Goal: Task Accomplishment & Management: Manage account settings

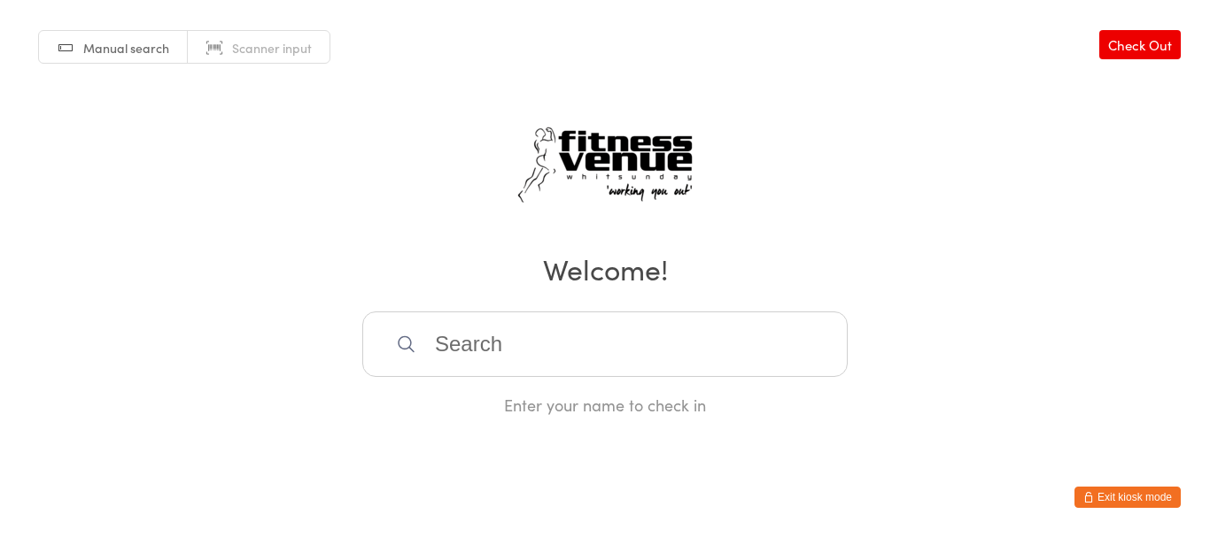
click at [1135, 499] on button "Exit kiosk mode" at bounding box center [1127, 497] width 106 height 21
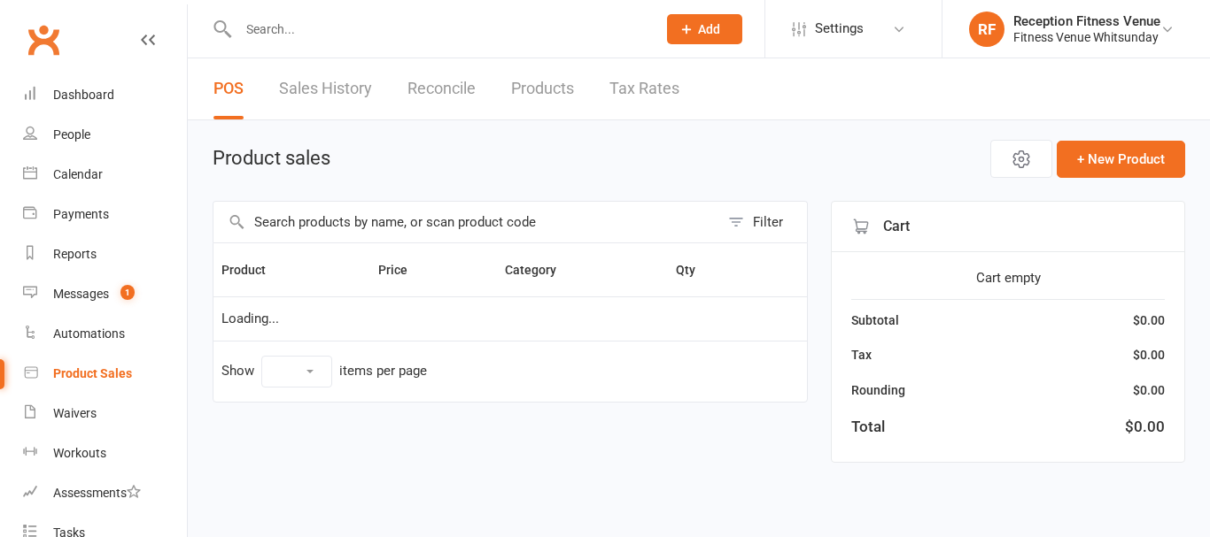
select select "100"
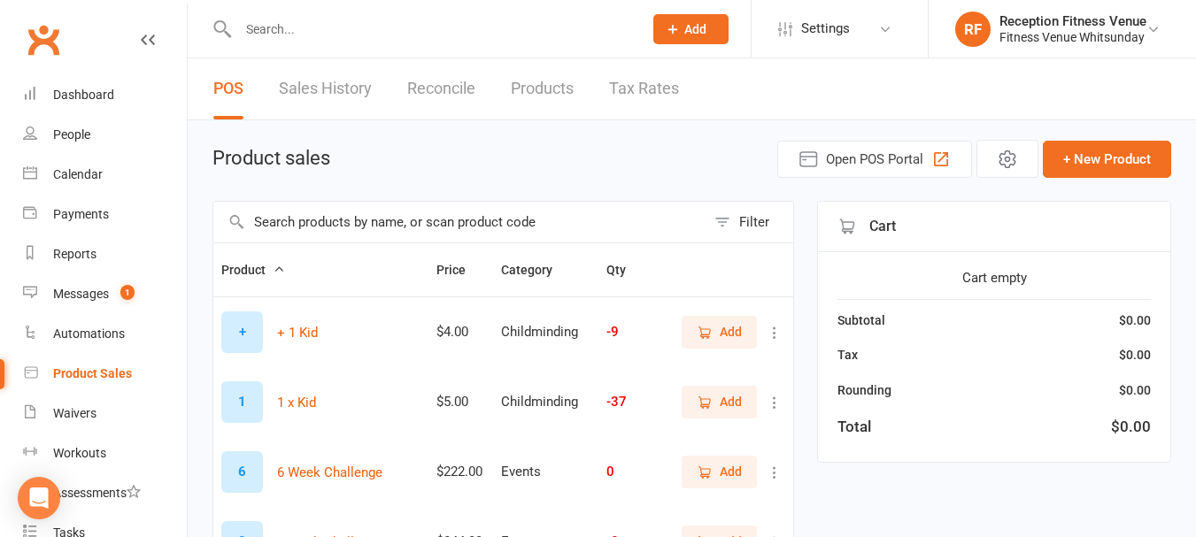
click at [322, 226] on input "text" at bounding box center [459, 222] width 492 height 41
type input "9415767013988"
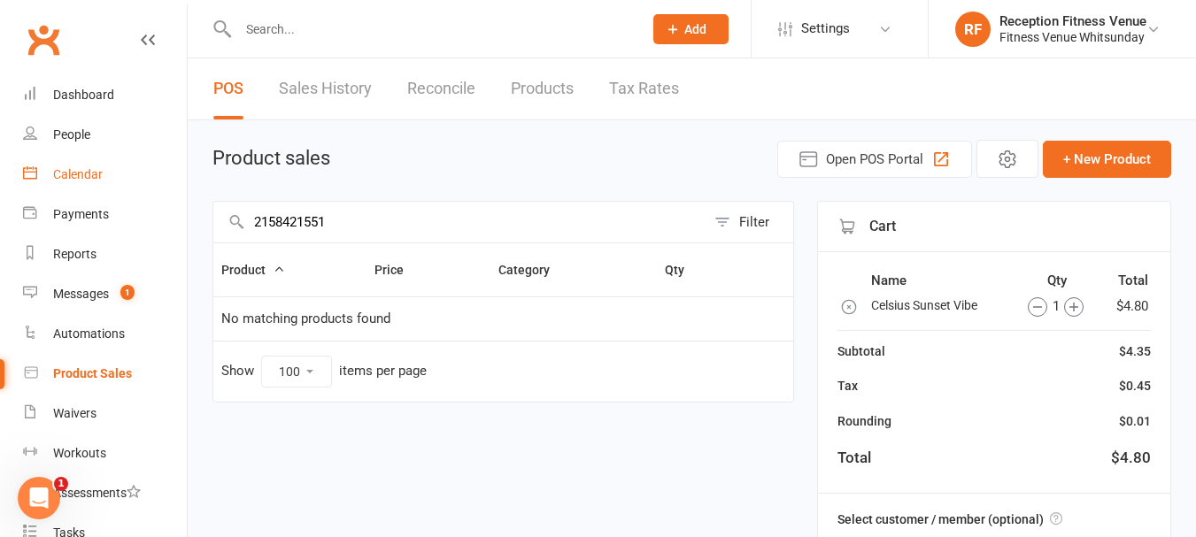
type input "2158421551"
click at [86, 166] on link "Calendar" at bounding box center [105, 175] width 164 height 40
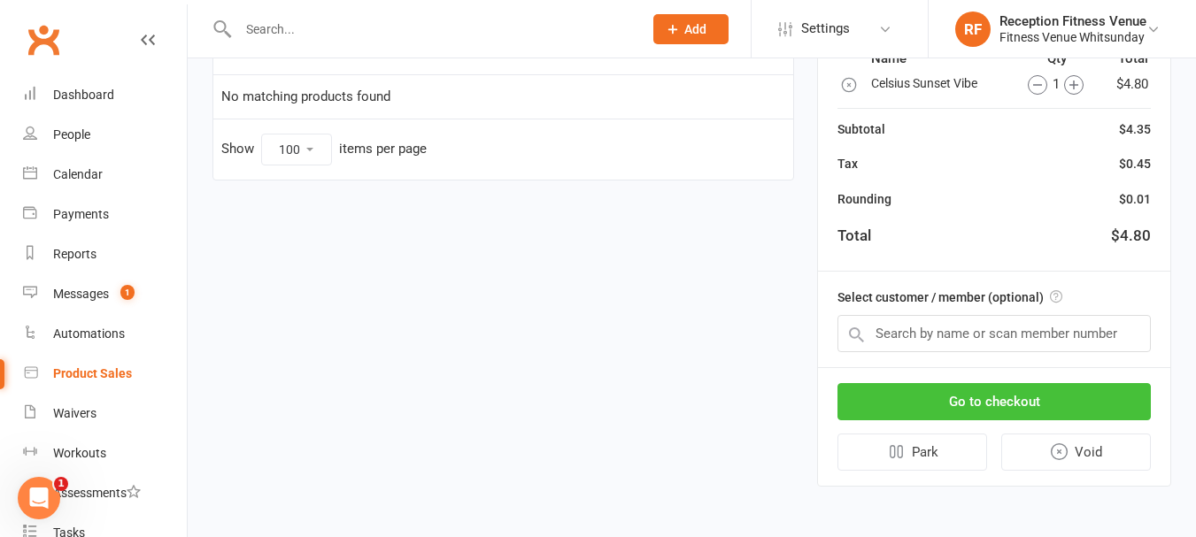
drag, startPoint x: 1094, startPoint y: 403, endPoint x: 1079, endPoint y: 419, distance: 21.9
click at [1083, 415] on button "Go to checkout" at bounding box center [994, 401] width 313 height 37
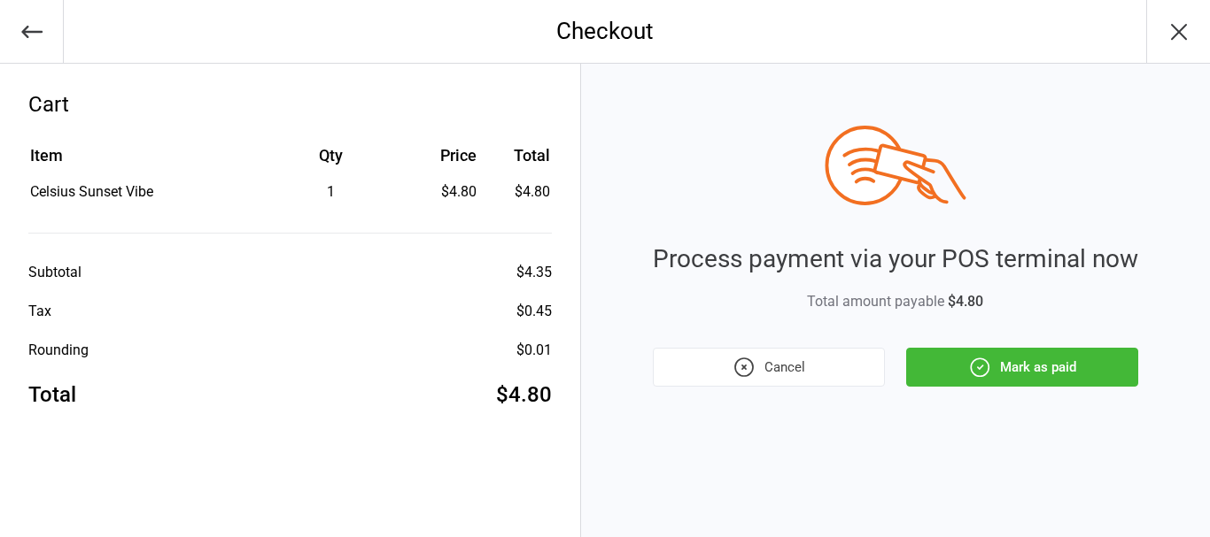
click at [1080, 368] on button "Mark as paid" at bounding box center [1022, 367] width 232 height 39
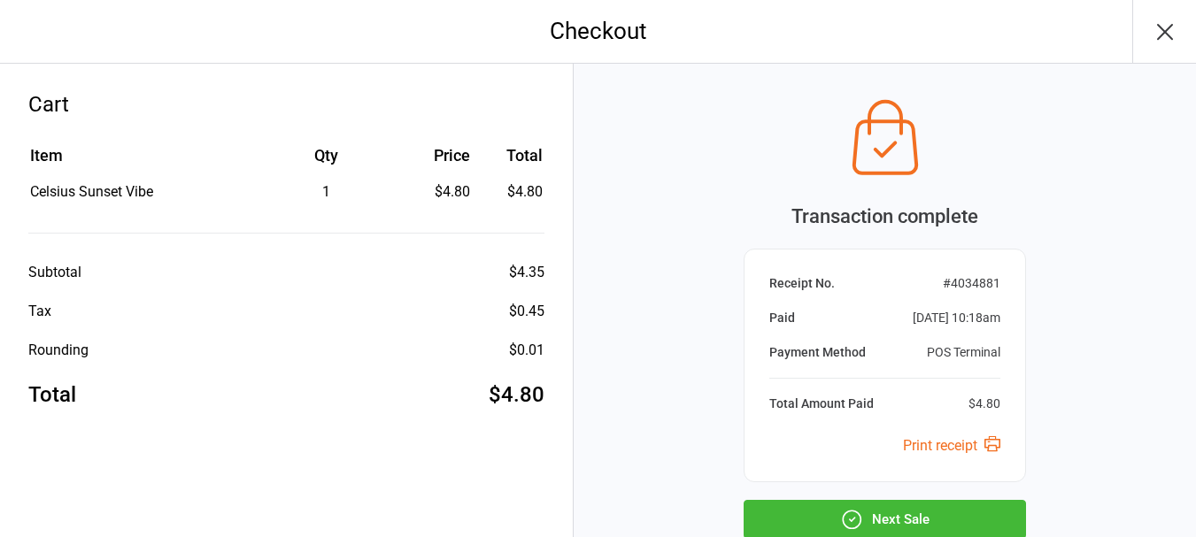
click at [893, 514] on button "Next Sale" at bounding box center [885, 519] width 282 height 39
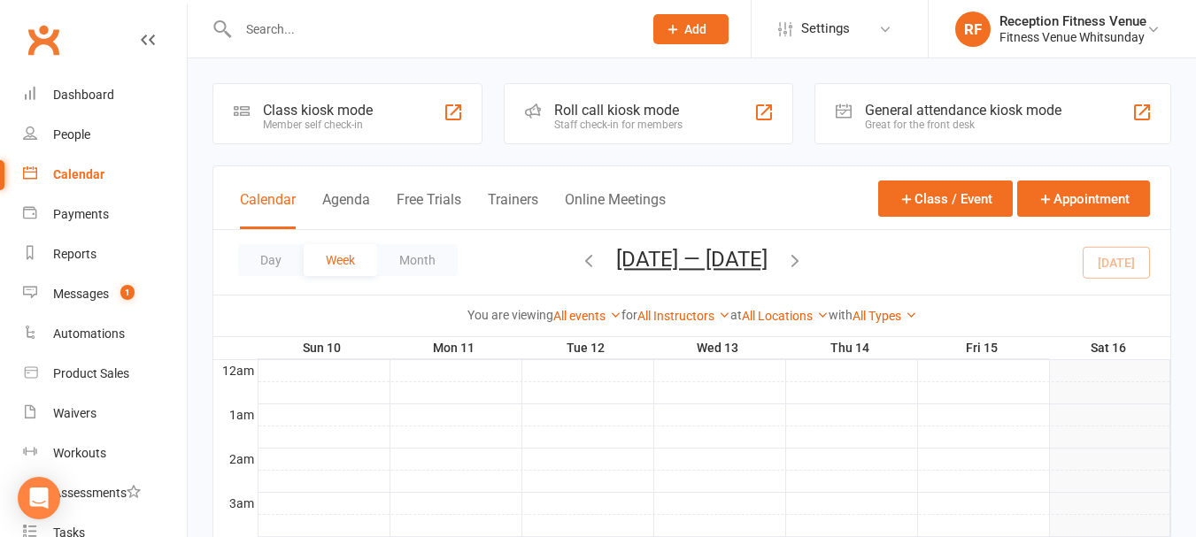
click at [987, 100] on div "General attendance kiosk mode Great for the front desk" at bounding box center [993, 113] width 357 height 61
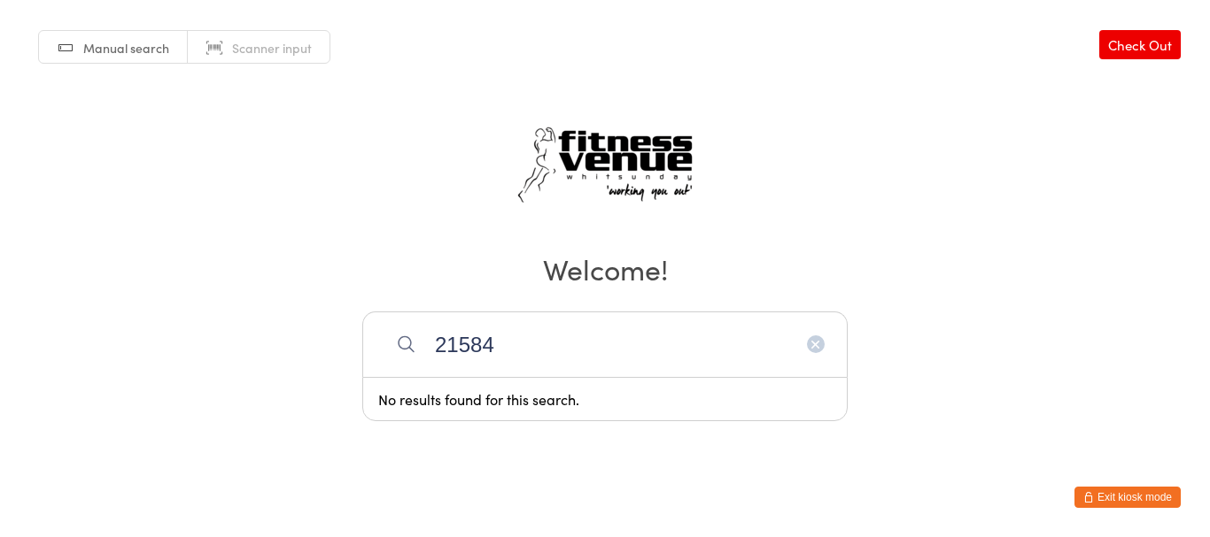
type input "21584"
click at [1119, 494] on button "Exit kiosk mode" at bounding box center [1127, 497] width 106 height 21
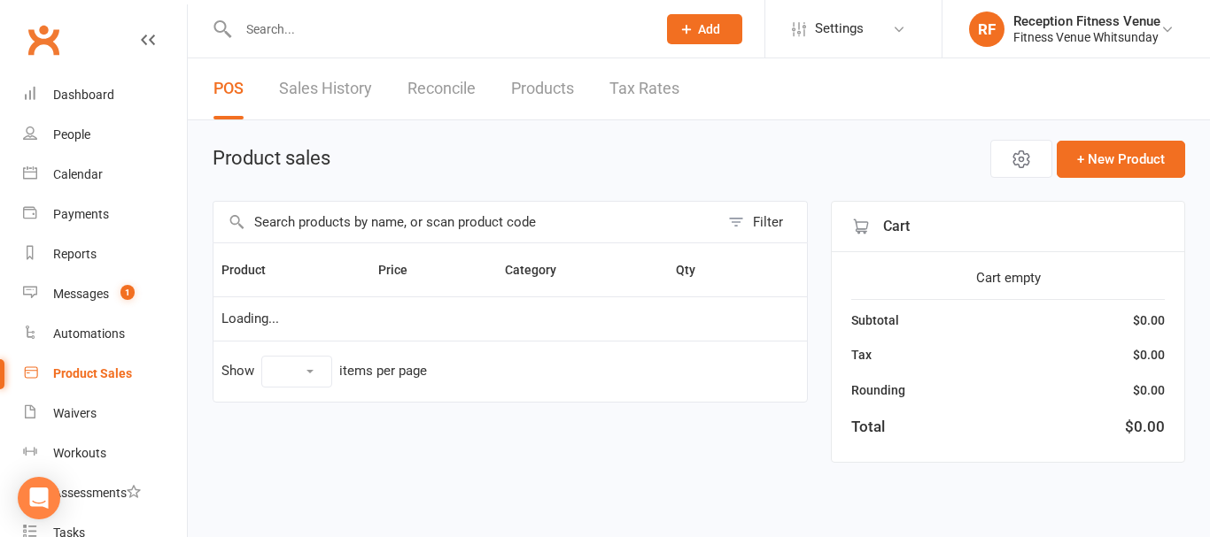
select select "100"
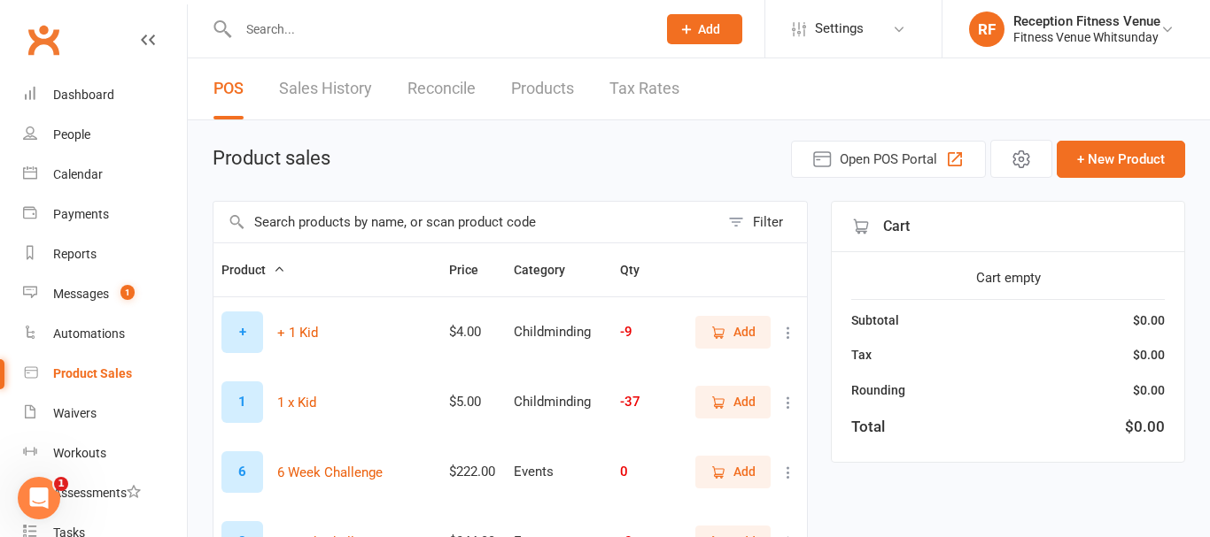
click at [403, 231] on input "text" at bounding box center [466, 222] width 506 height 41
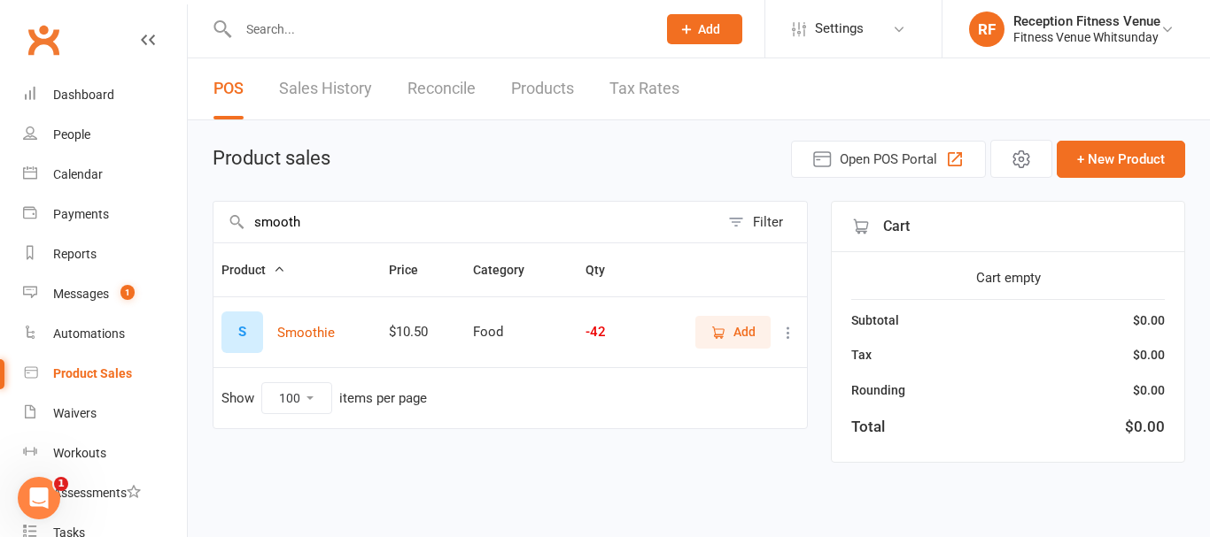
click at [727, 325] on span "Add" at bounding box center [732, 331] width 45 height 19
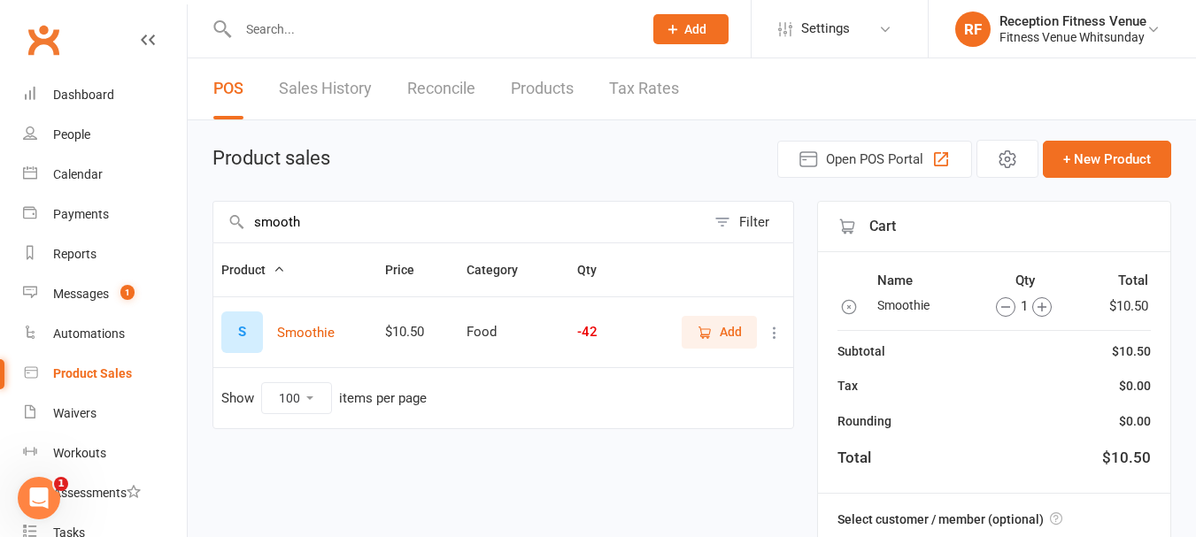
click at [1040, 307] on icon "button" at bounding box center [1041, 307] width 19 height 19
drag, startPoint x: 329, startPoint y: 214, endPoint x: 123, endPoint y: 232, distance: 207.1
click at [123, 232] on ui-view "Prospect Member Non-attending contact Class / event Appointment Task Membership…" at bounding box center [598, 369] width 1196 height 730
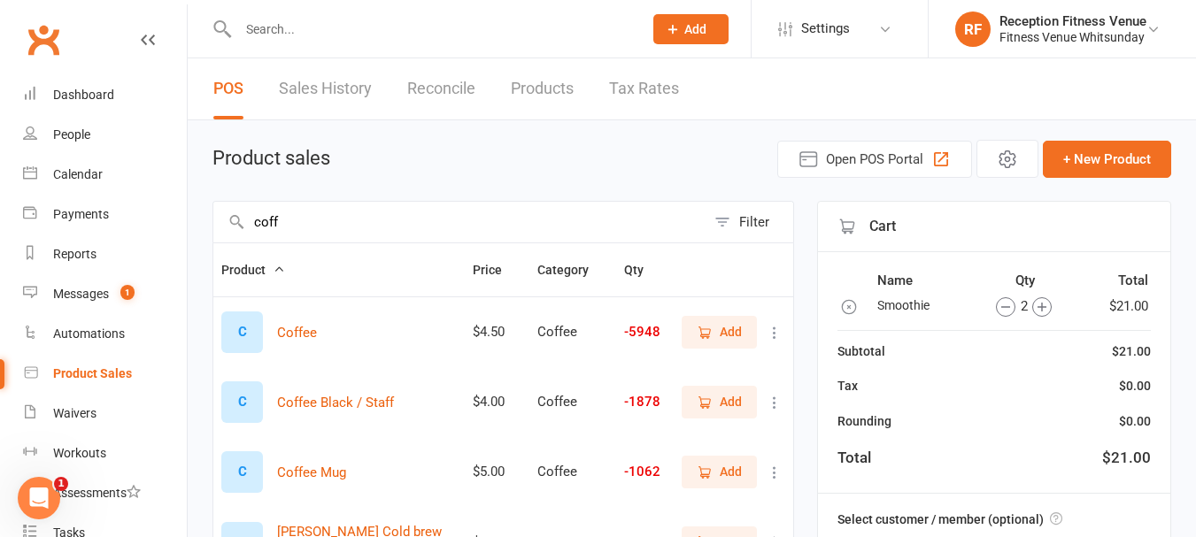
type input "coff"
click at [724, 325] on span "Add" at bounding box center [731, 331] width 22 height 19
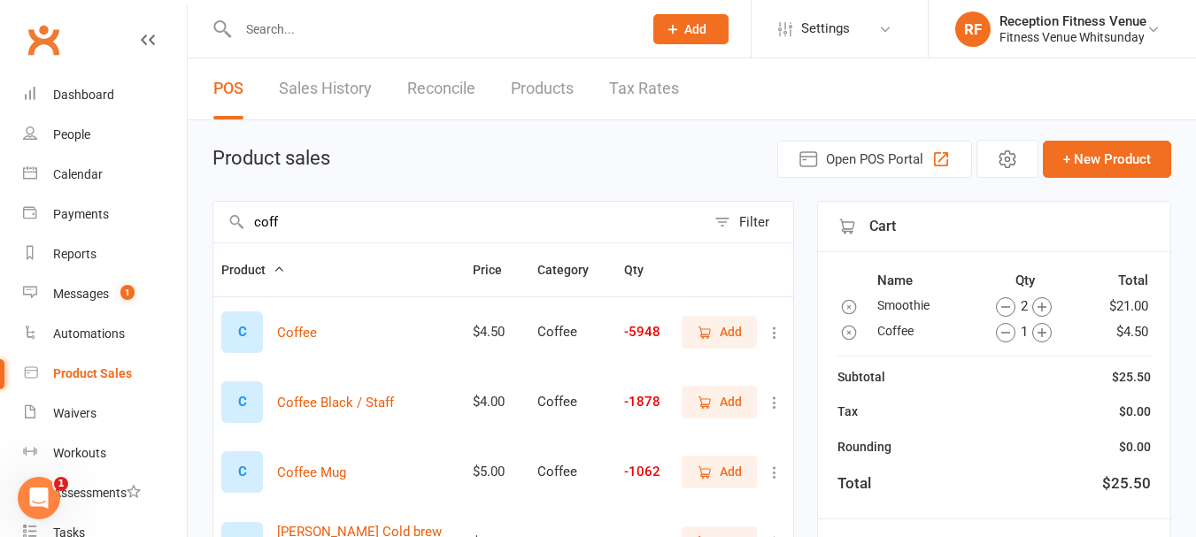
click at [1047, 330] on icon "button" at bounding box center [1041, 332] width 19 height 19
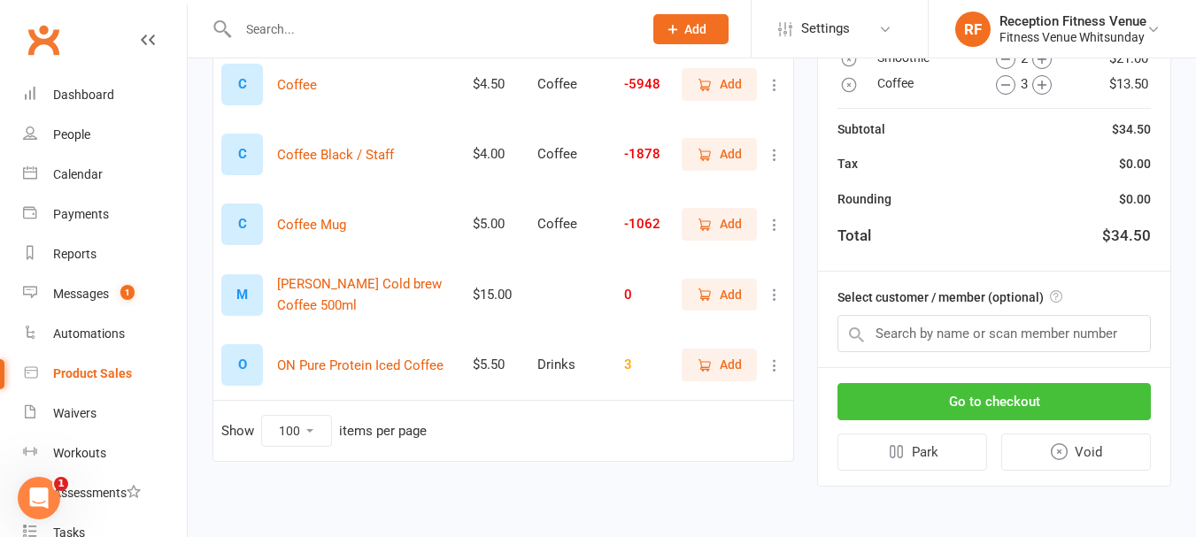
click at [1055, 413] on button "Go to checkout" at bounding box center [994, 401] width 313 height 37
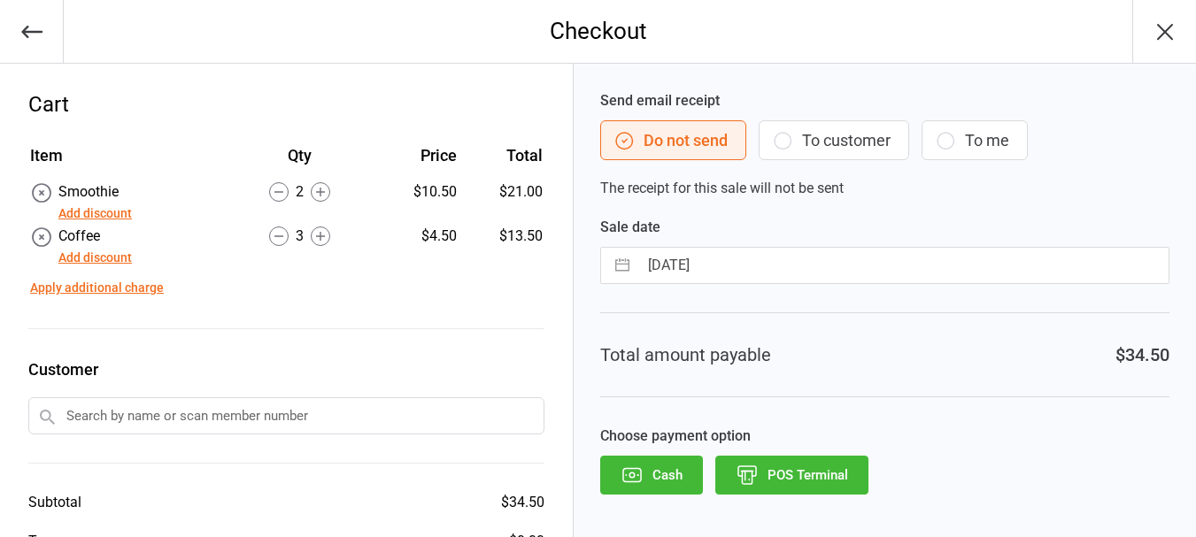
click at [783, 491] on button "POS Terminal" at bounding box center [791, 475] width 153 height 39
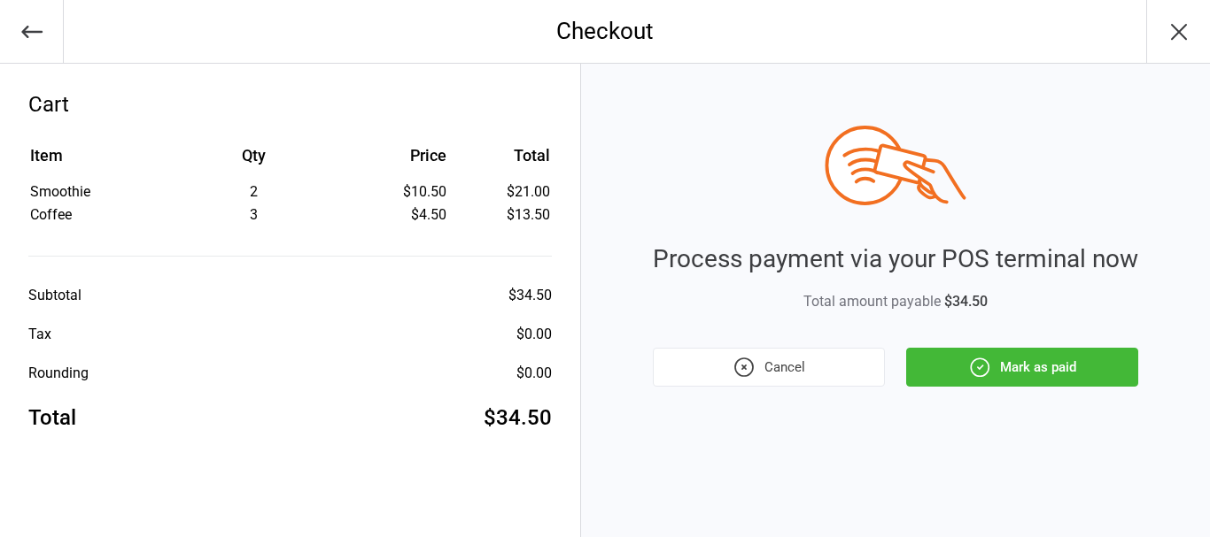
click at [930, 360] on button "Mark as paid" at bounding box center [1022, 367] width 232 height 39
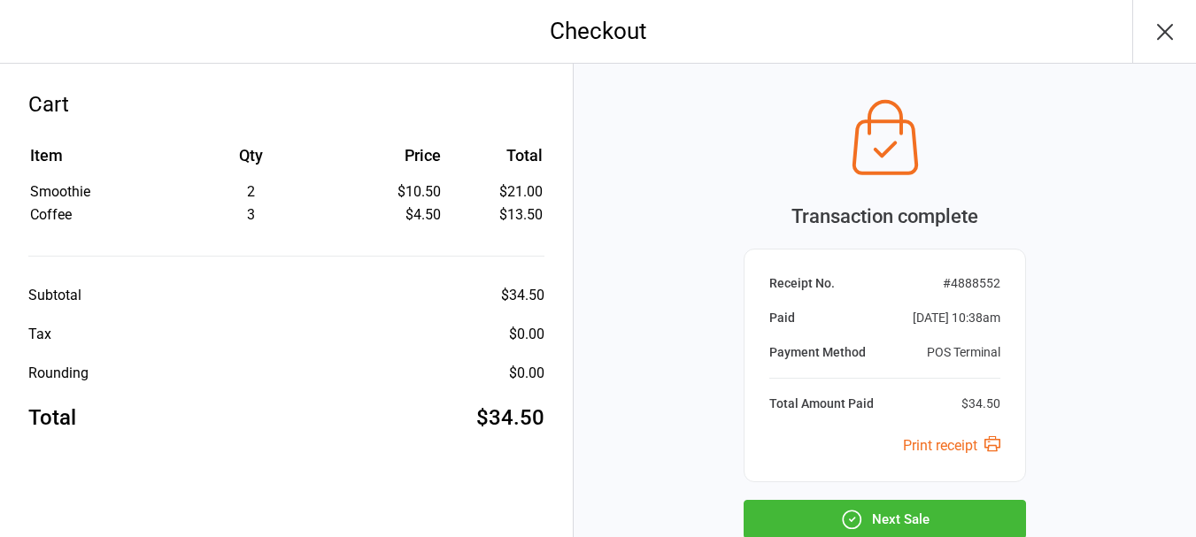
click at [916, 521] on button "Next Sale" at bounding box center [885, 519] width 282 height 39
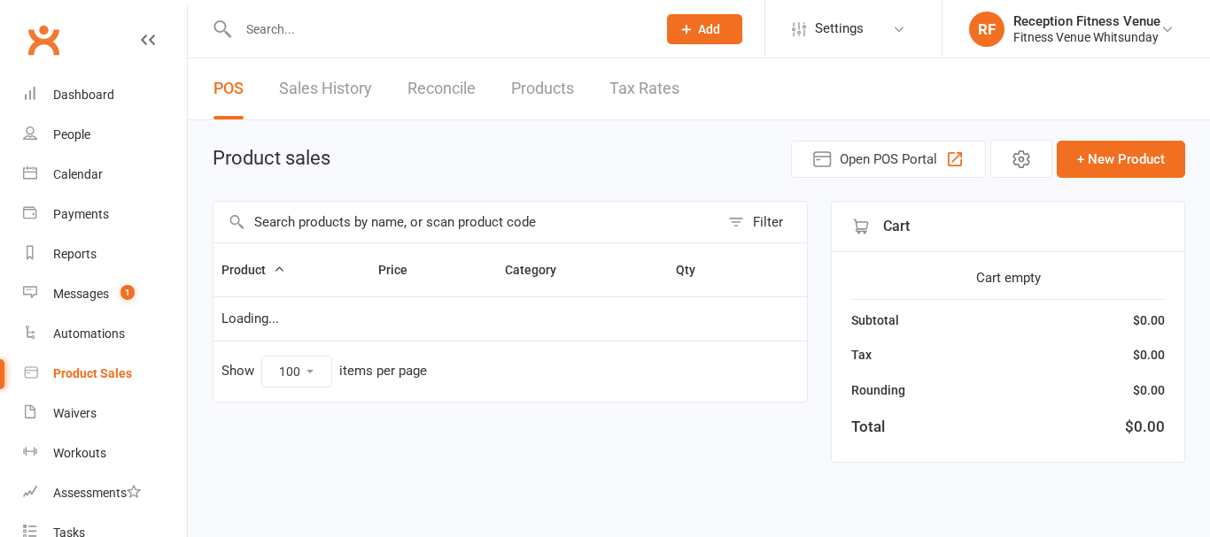
select select "100"
click at [372, 227] on input "text" at bounding box center [466, 222] width 506 height 41
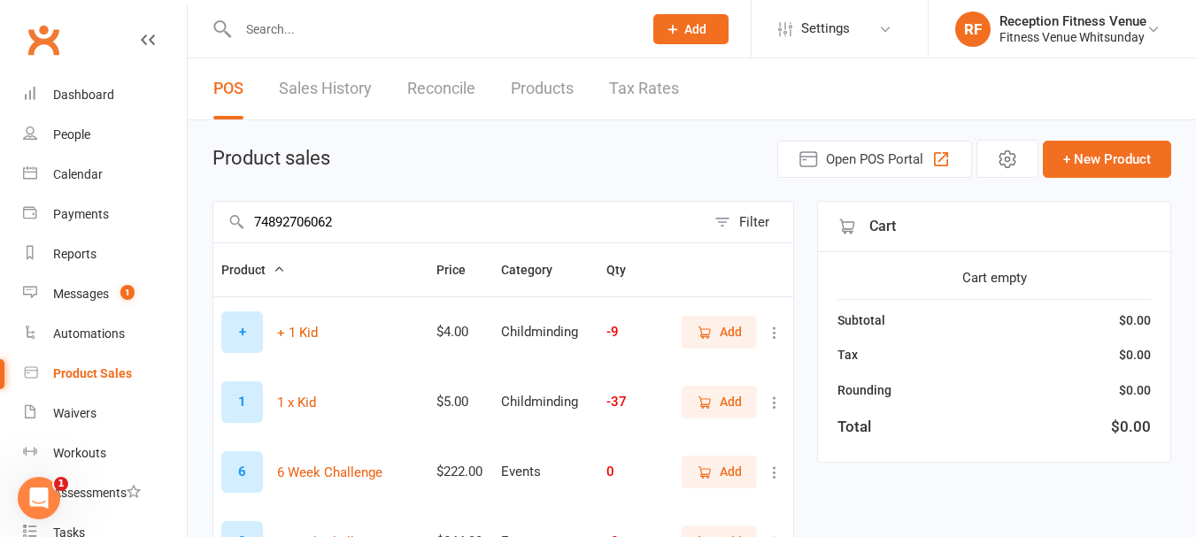
type input "748927060621"
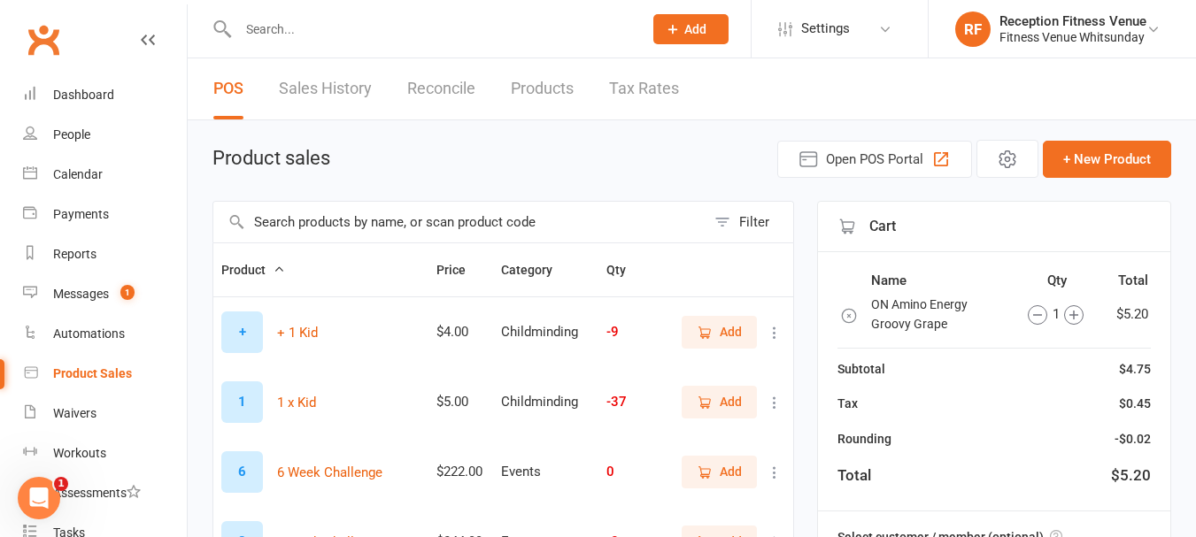
scroll to position [443, 0]
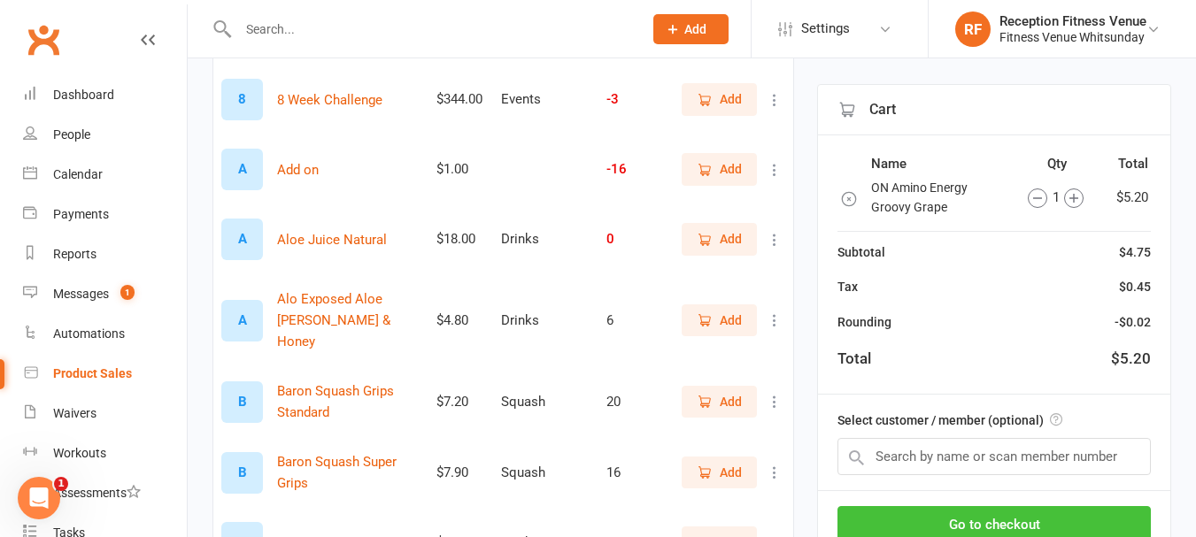
click at [1063, 512] on button "Go to checkout" at bounding box center [994, 524] width 313 height 37
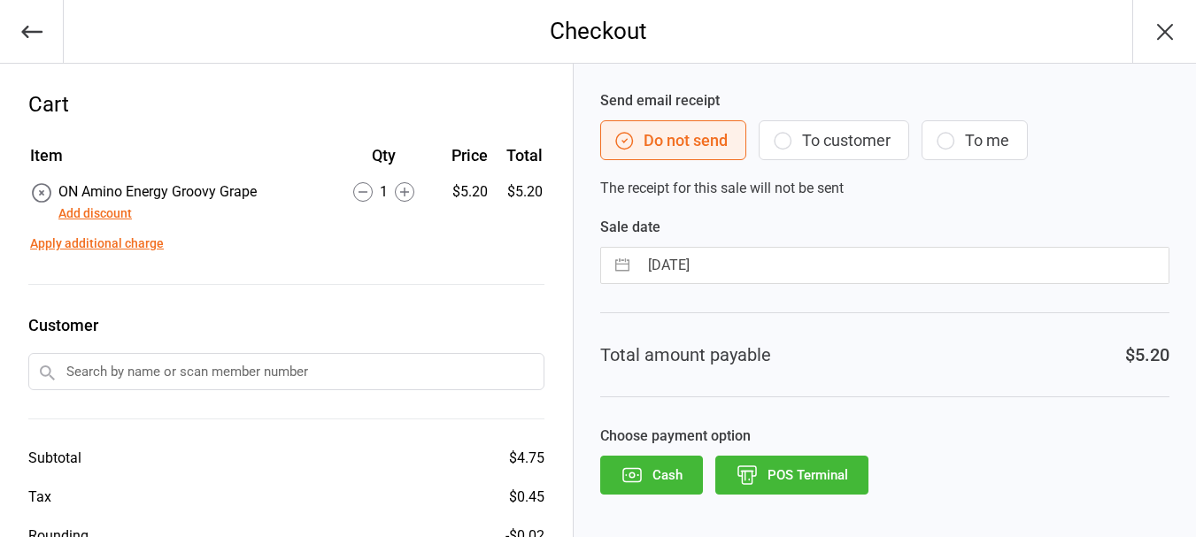
click at [784, 470] on button "POS Terminal" at bounding box center [791, 475] width 153 height 39
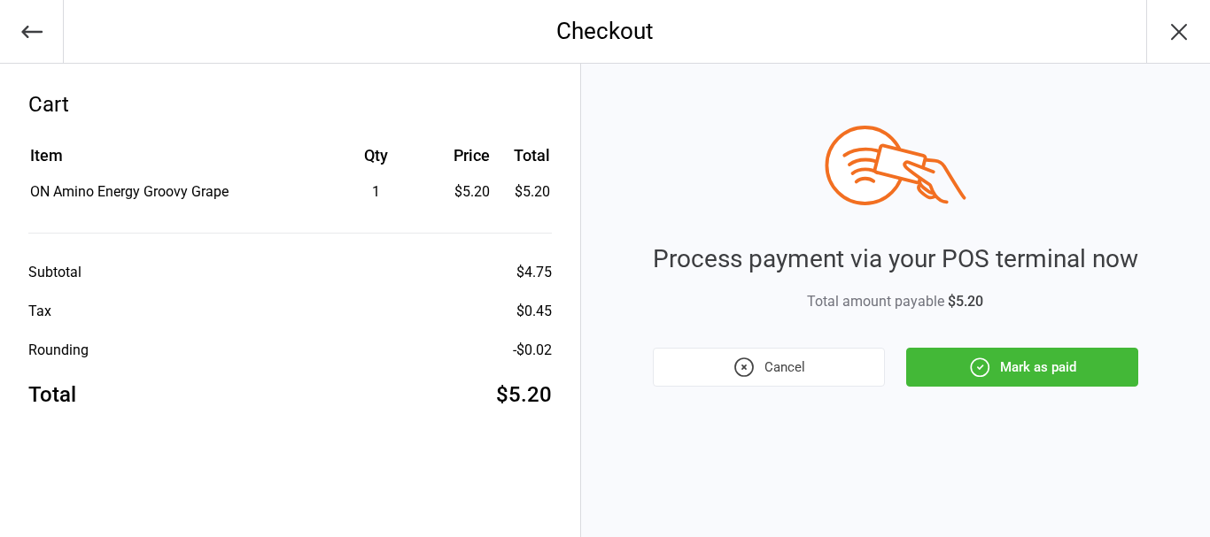
click at [955, 362] on button "Mark as paid" at bounding box center [1022, 367] width 232 height 39
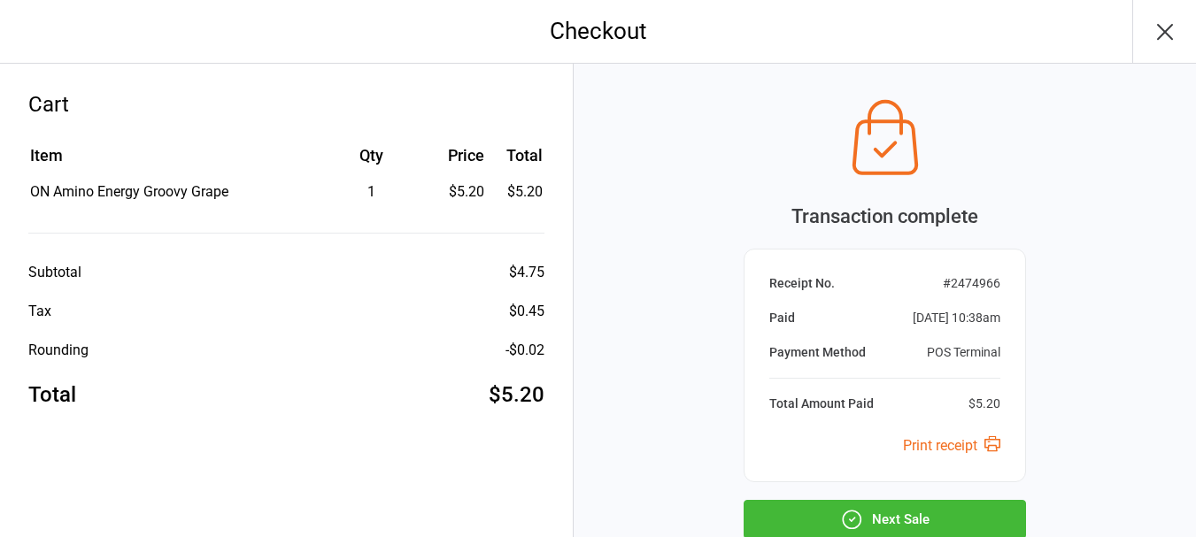
click at [888, 512] on button "Next Sale" at bounding box center [885, 519] width 282 height 39
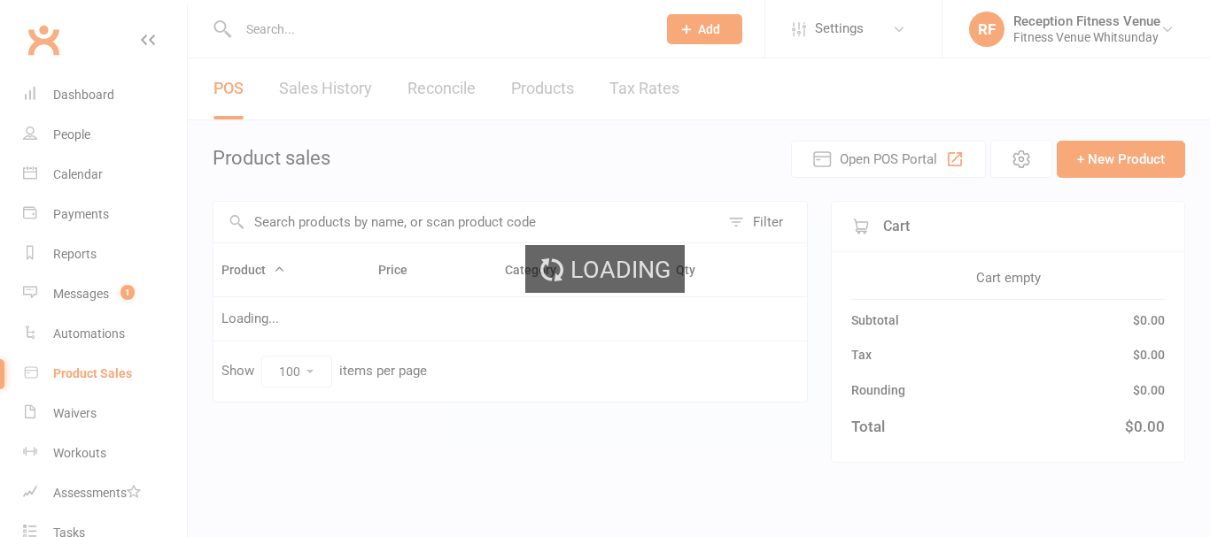
select select "100"
click at [61, 175] on div "Calendar" at bounding box center [78, 174] width 50 height 14
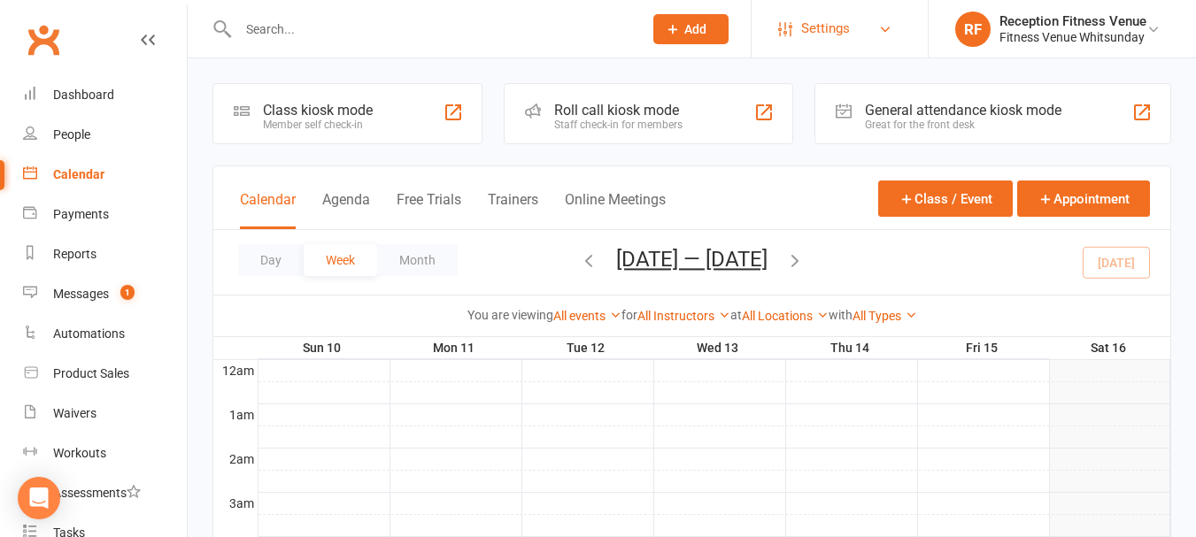
click at [962, 120] on div "Great for the front desk" at bounding box center [963, 125] width 197 height 12
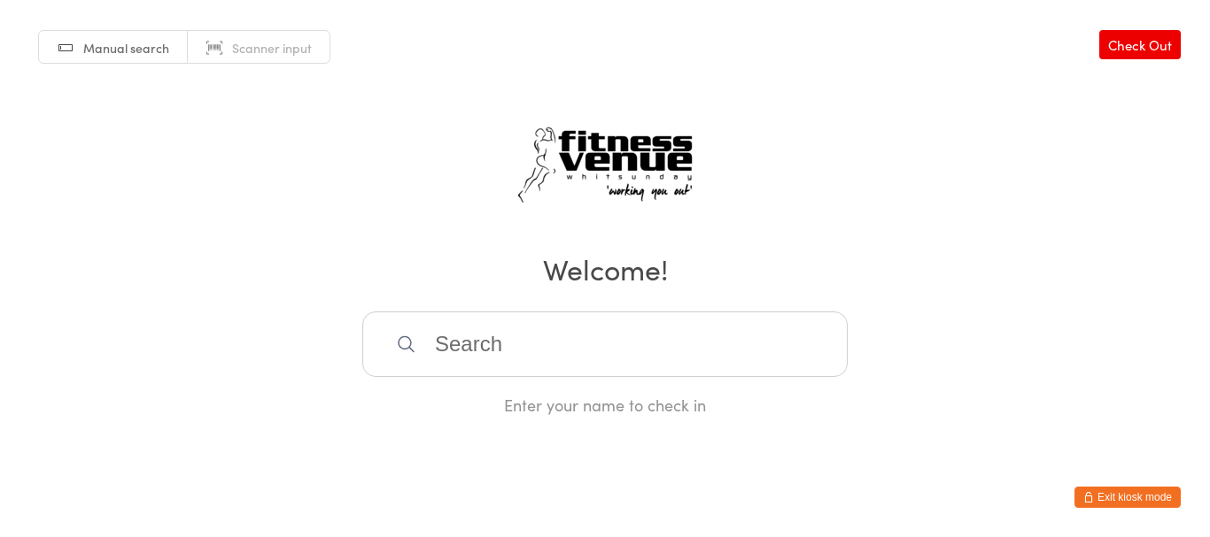
click at [1129, 491] on button "Exit kiosk mode" at bounding box center [1127, 497] width 106 height 21
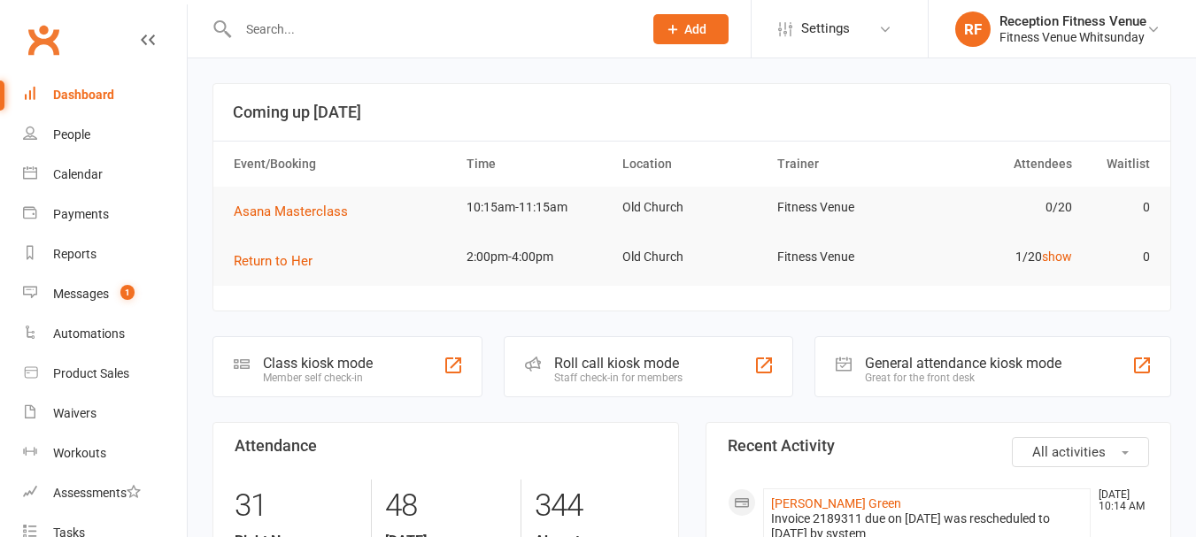
click at [48, 135] on link "People" at bounding box center [105, 135] width 164 height 40
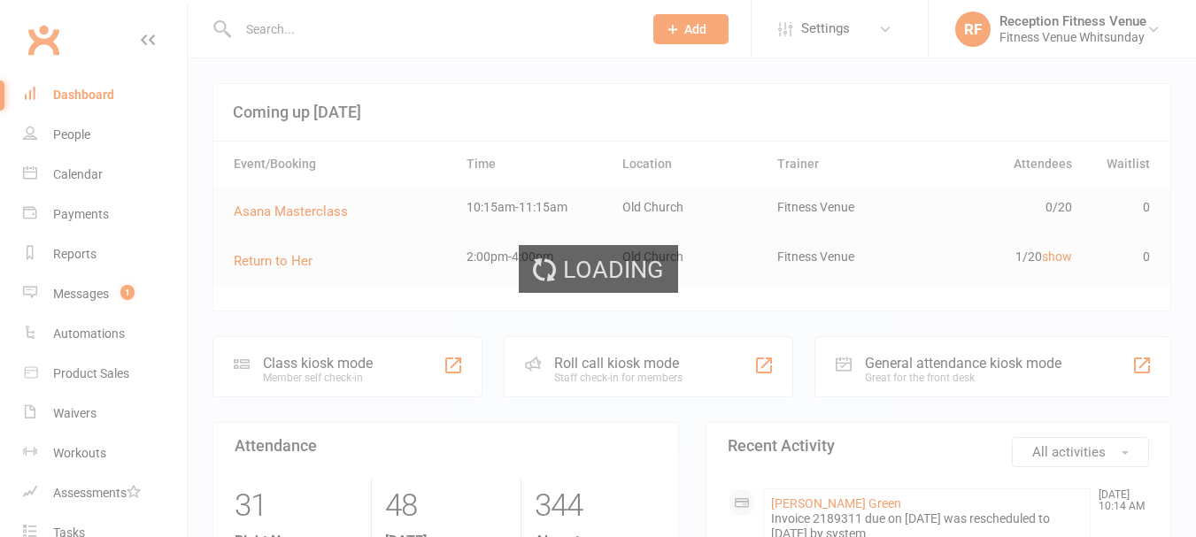
select select "100"
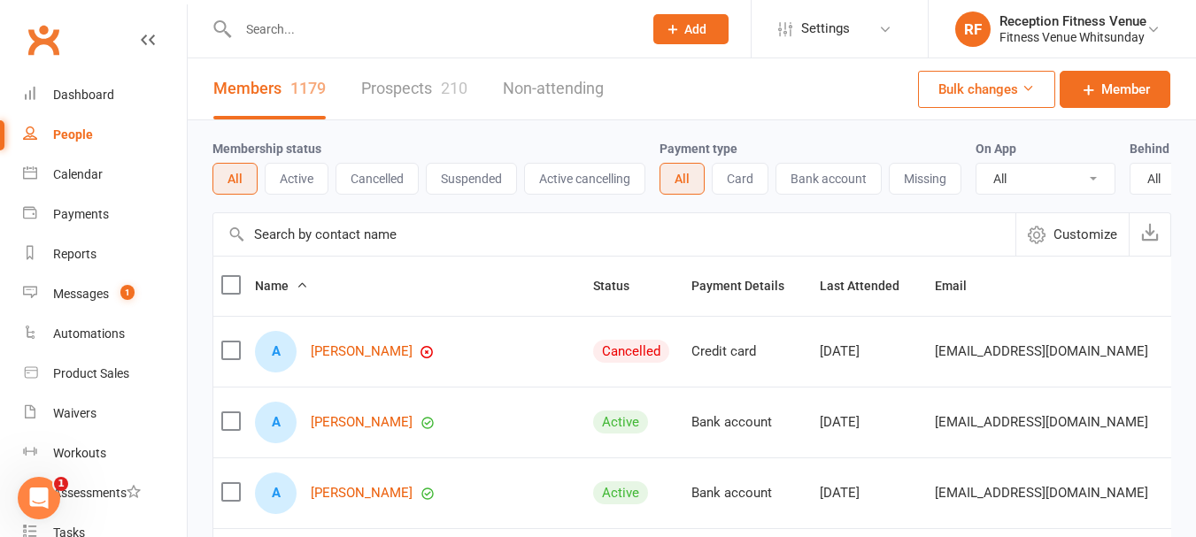
click at [290, 23] on input "text" at bounding box center [432, 29] width 398 height 25
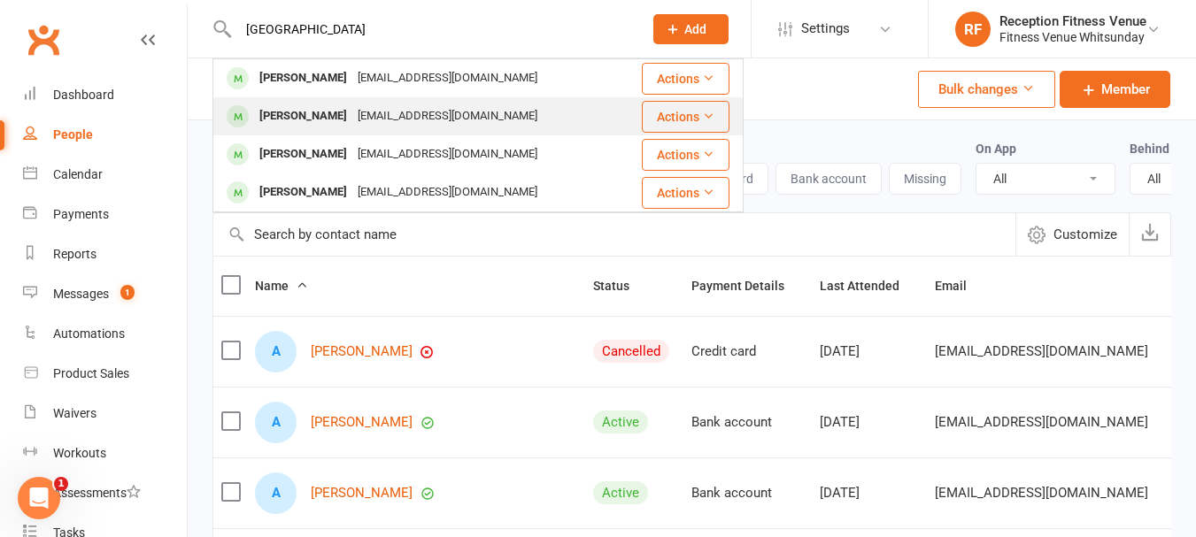
type input "toledo"
click at [321, 114] on div "[PERSON_NAME]" at bounding box center [303, 117] width 98 height 26
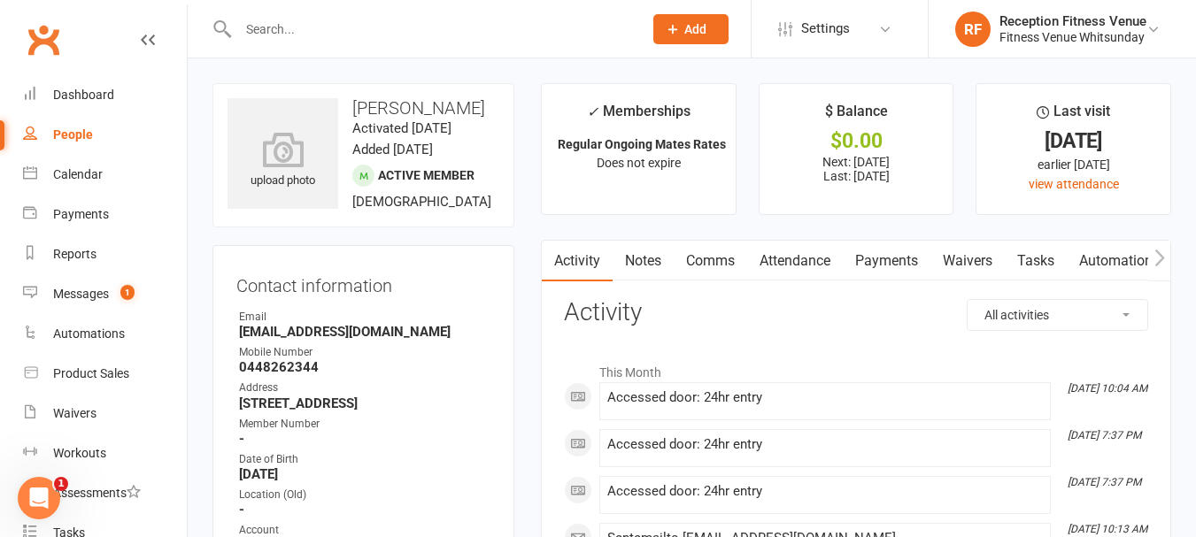
click at [1160, 264] on icon "button" at bounding box center [1160, 258] width 11 height 19
click at [1161, 264] on icon "button" at bounding box center [1160, 258] width 11 height 19
click at [1038, 253] on link "Mobile App" at bounding box center [1039, 261] width 96 height 41
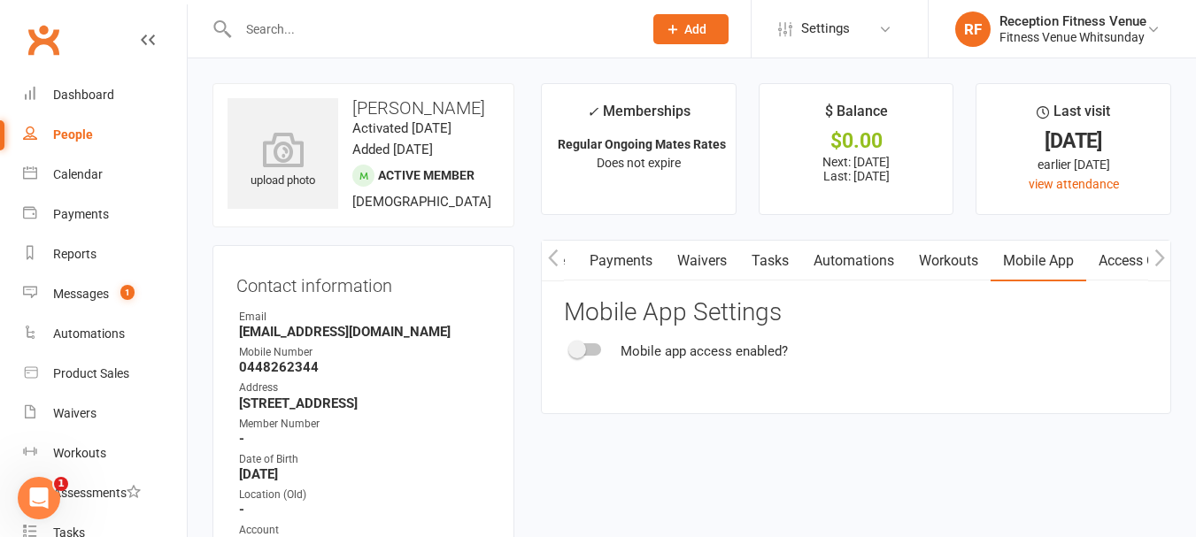
click at [584, 345] on span at bounding box center [577, 350] width 18 height 18
click at [571, 347] on input "checkbox" at bounding box center [571, 347] width 0 height 0
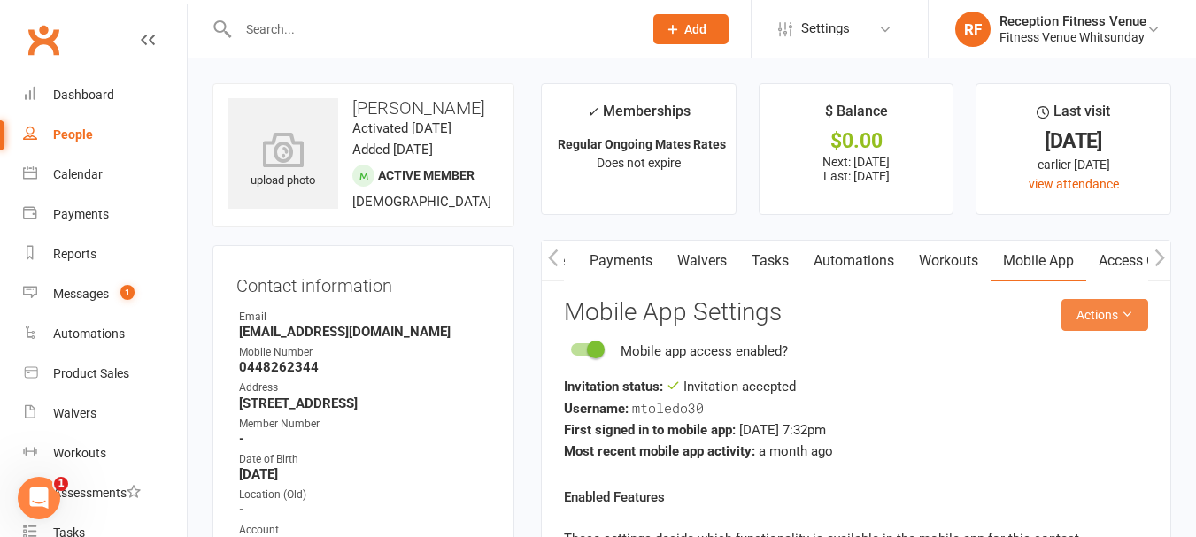
click at [1120, 323] on button "Actions" at bounding box center [1105, 315] width 87 height 32
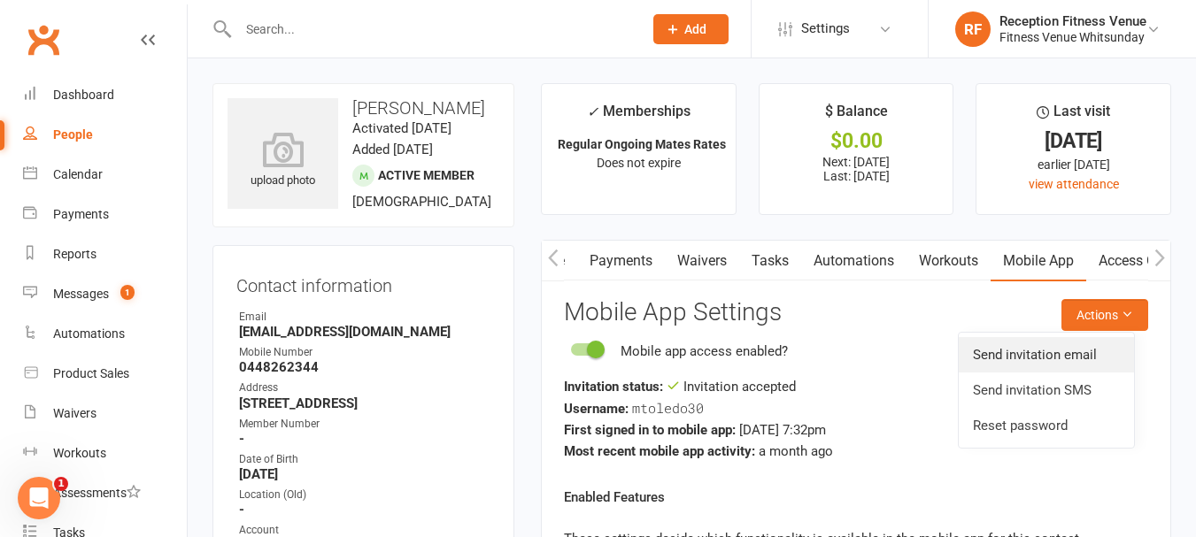
click at [1093, 350] on link "Send invitation email" at bounding box center [1046, 354] width 175 height 35
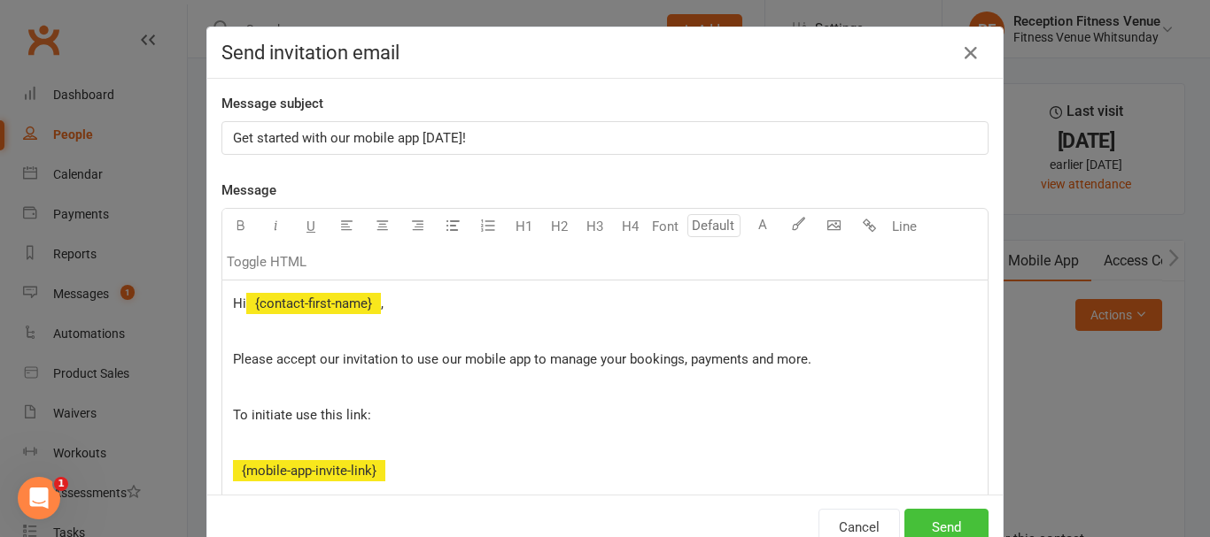
click at [961, 509] on button "Send" at bounding box center [946, 527] width 84 height 37
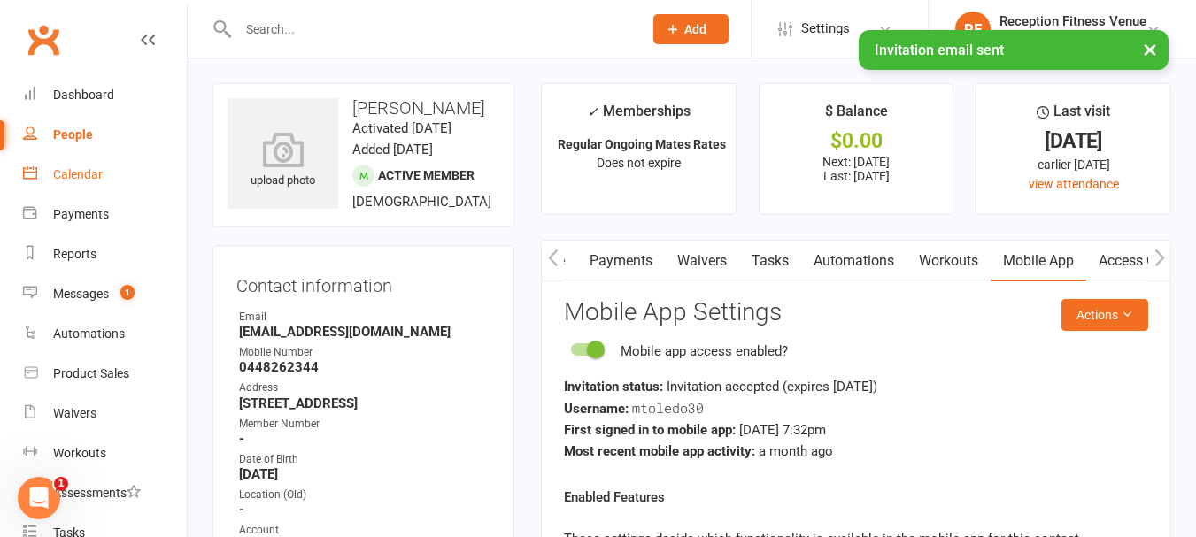
click at [92, 161] on link "Calendar" at bounding box center [105, 175] width 164 height 40
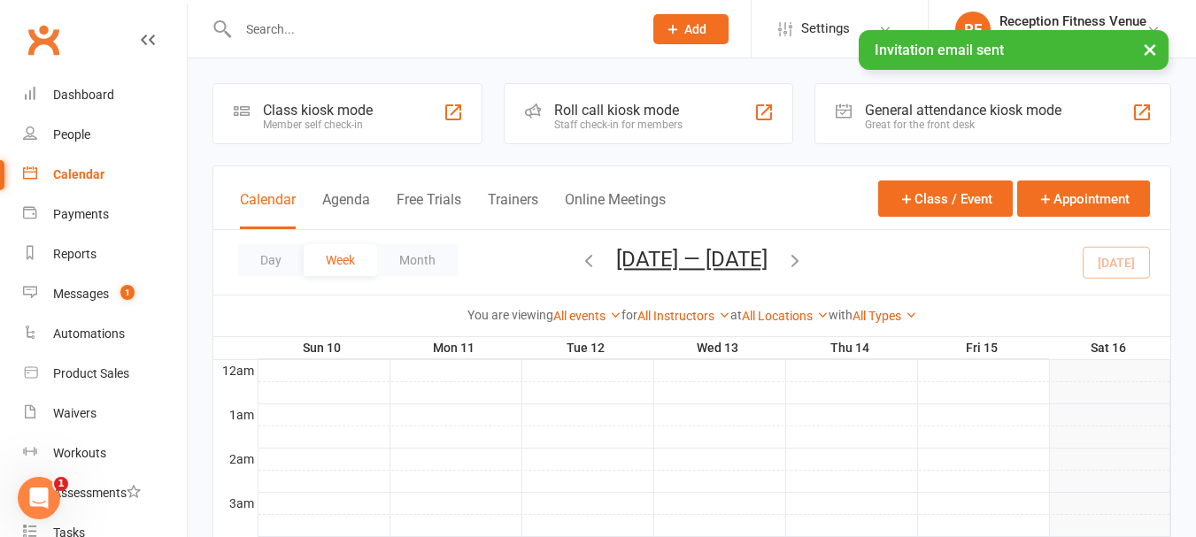
click at [908, 115] on div "General attendance kiosk mode" at bounding box center [963, 110] width 197 height 17
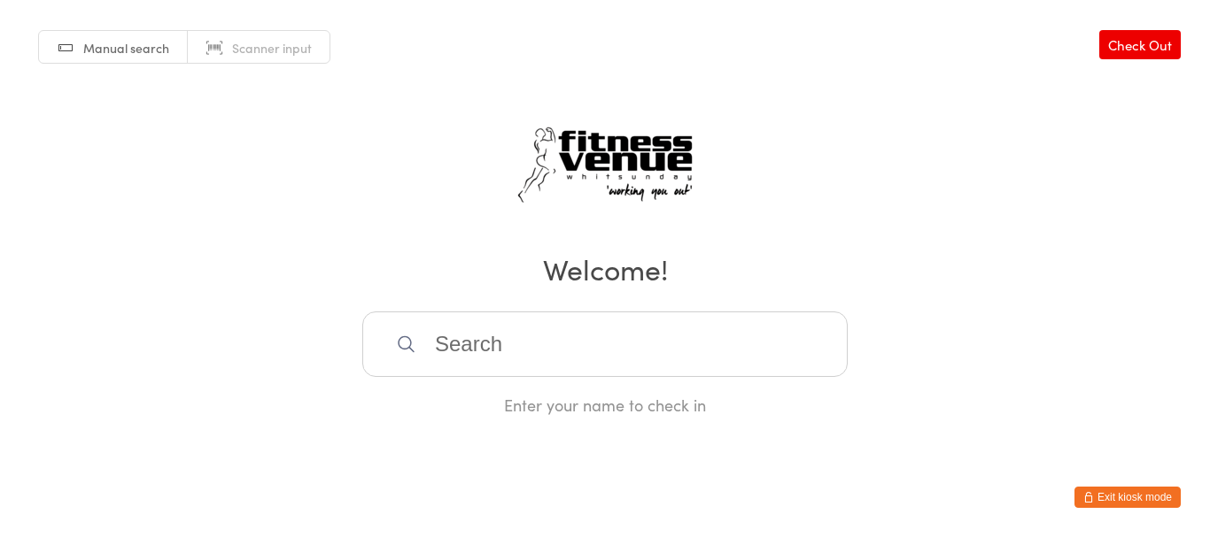
click at [1138, 496] on button "Exit kiosk mode" at bounding box center [1127, 497] width 106 height 21
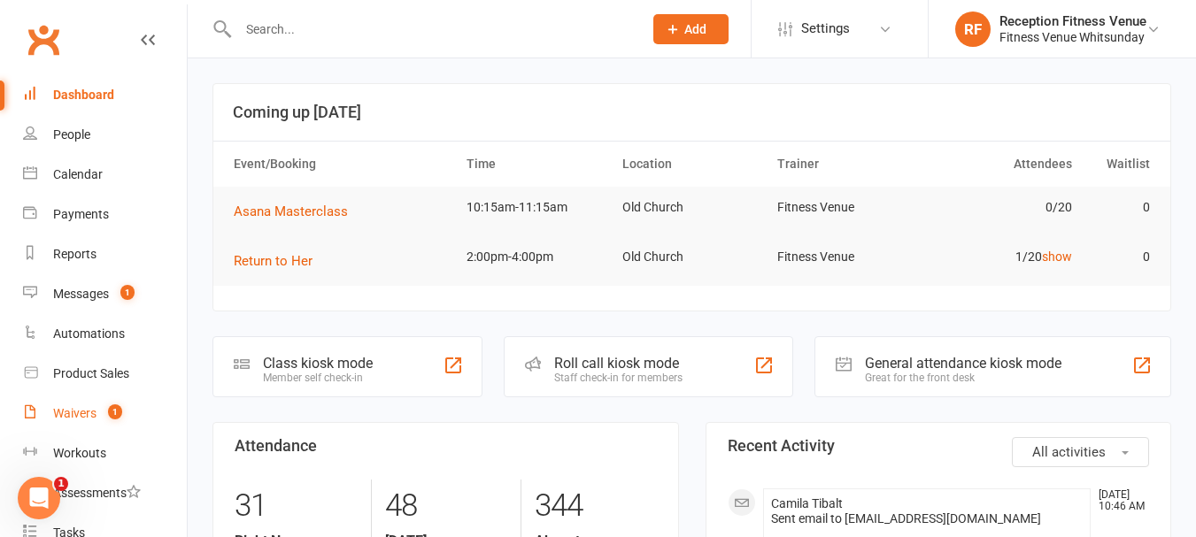
click at [50, 425] on link "Waivers 1" at bounding box center [105, 414] width 164 height 40
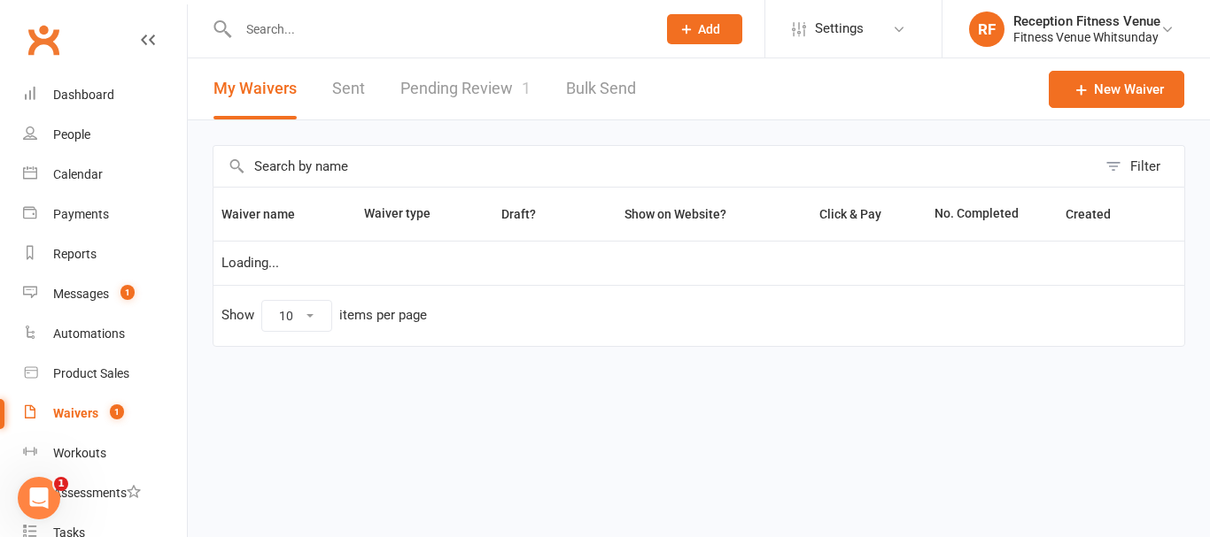
select select "50"
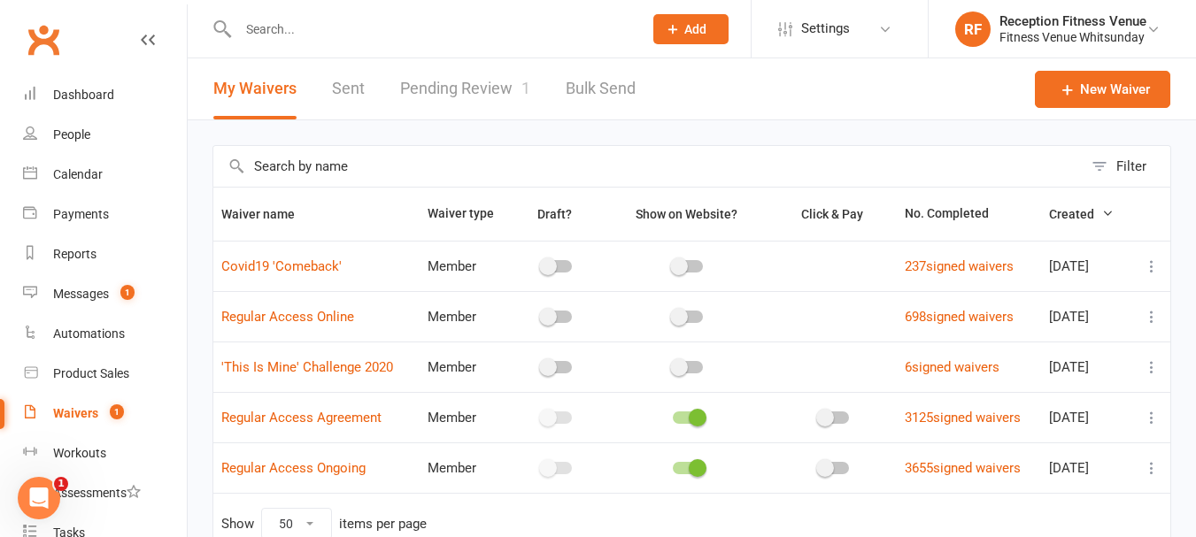
click at [444, 85] on link "Pending Review 1" at bounding box center [465, 88] width 130 height 61
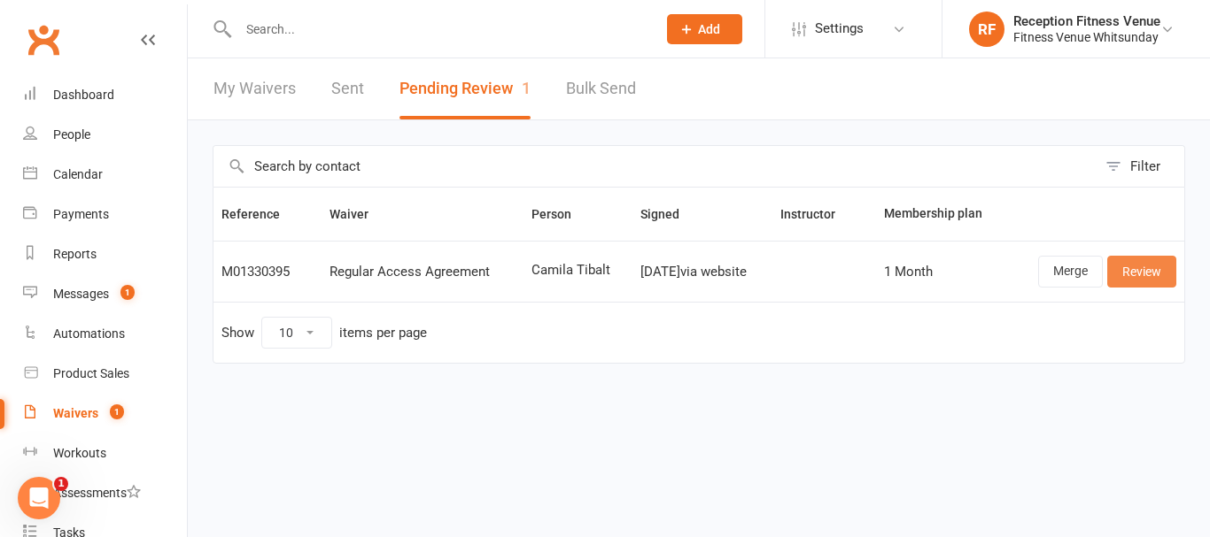
click at [1121, 267] on link "Review" at bounding box center [1141, 272] width 69 height 32
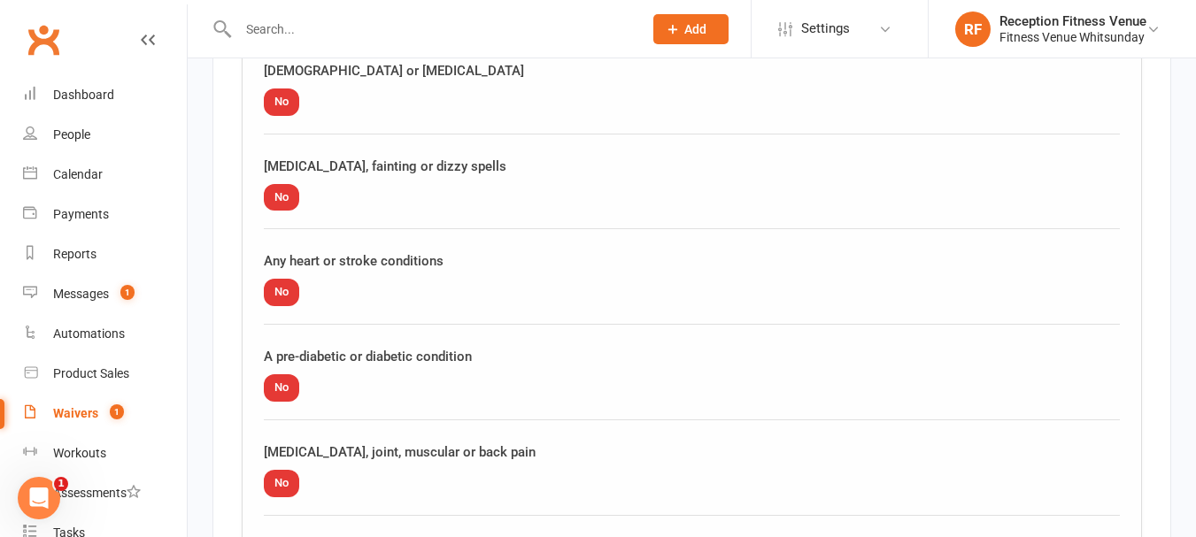
scroll to position [2237, 0]
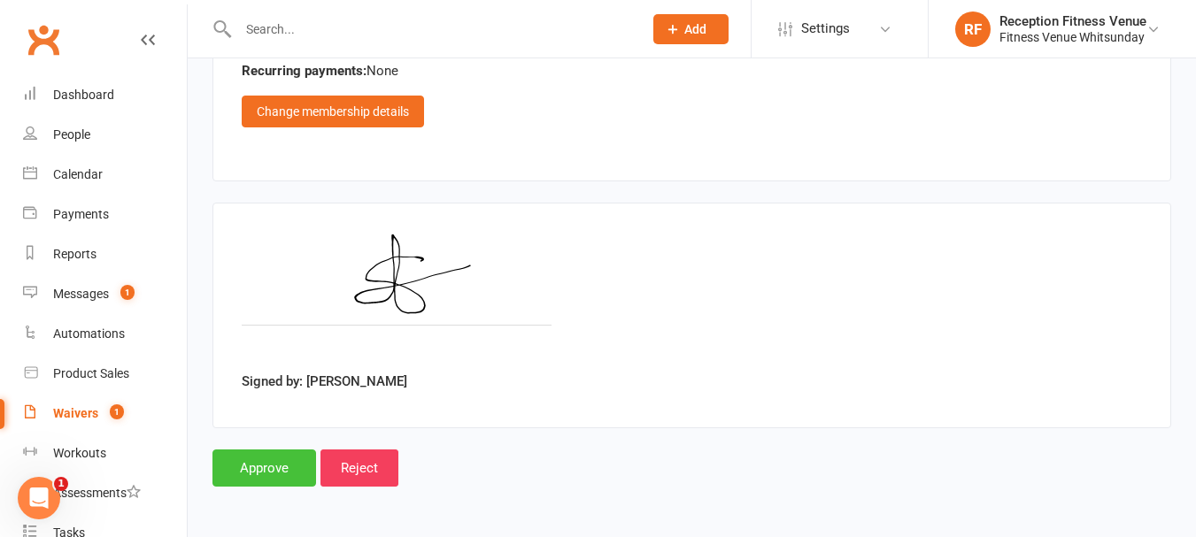
click at [264, 477] on input "Approve" at bounding box center [265, 468] width 104 height 37
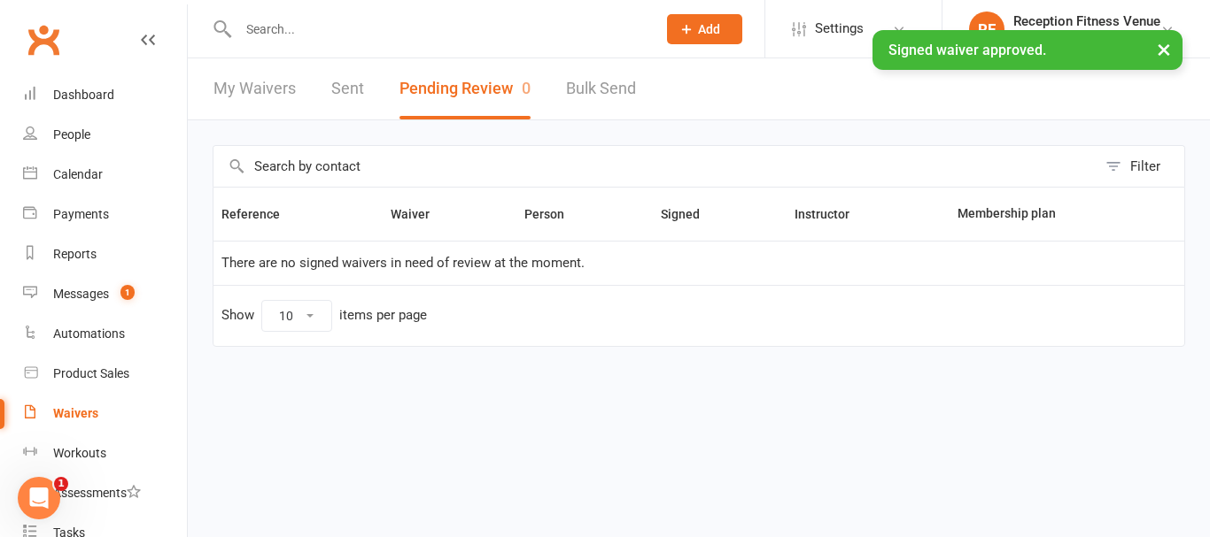
click at [346, 30] on div "× Signed waiver approved." at bounding box center [593, 30] width 1187 height 0
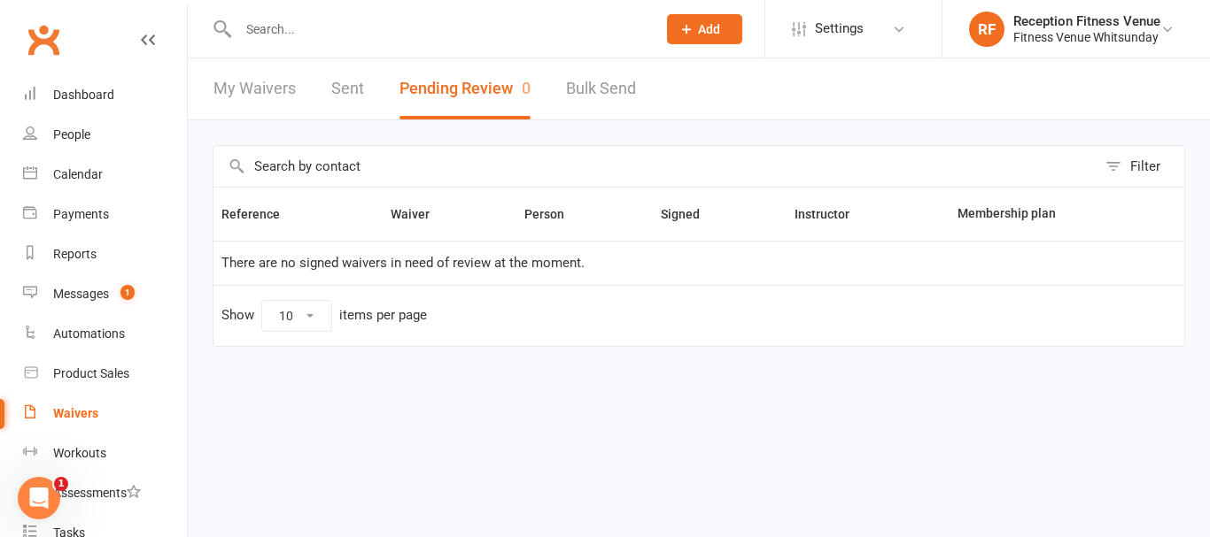
click at [347, 89] on link "Sent" at bounding box center [347, 88] width 33 height 61
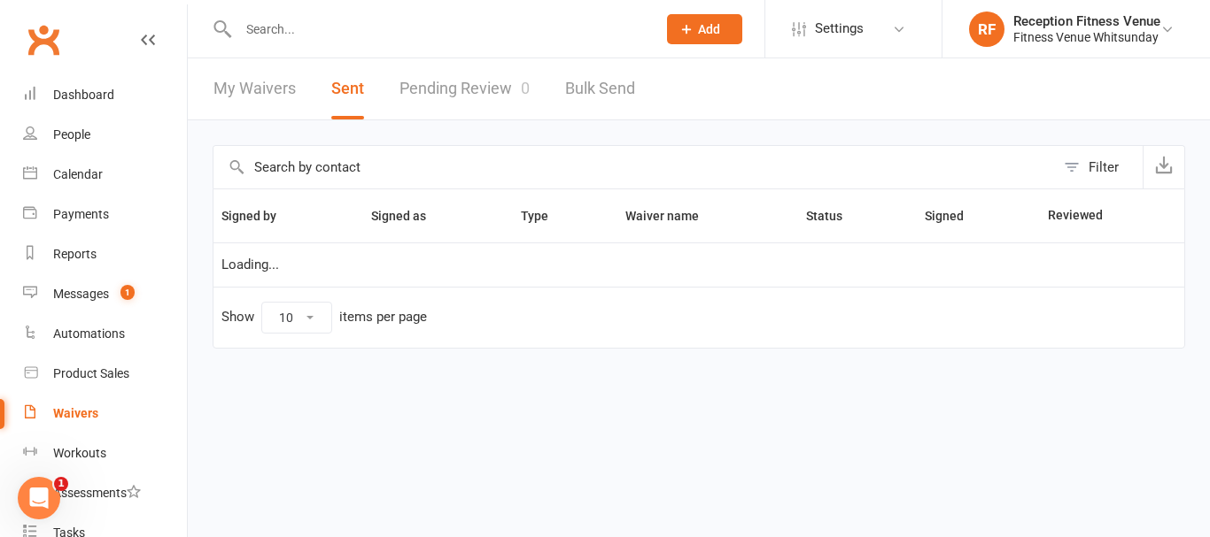
select select "100"
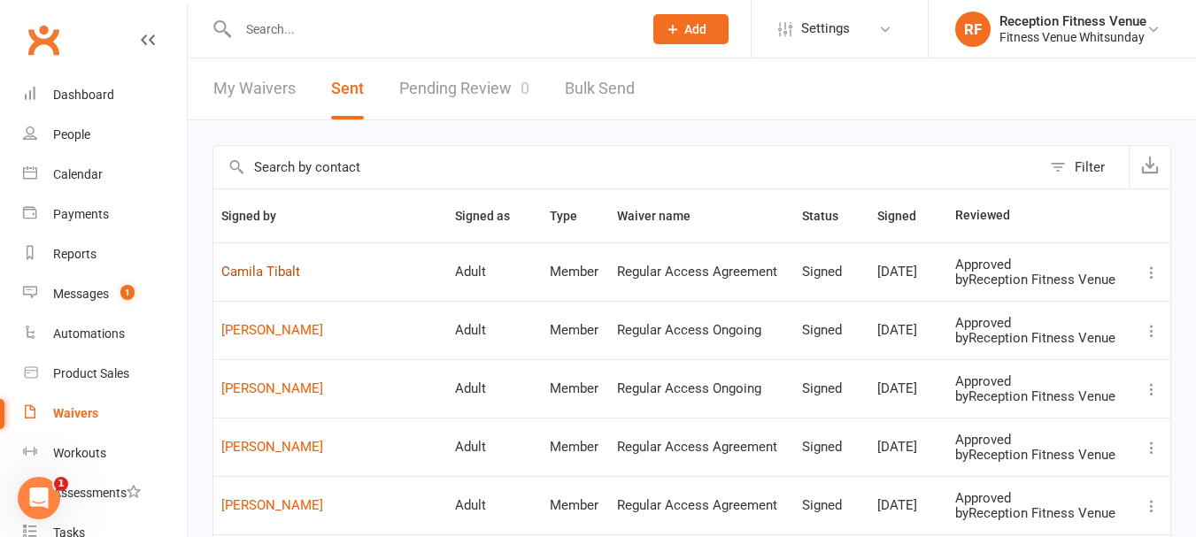
click at [273, 267] on link "Camila Tibalt" at bounding box center [330, 272] width 218 height 15
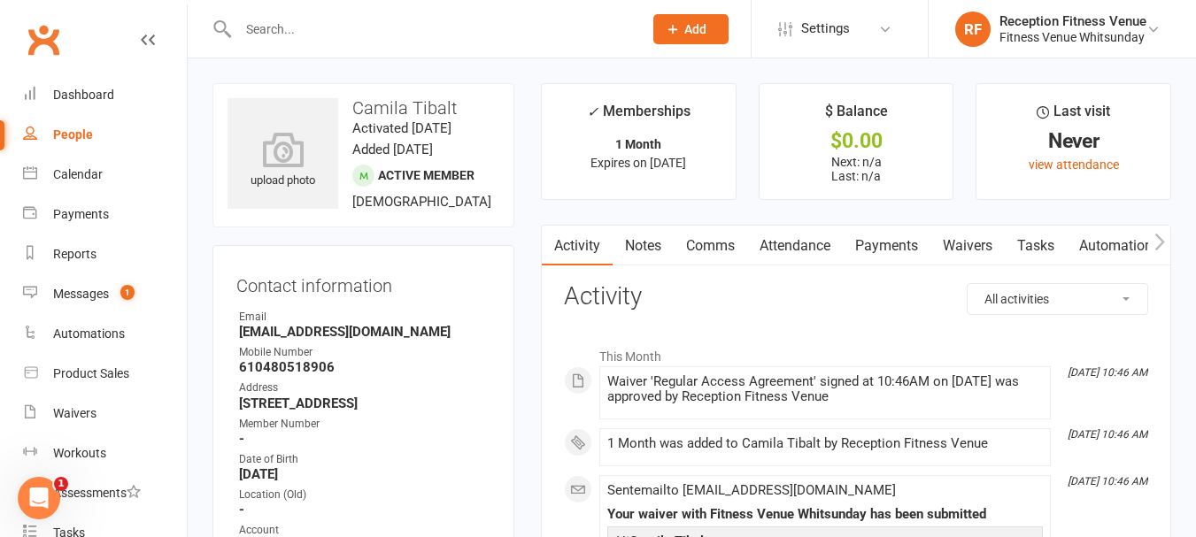
click at [1158, 233] on icon "button" at bounding box center [1160, 242] width 11 height 19
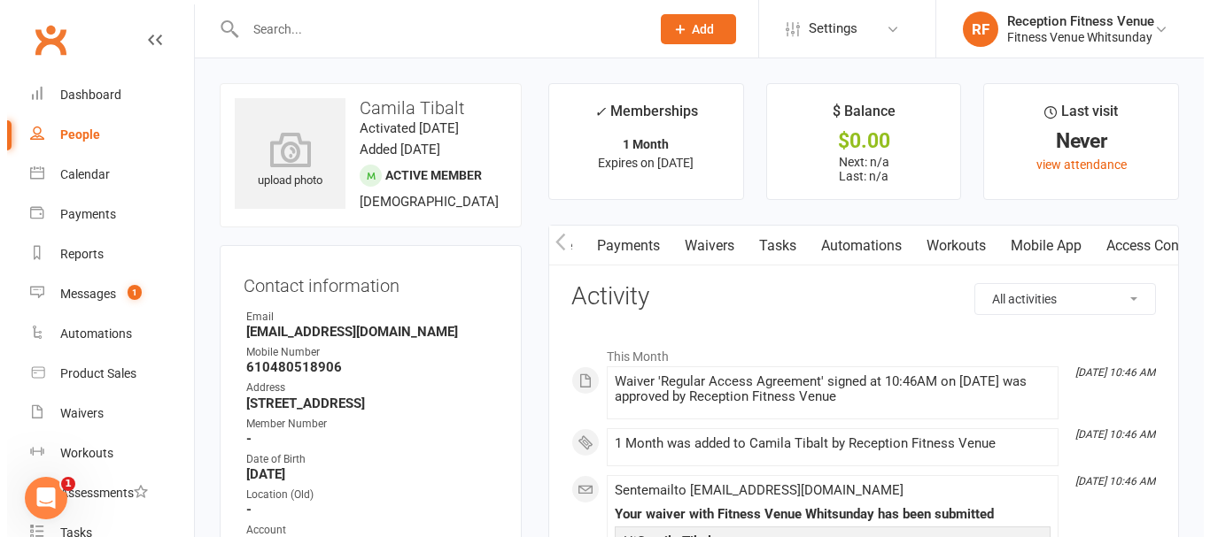
scroll to position [0, 414]
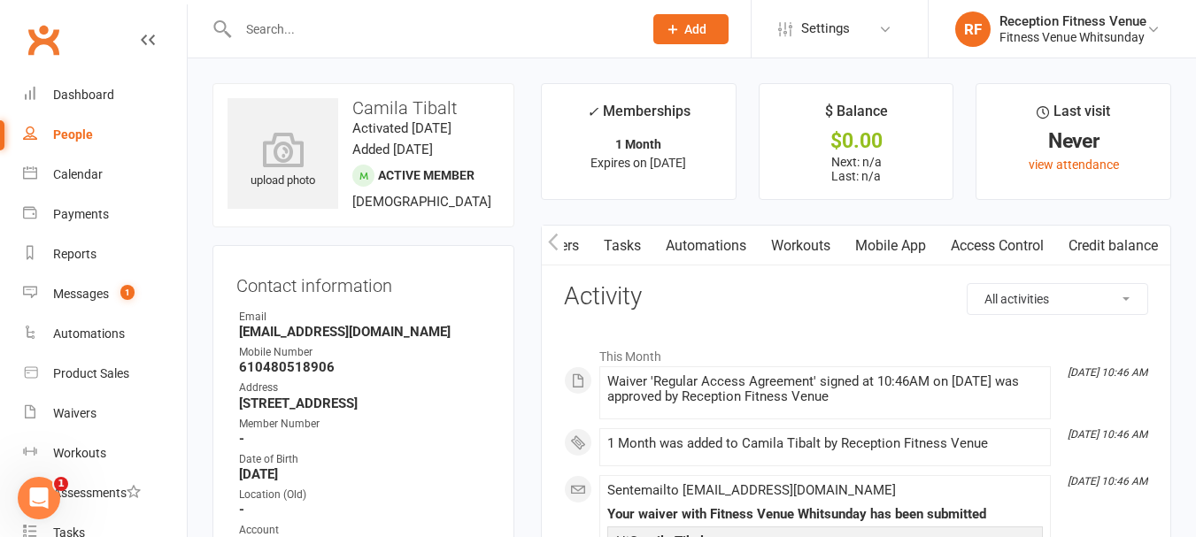
click at [1027, 246] on link "Access Control" at bounding box center [998, 246] width 118 height 41
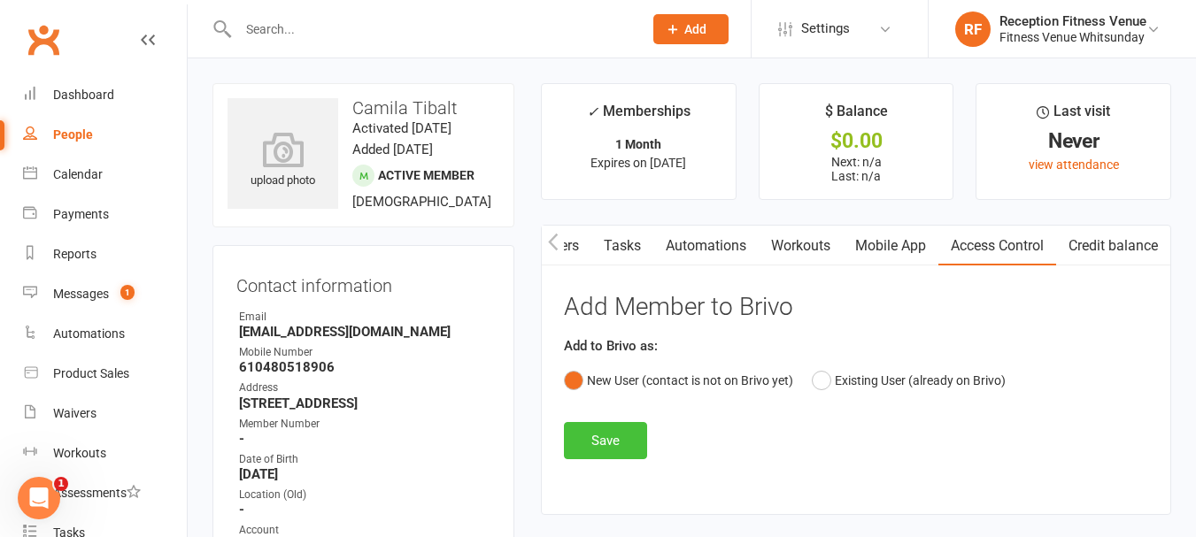
click at [645, 435] on button "Save" at bounding box center [605, 440] width 83 height 37
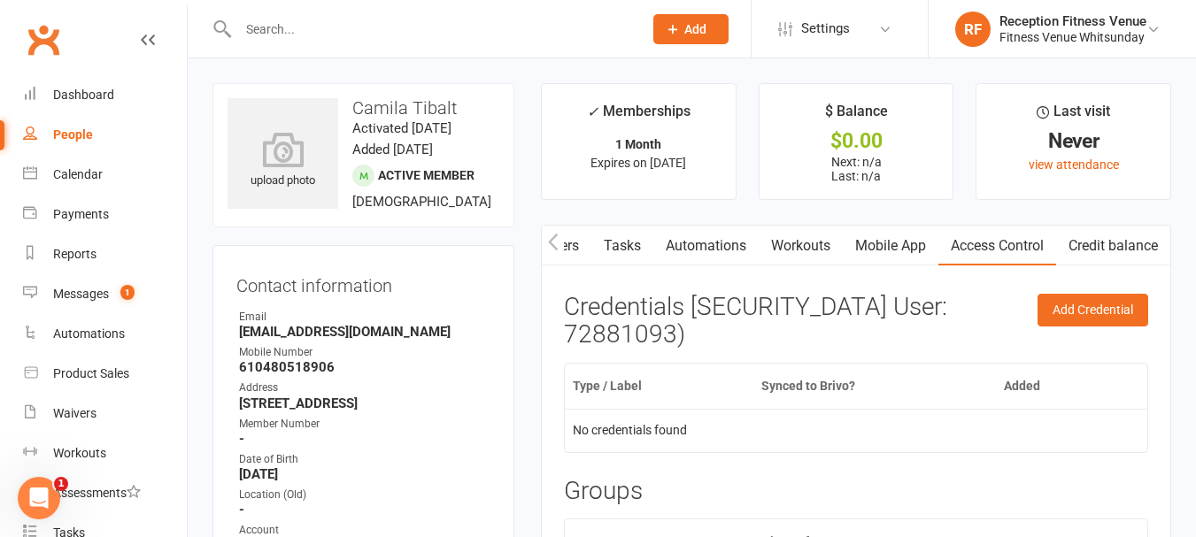
click at [884, 237] on link "Mobile App" at bounding box center [891, 246] width 96 height 41
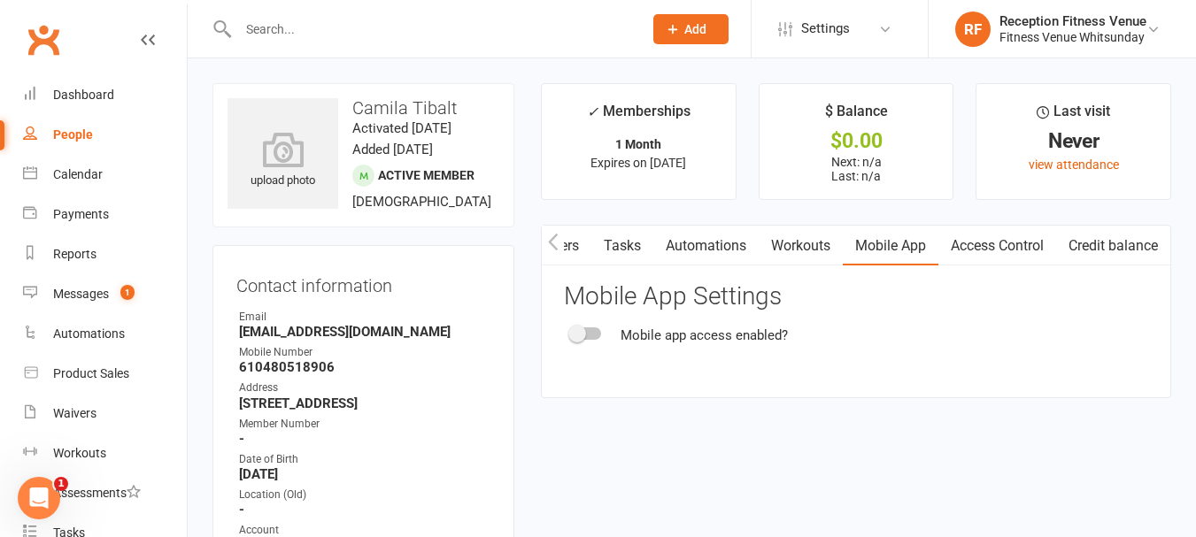
click at [595, 329] on div at bounding box center [586, 334] width 30 height 12
click at [571, 331] on input "checkbox" at bounding box center [571, 331] width 0 height 0
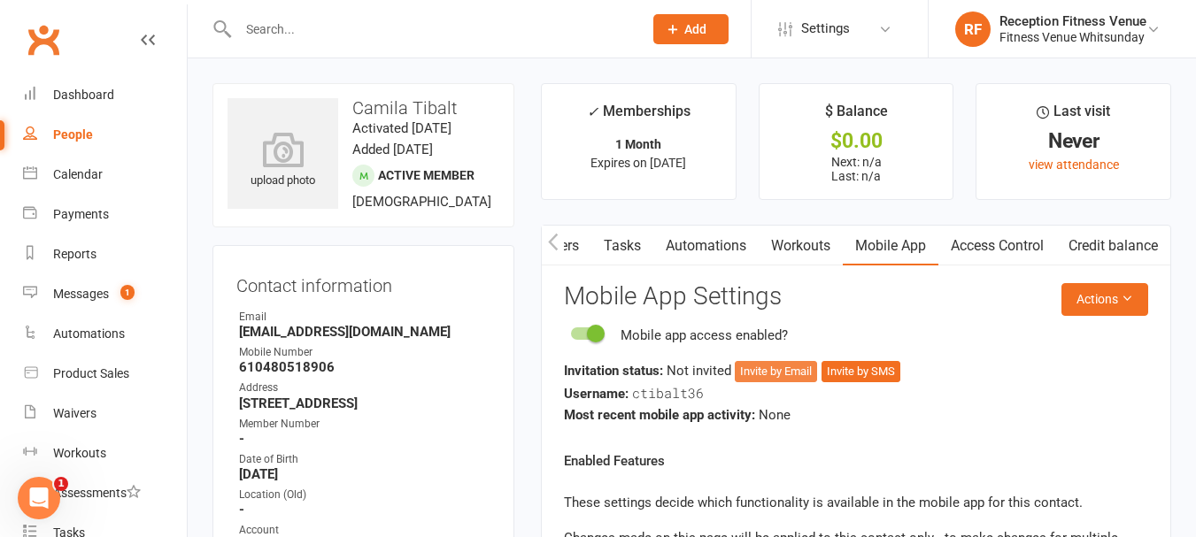
click at [796, 366] on button "Invite by Email" at bounding box center [776, 371] width 82 height 21
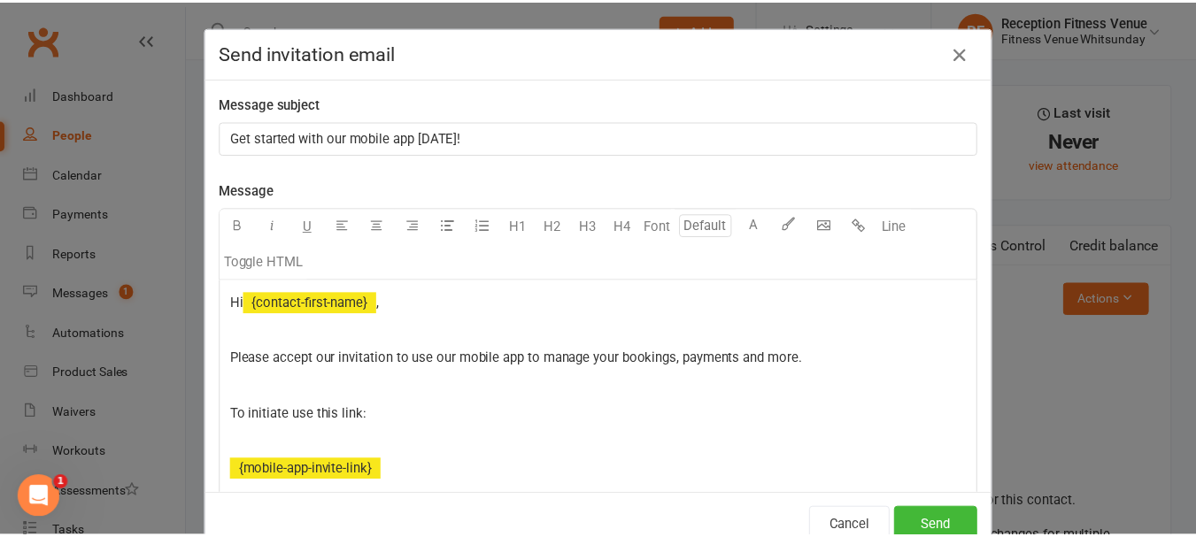
scroll to position [0, 405]
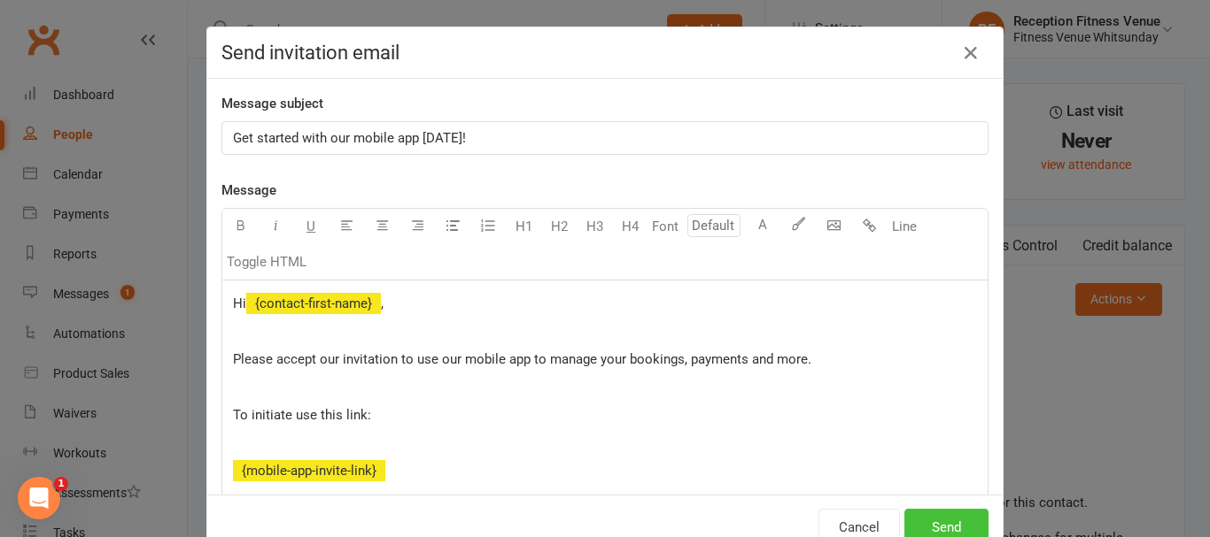
click at [955, 521] on button "Send" at bounding box center [946, 527] width 84 height 37
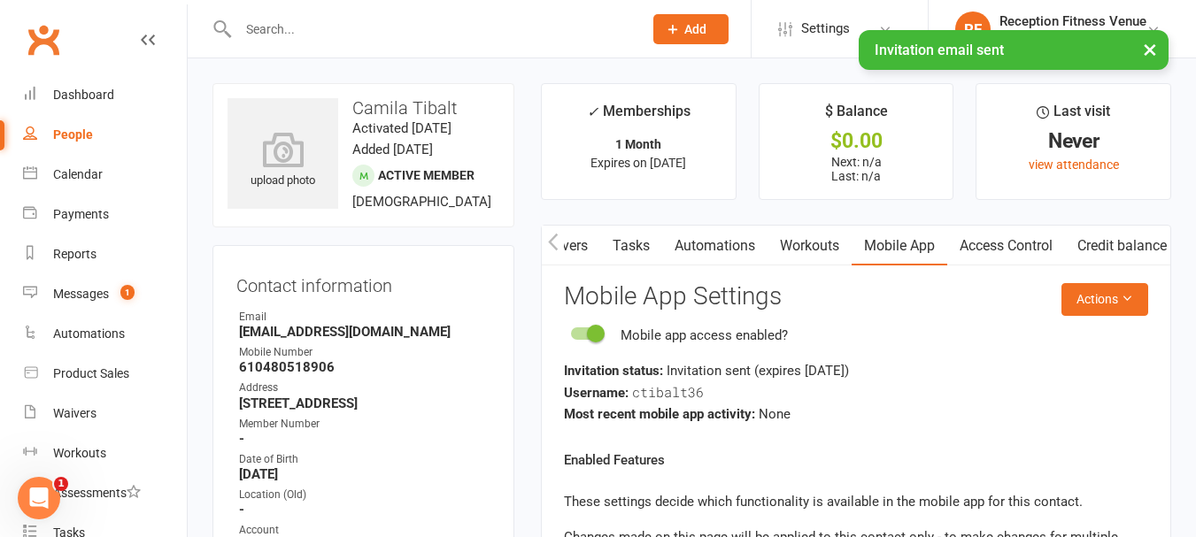
click at [549, 242] on icon "button" at bounding box center [553, 242] width 10 height 17
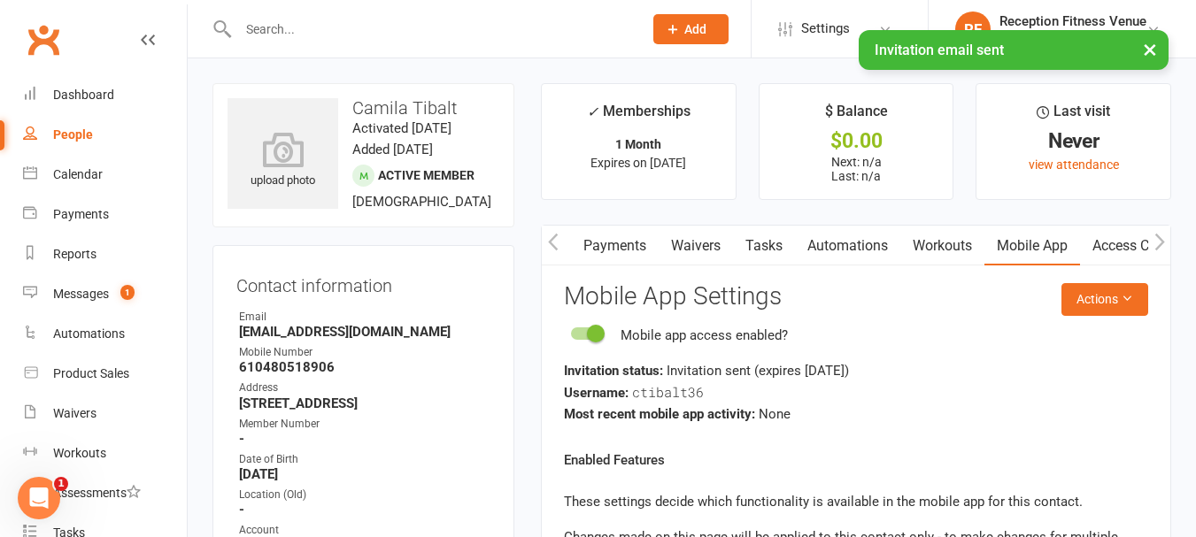
click at [549, 242] on icon "button" at bounding box center [553, 242] width 10 height 17
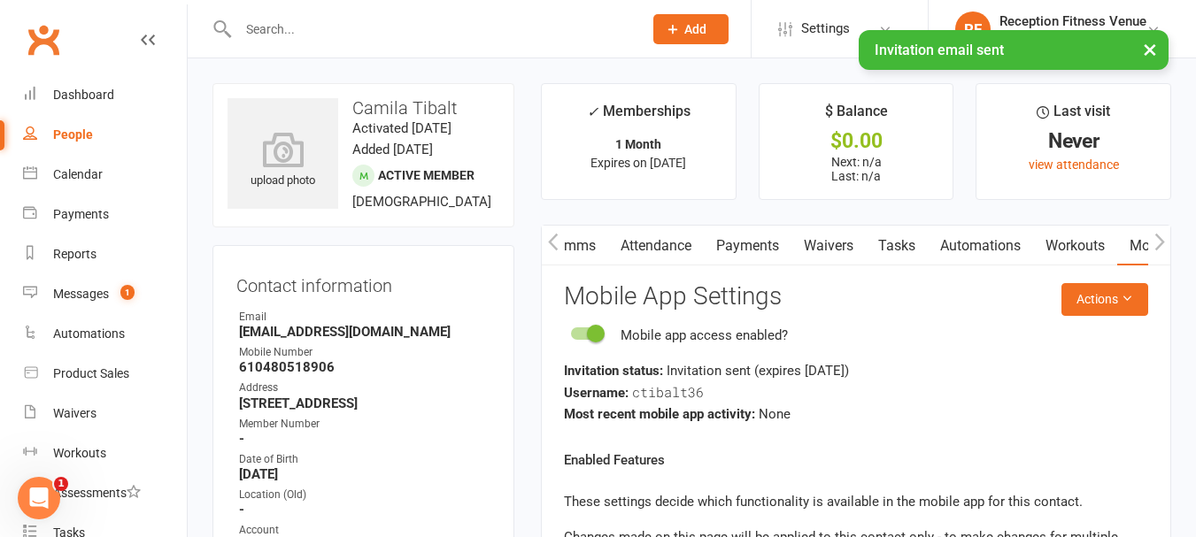
click at [549, 242] on icon "button" at bounding box center [553, 242] width 10 height 17
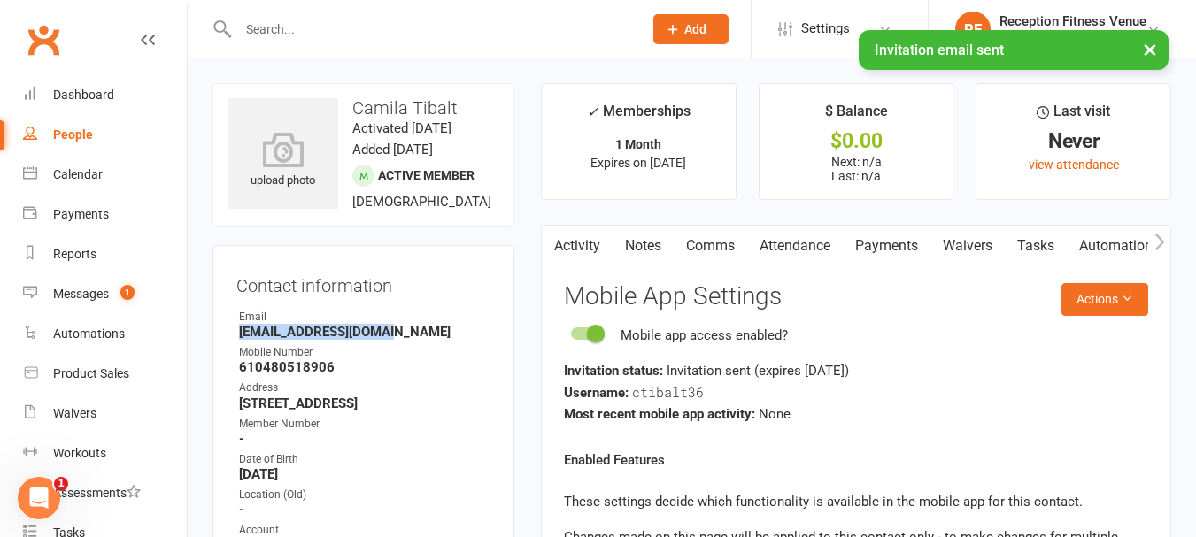
drag, startPoint x: 390, startPoint y: 355, endPoint x: 241, endPoint y: 350, distance: 149.7
click at [241, 340] on strong "cami.tibalt@gmail.com" at bounding box center [364, 332] width 251 height 16
copy strong "cami.tibalt@gmail.com"
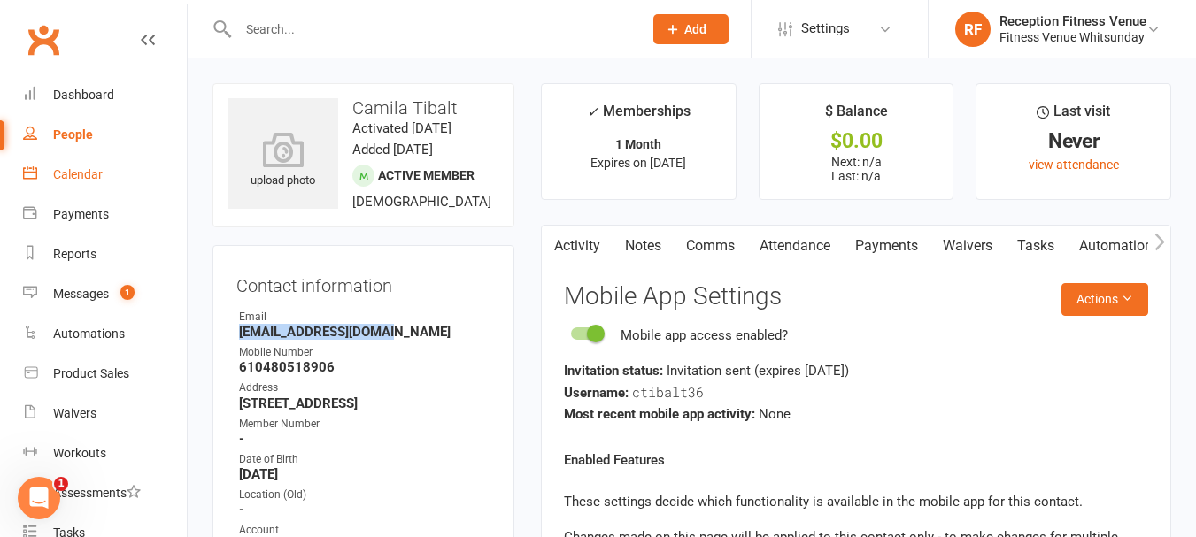
click at [52, 177] on link "Calendar" at bounding box center [105, 175] width 164 height 40
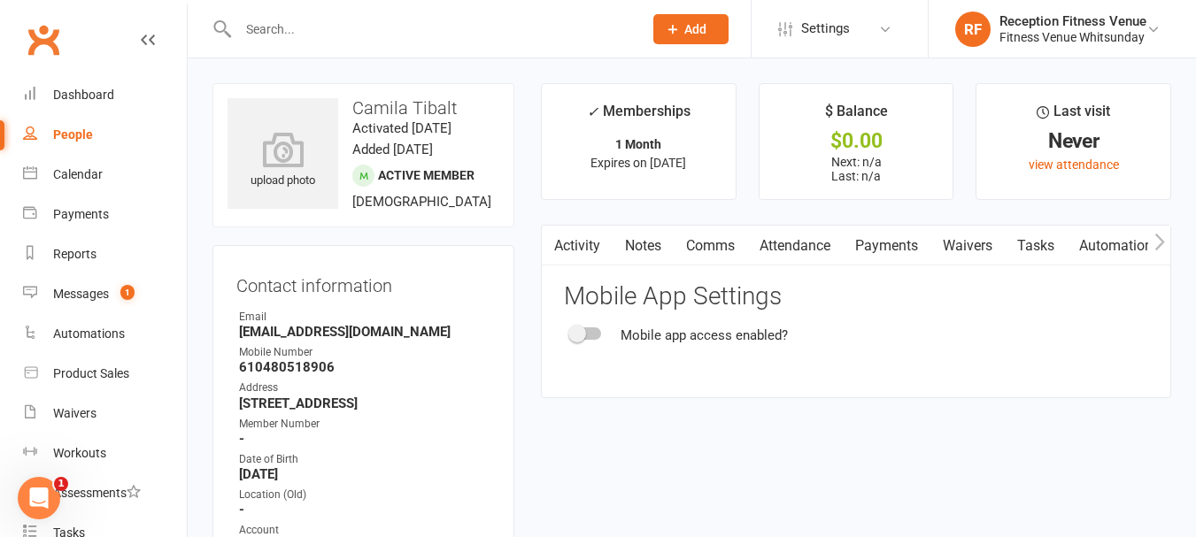
click at [593, 335] on div at bounding box center [586, 334] width 30 height 12
click at [571, 331] on input "checkbox" at bounding box center [571, 331] width 0 height 0
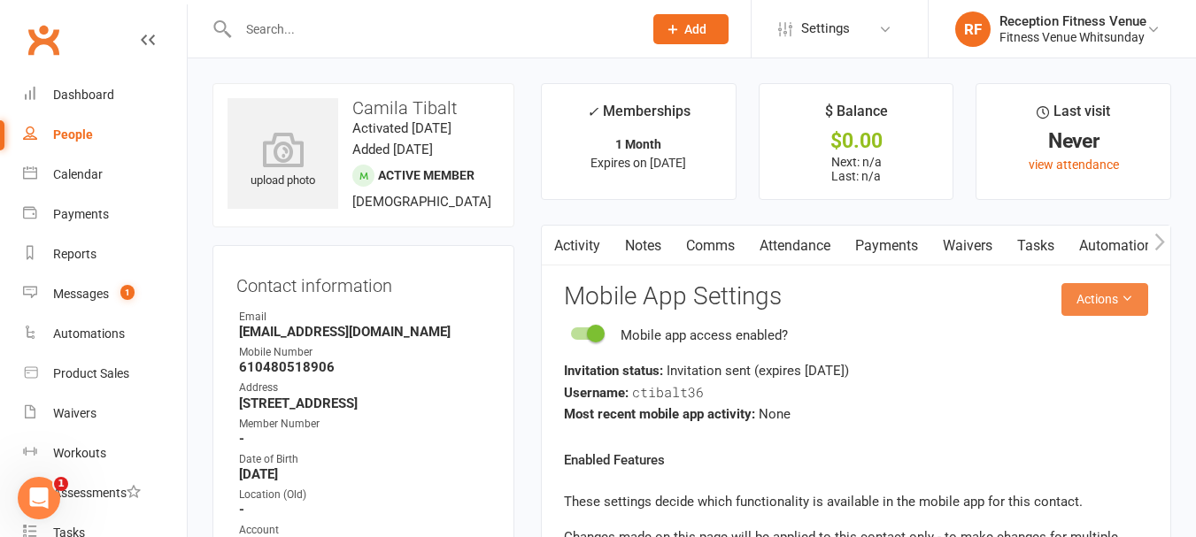
click at [1090, 297] on button "Actions" at bounding box center [1105, 299] width 87 height 32
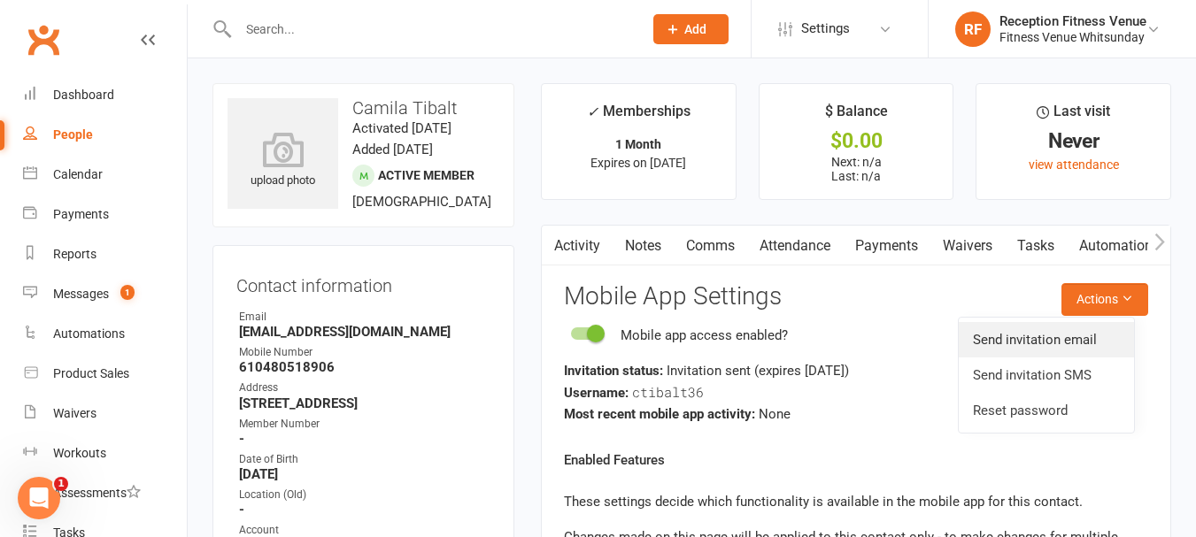
click at [1028, 340] on link "Send invitation email" at bounding box center [1046, 339] width 175 height 35
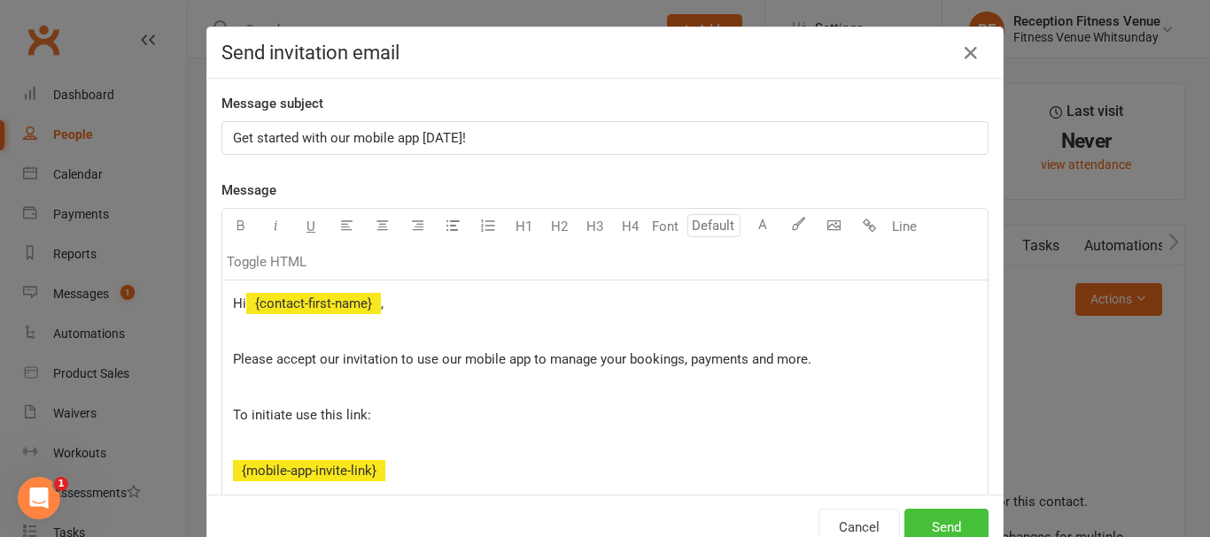
click at [927, 527] on button "Send" at bounding box center [946, 527] width 84 height 37
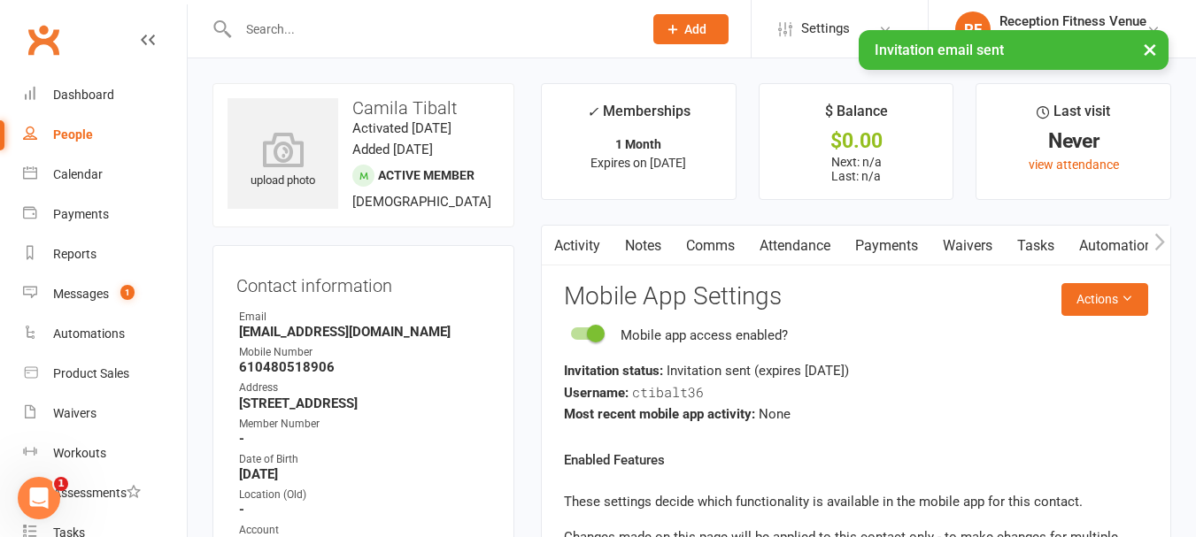
click at [859, 245] on link "Payments" at bounding box center [887, 246] width 88 height 41
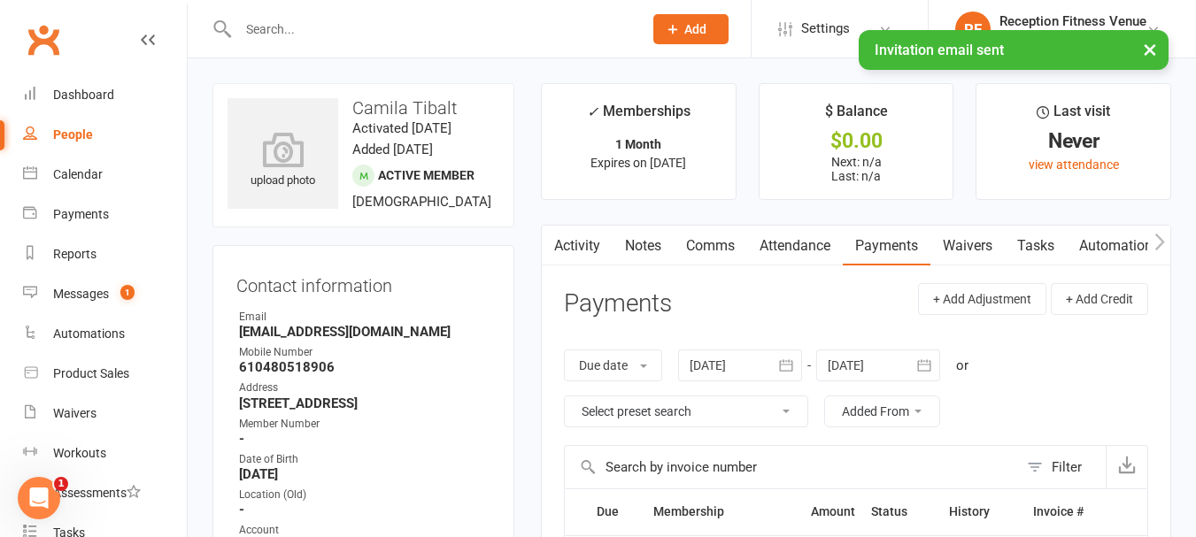
scroll to position [89, 0]
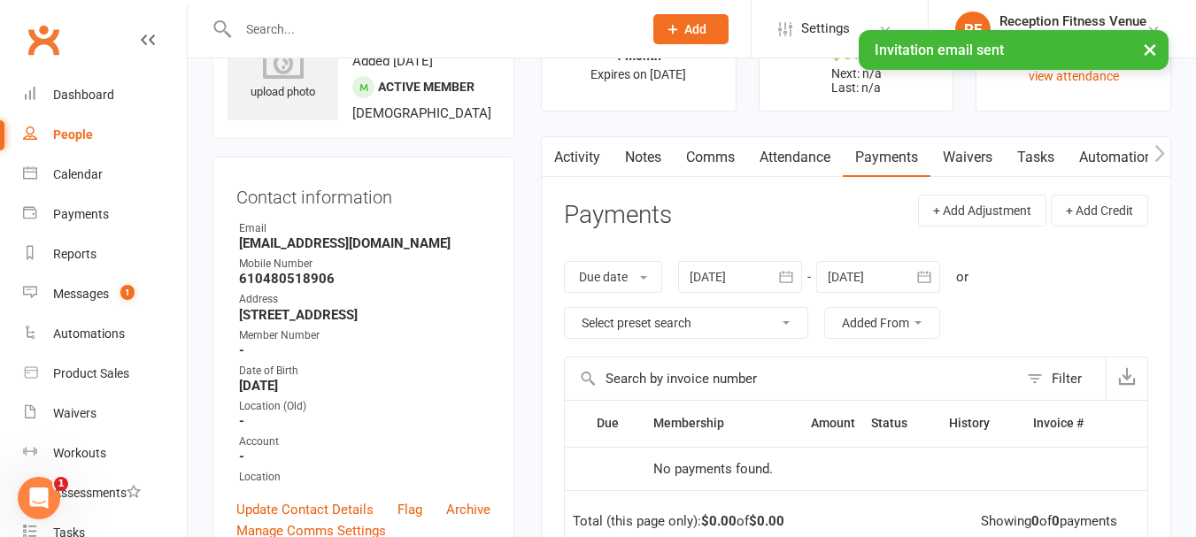
click at [795, 270] on icon "button" at bounding box center [786, 277] width 18 height 18
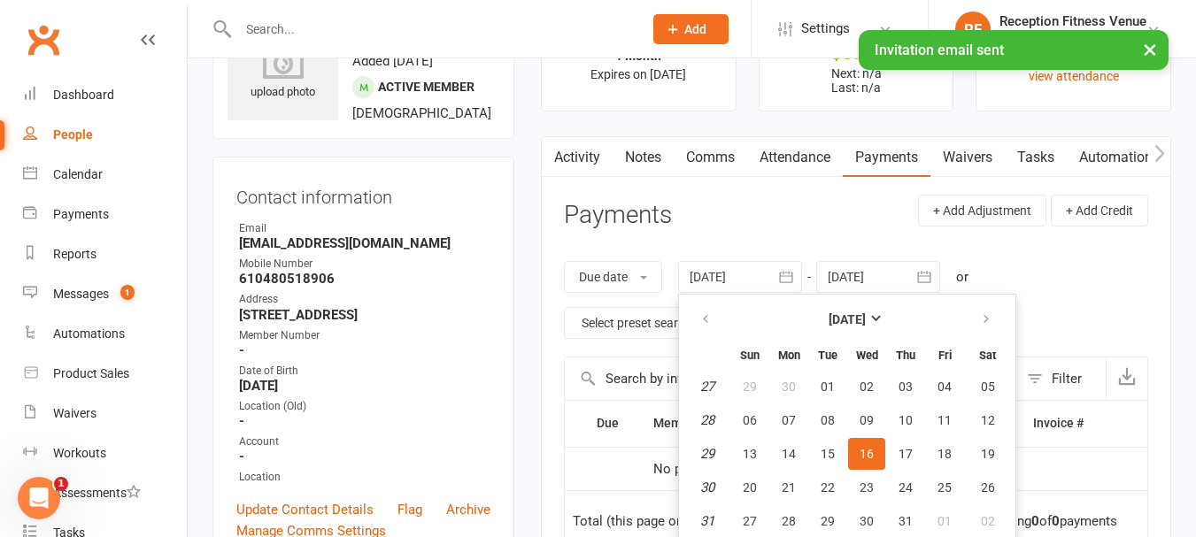
scroll to position [124, 0]
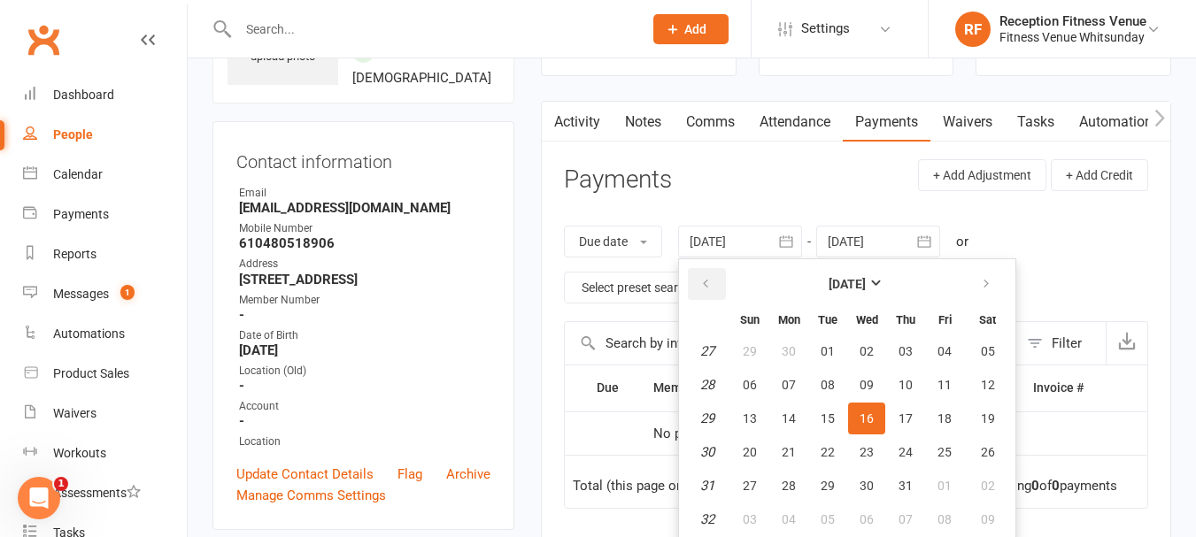
click at [707, 277] on icon "button" at bounding box center [706, 284] width 12 height 14
click at [702, 277] on icon "button" at bounding box center [706, 284] width 12 height 14
click at [989, 349] on span "01" at bounding box center [988, 351] width 14 height 14
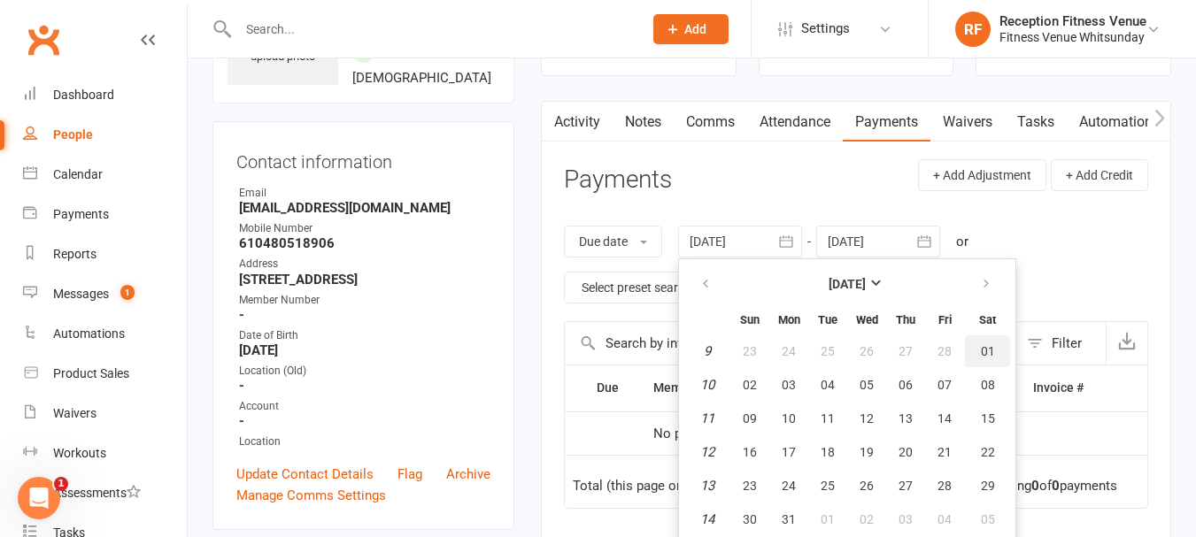
type input "01 Mar 2025"
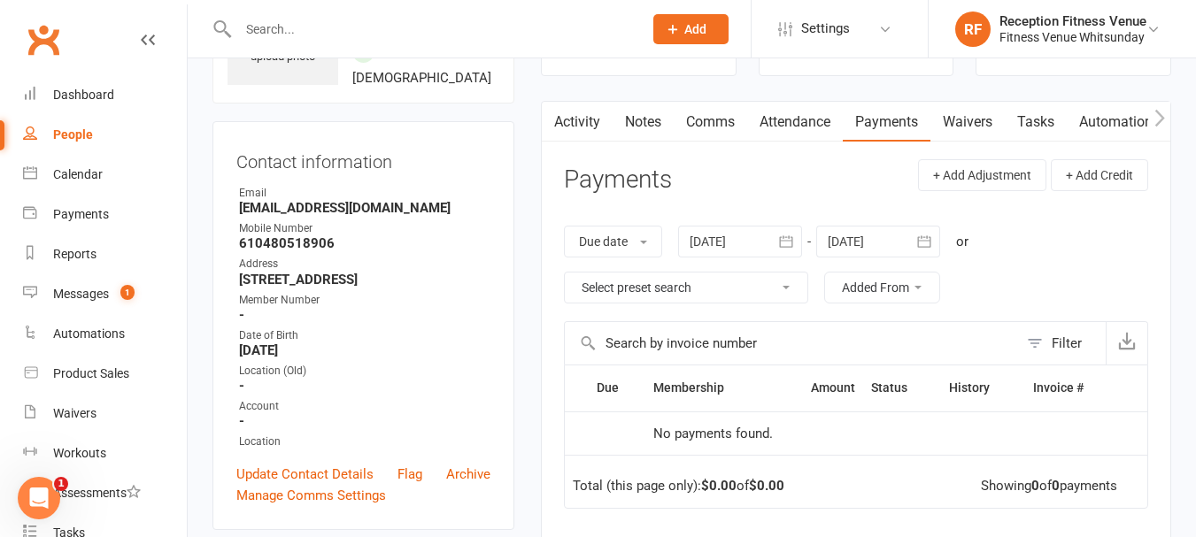
click at [787, 248] on icon "button" at bounding box center [786, 242] width 18 height 18
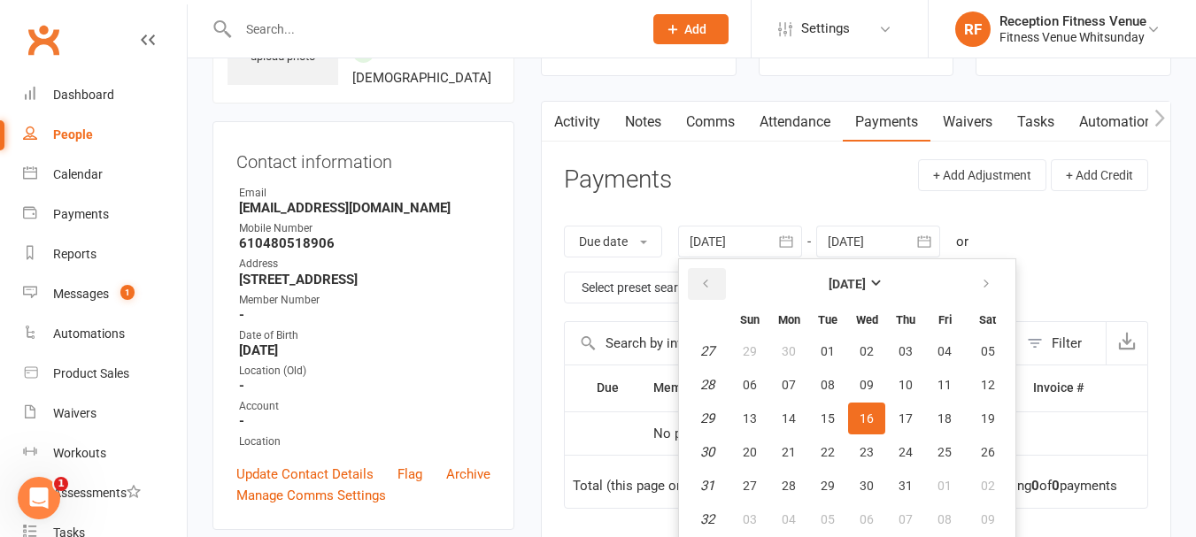
click at [709, 288] on icon "button" at bounding box center [706, 284] width 12 height 14
drag, startPoint x: 709, startPoint y: 288, endPoint x: 748, endPoint y: 318, distance: 49.2
click at [715, 291] on button "button" at bounding box center [707, 284] width 38 height 32
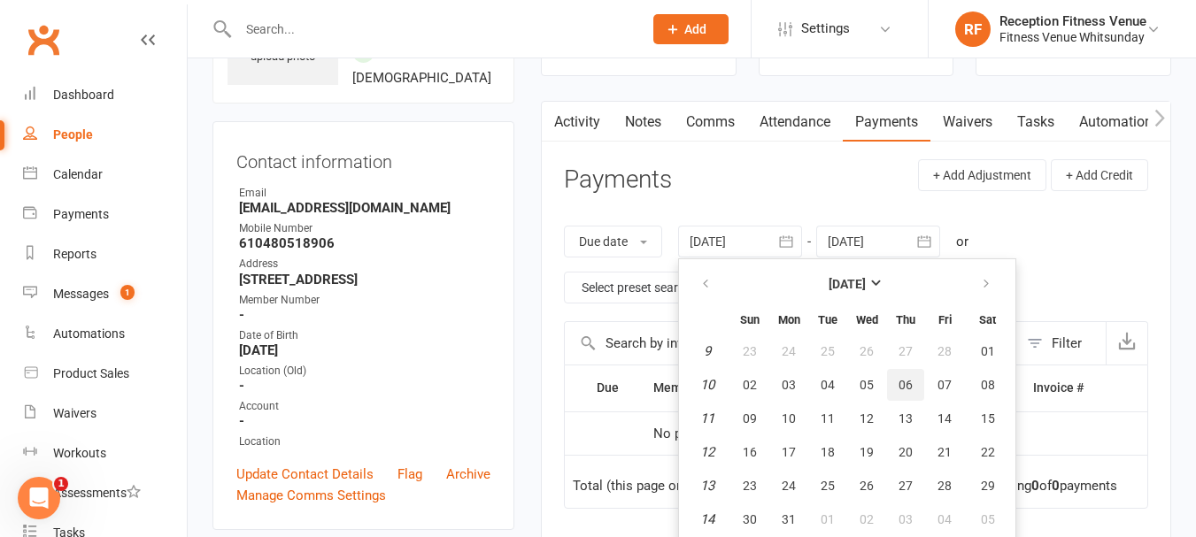
click at [911, 386] on span "06" at bounding box center [906, 385] width 14 height 14
type input "06 Mar 2025"
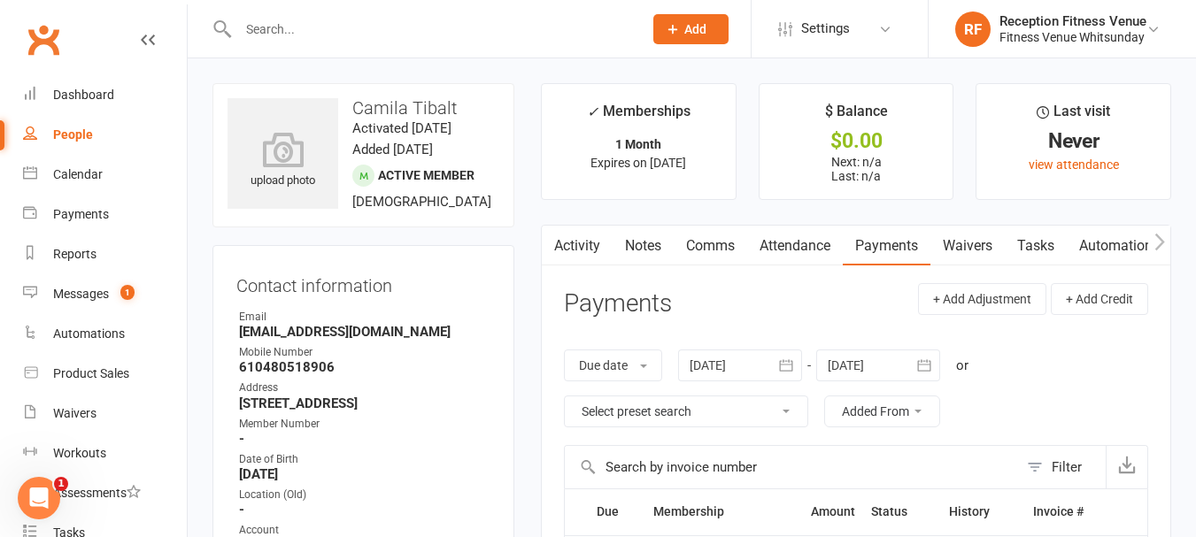
scroll to position [443, 0]
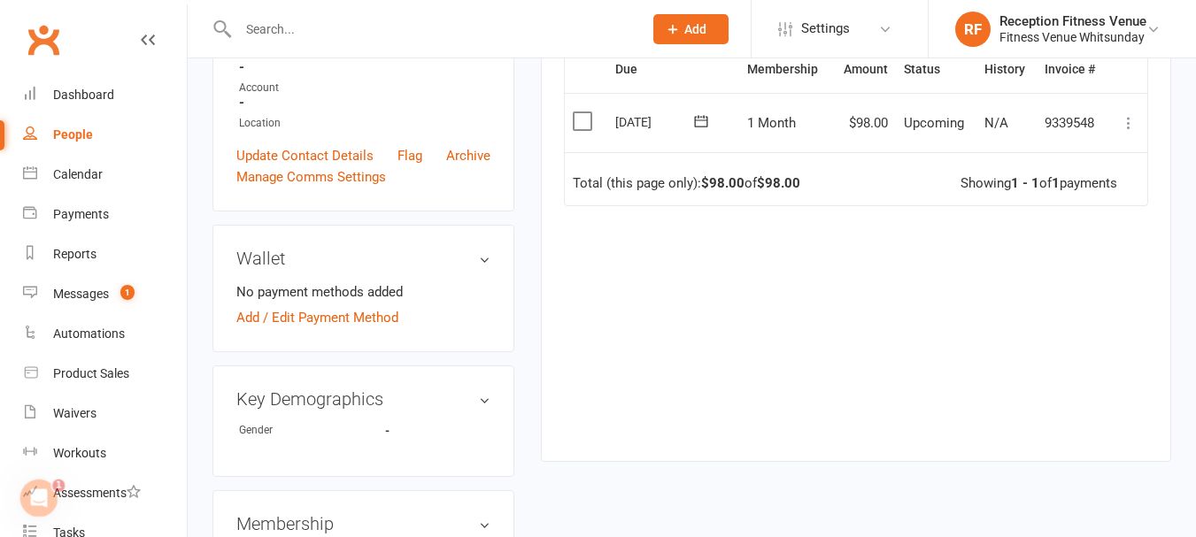
click at [581, 115] on label at bounding box center [585, 121] width 24 height 18
click at [581, 112] on input "checkbox" at bounding box center [579, 112] width 12 height 0
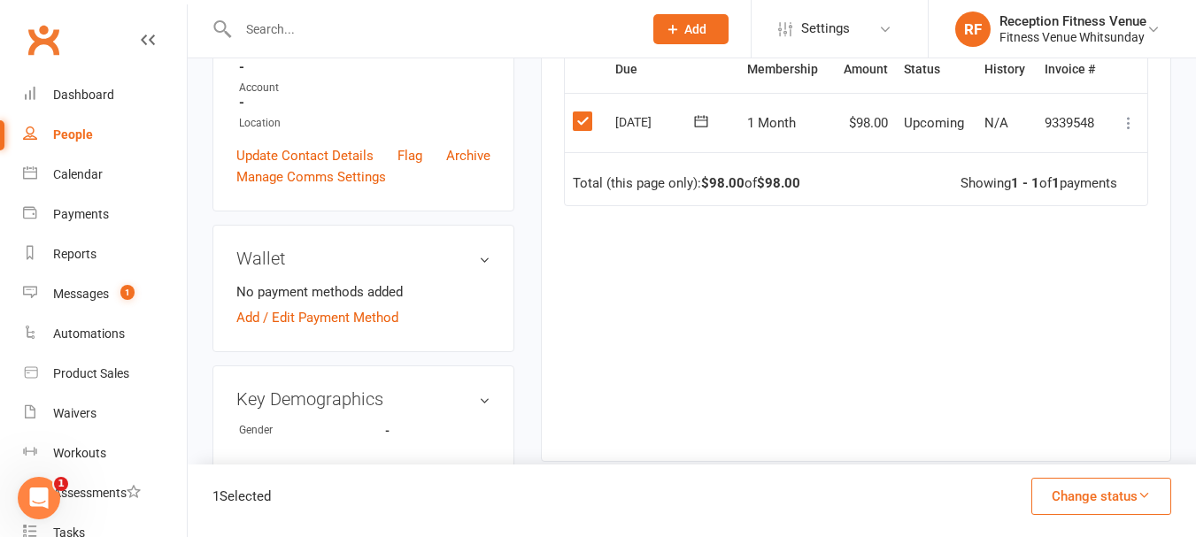
click at [1125, 130] on icon at bounding box center [1129, 123] width 18 height 18
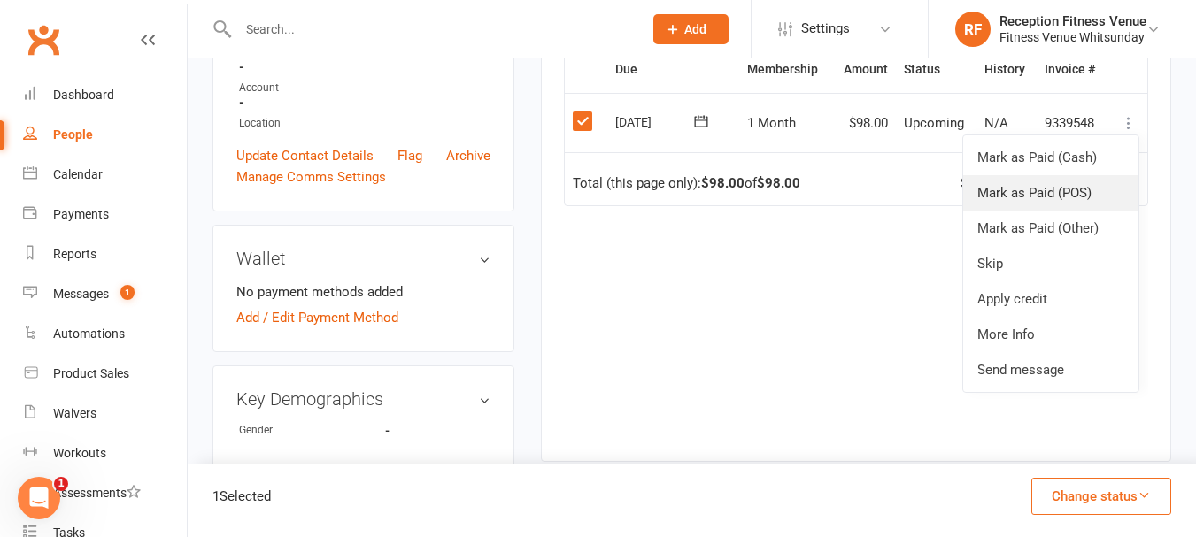
click at [1063, 191] on link "Mark as Paid (POS)" at bounding box center [1050, 192] width 175 height 35
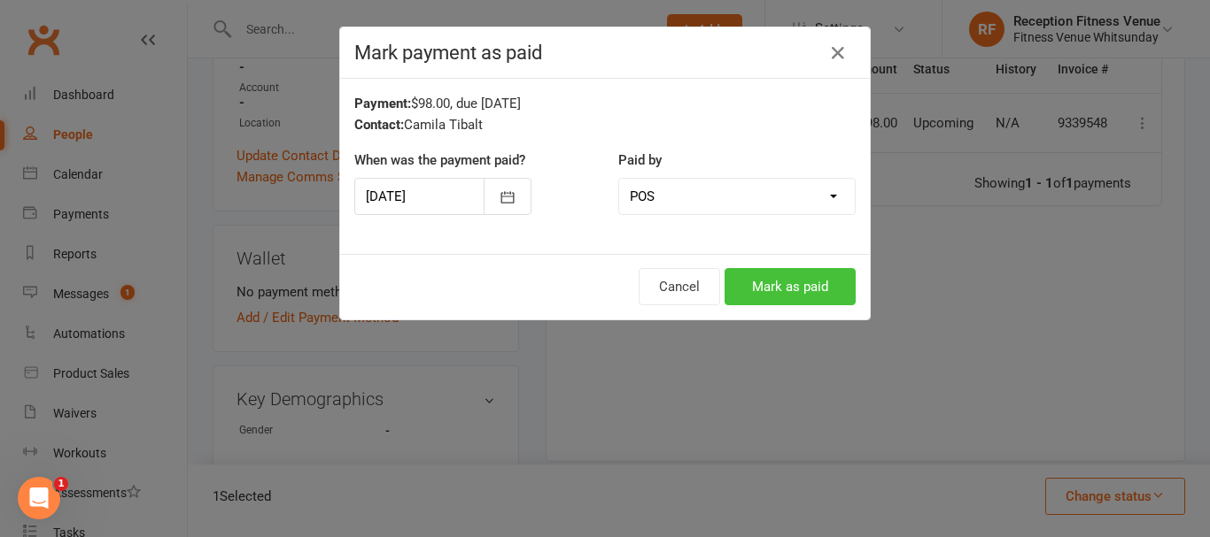
click at [767, 289] on button "Mark as paid" at bounding box center [789, 286] width 131 height 37
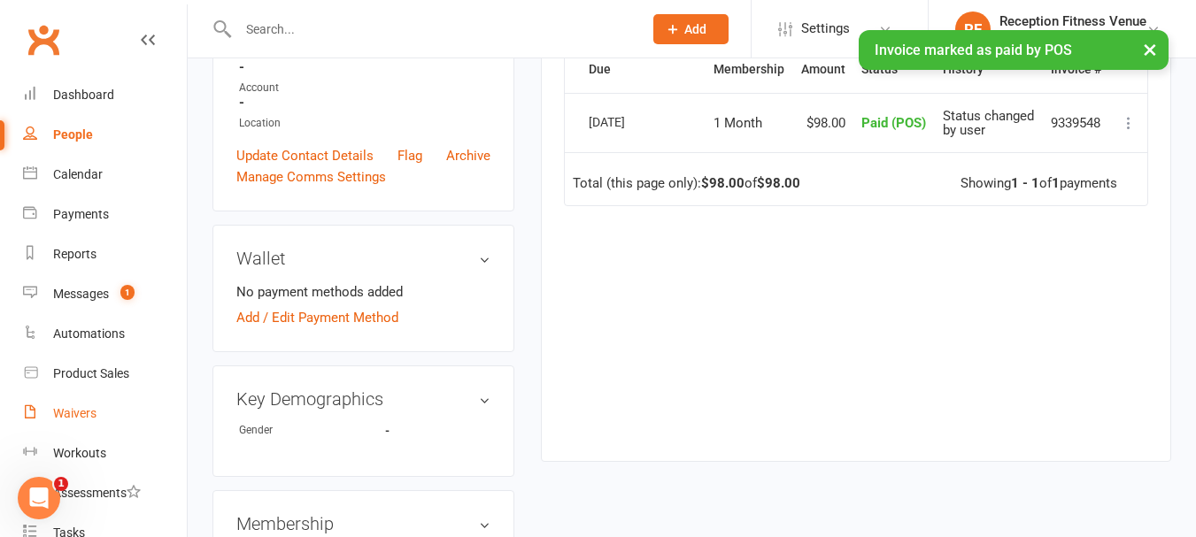
click at [83, 421] on link "Waivers" at bounding box center [105, 414] width 164 height 40
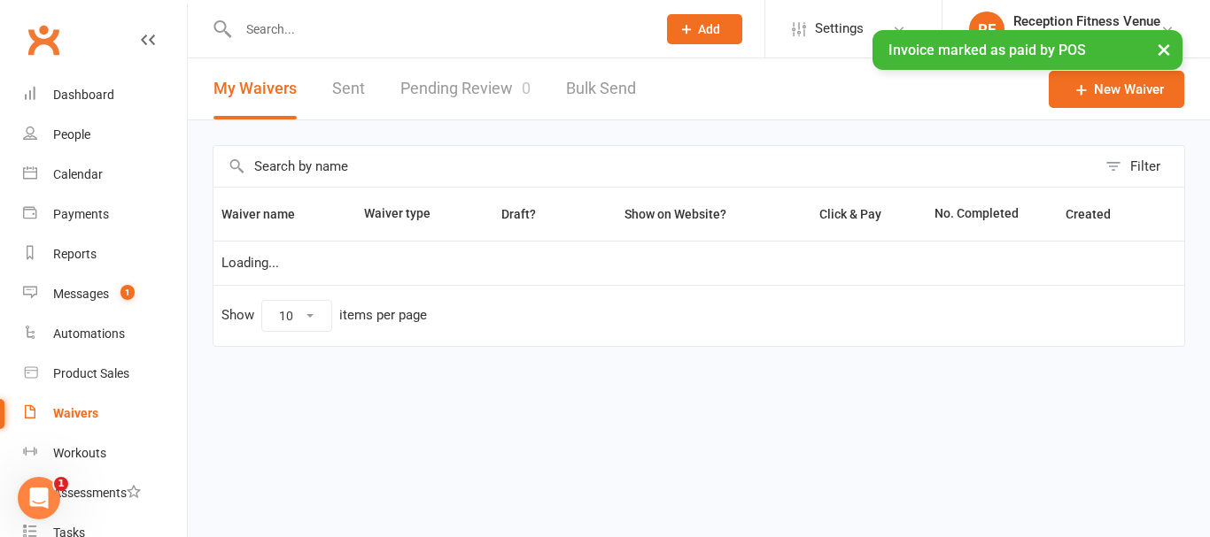
select select "50"
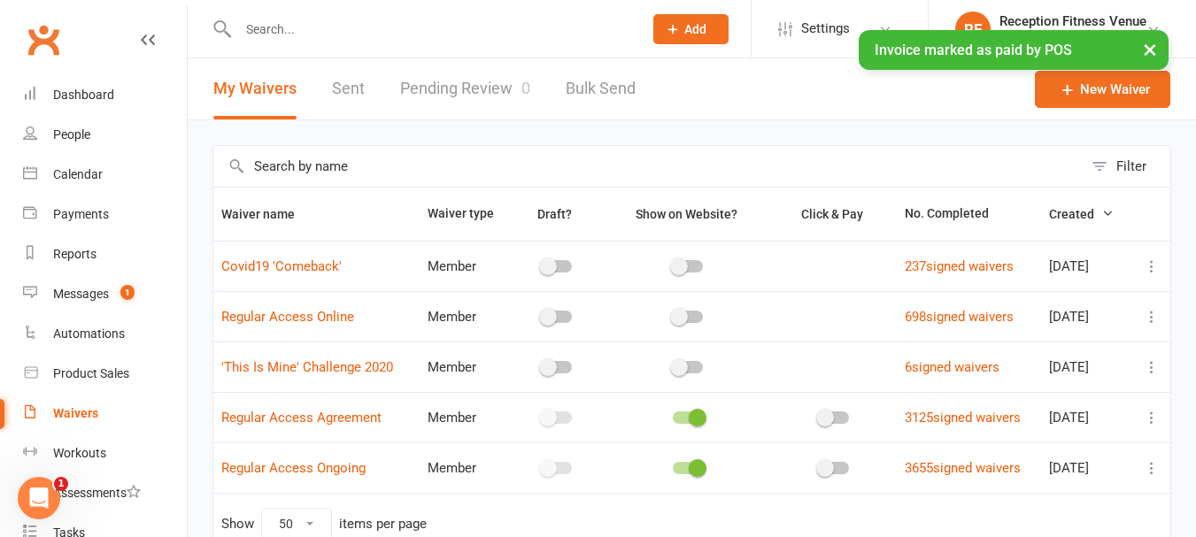
click at [469, 87] on link "Pending Review 0" at bounding box center [465, 88] width 130 height 61
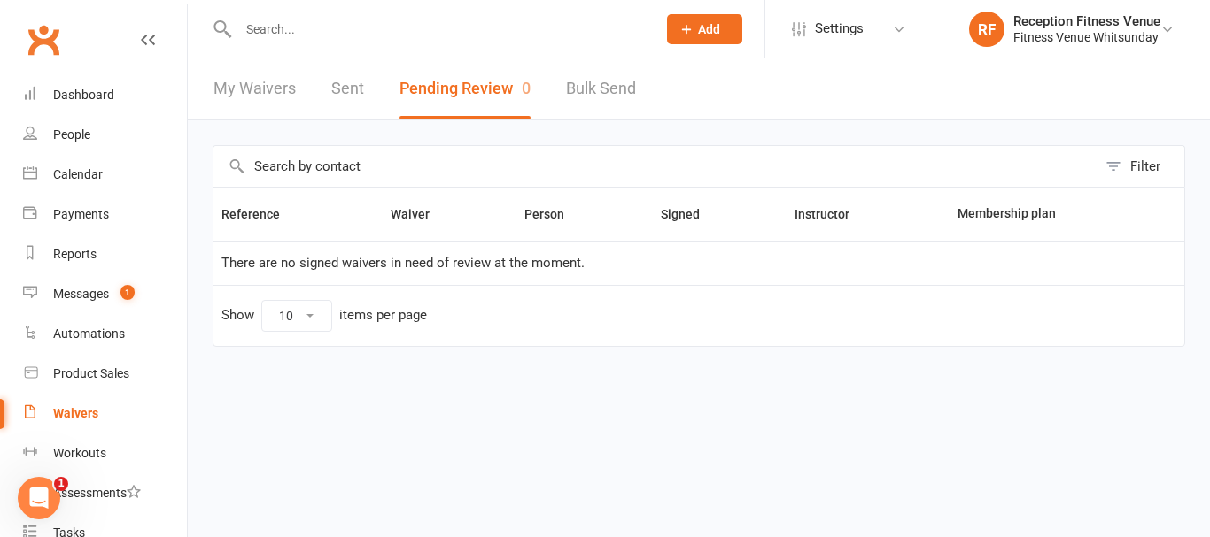
click at [329, 77] on div "My Waivers Sent Pending Review 0 Bulk Send" at bounding box center [425, 88] width 474 height 61
click at [340, 96] on link "Sent" at bounding box center [347, 88] width 33 height 61
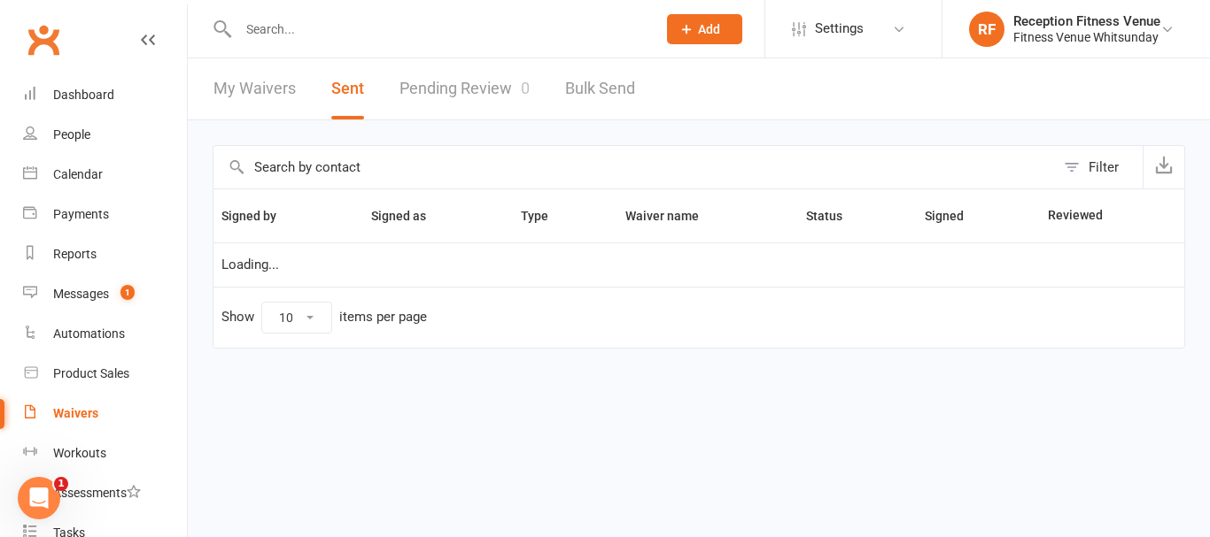
select select "100"
click at [443, 92] on link "Pending Review 0" at bounding box center [464, 88] width 130 height 61
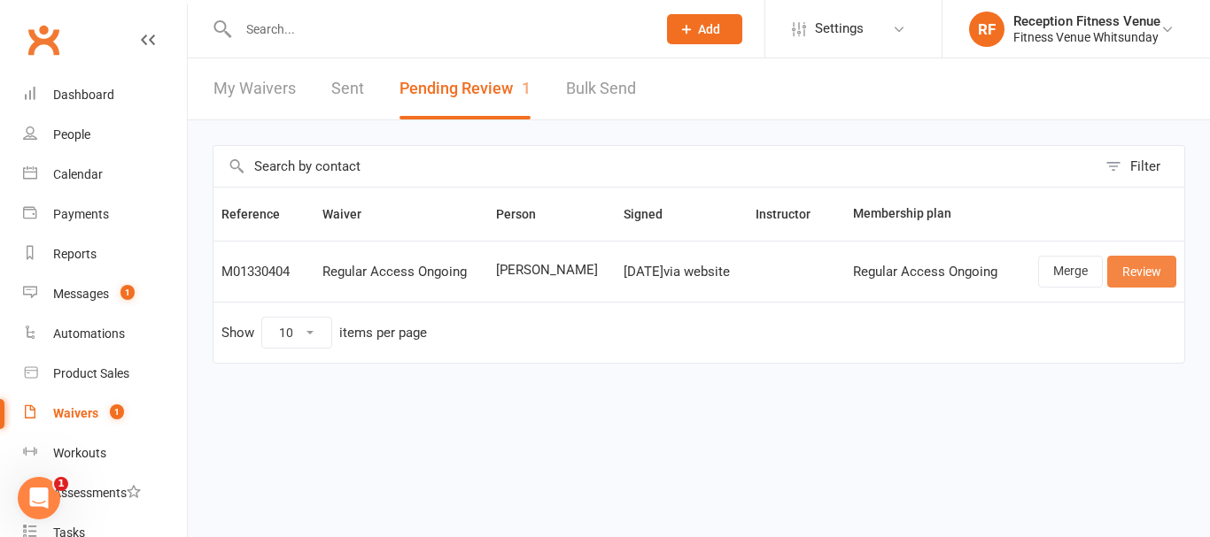
click at [1146, 260] on link "Review" at bounding box center [1141, 272] width 69 height 32
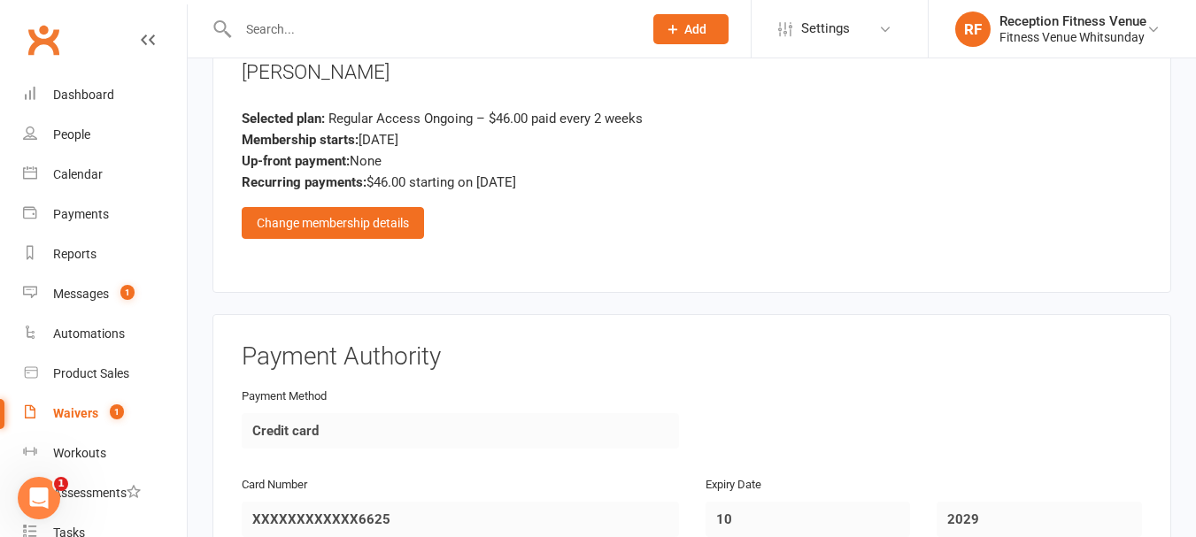
scroll to position [2624, 0]
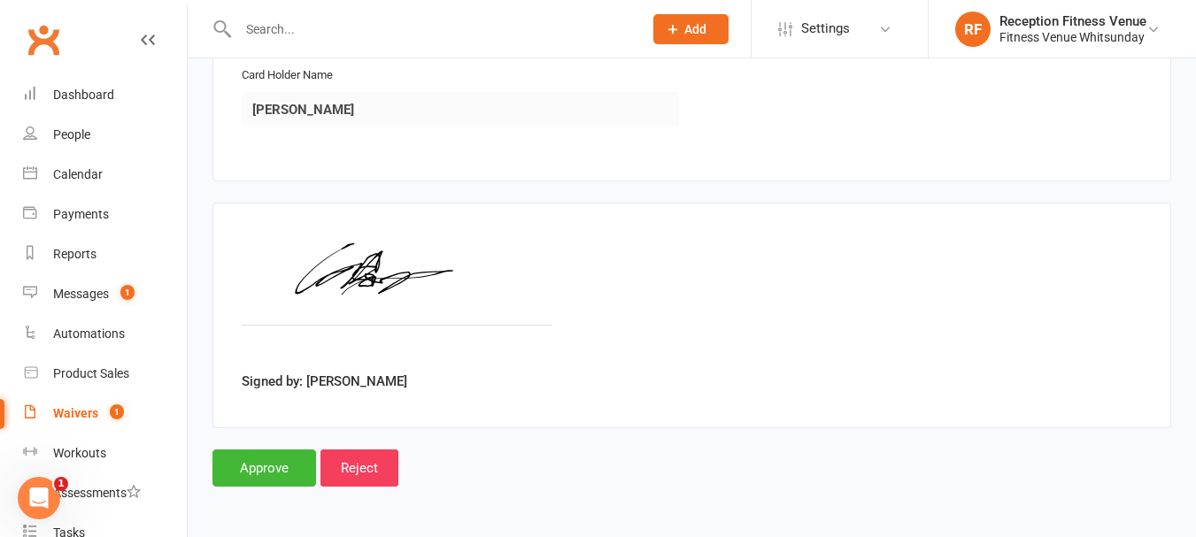
click at [248, 481] on input "Approve" at bounding box center [265, 468] width 104 height 37
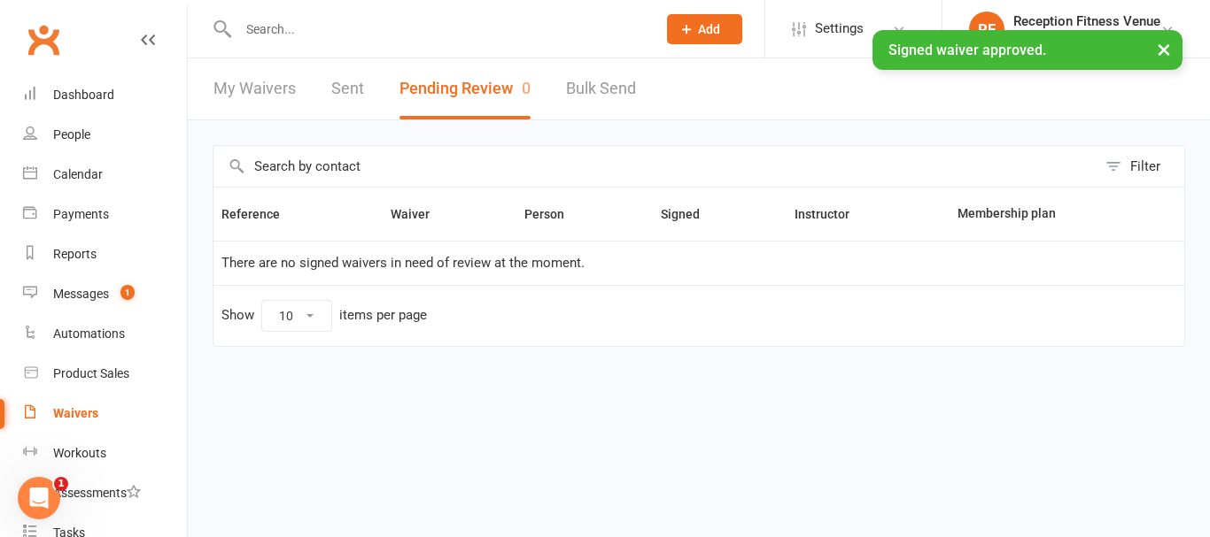
click at [336, 98] on link "Sent" at bounding box center [347, 88] width 33 height 61
select select "100"
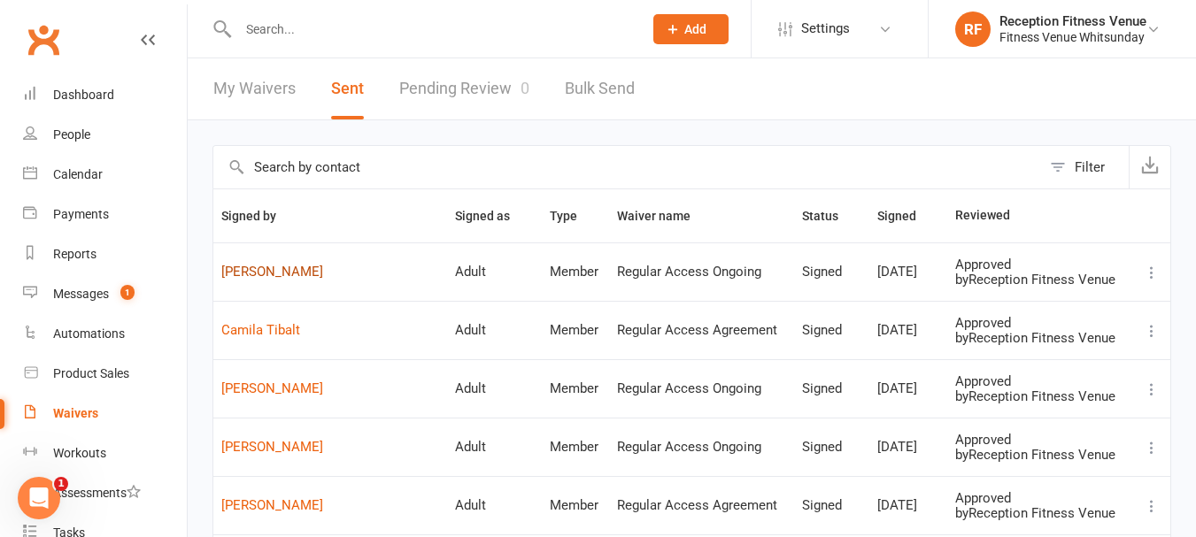
click at [261, 268] on link "[PERSON_NAME]" at bounding box center [330, 272] width 218 height 15
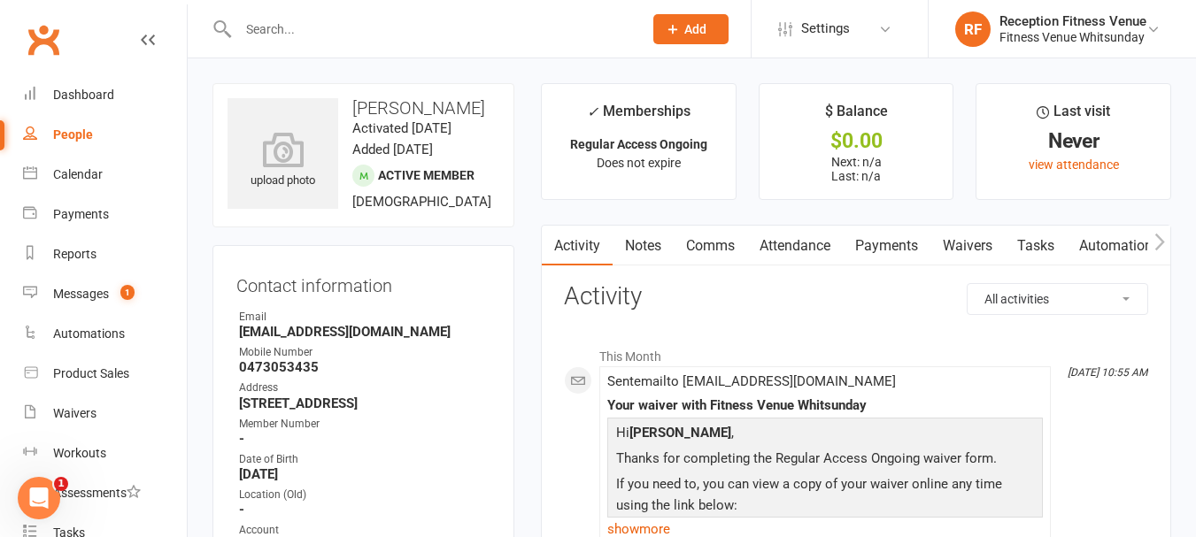
click at [1156, 241] on icon "button" at bounding box center [1160, 242] width 11 height 19
click at [1135, 241] on link "Access Control" at bounding box center [1145, 246] width 118 height 41
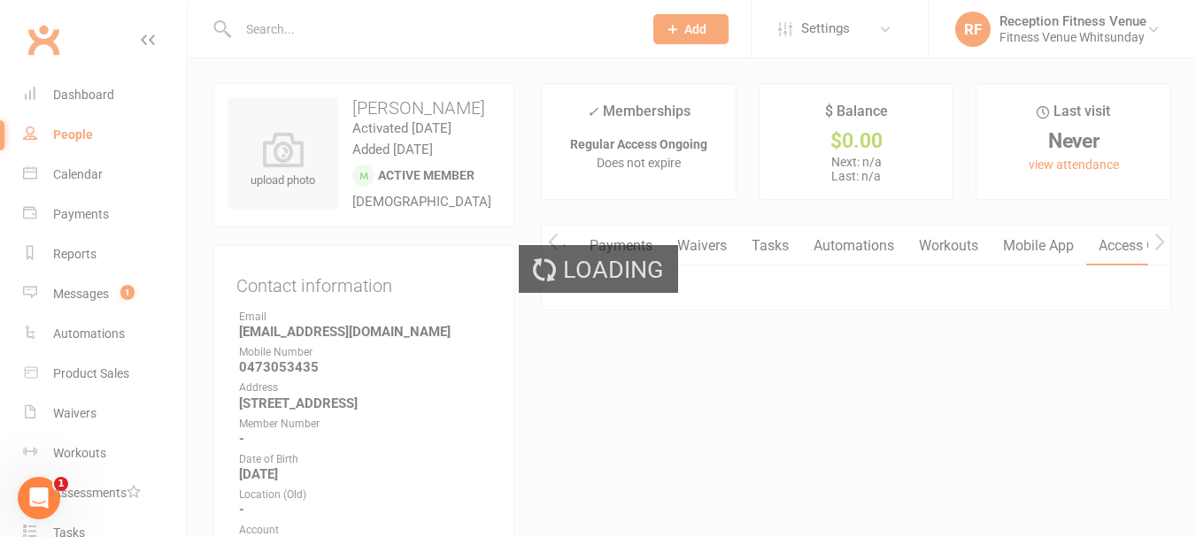
scroll to position [0, 264]
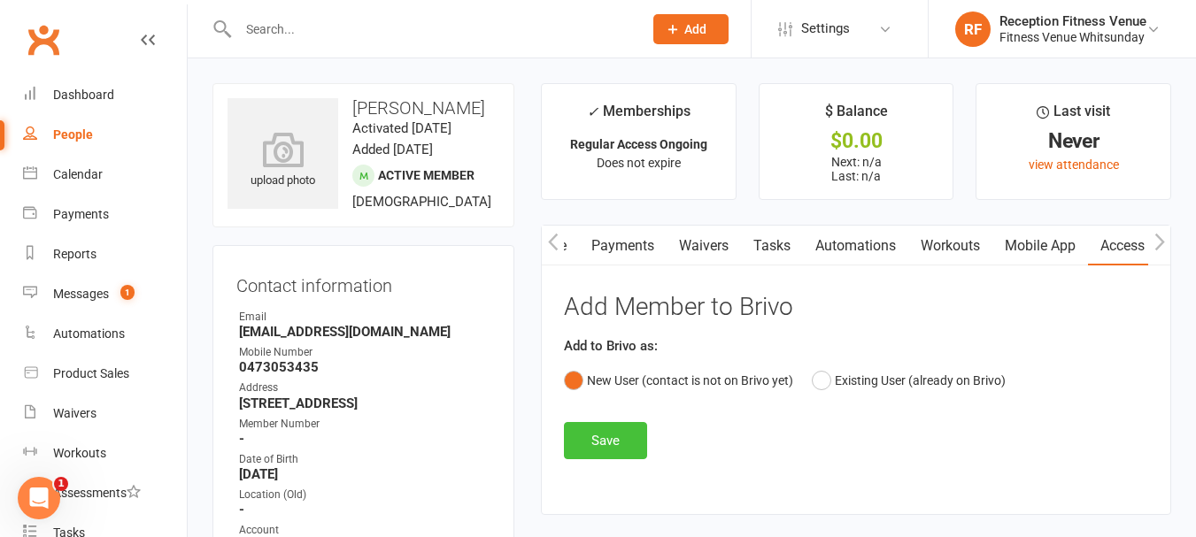
click at [602, 441] on button "Save" at bounding box center [605, 440] width 83 height 37
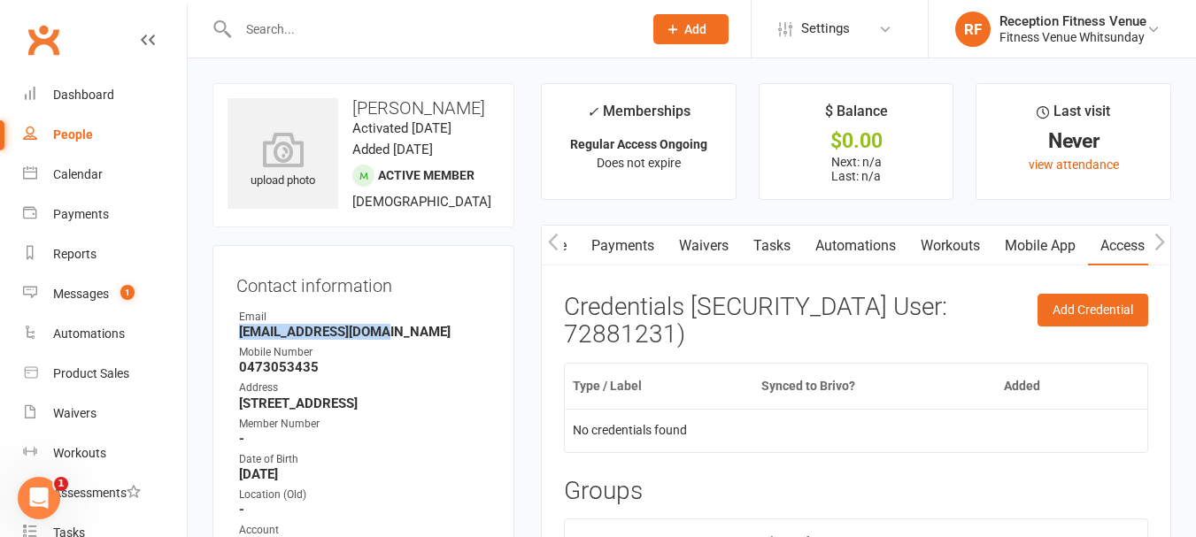
drag, startPoint x: 400, startPoint y: 352, endPoint x: 229, endPoint y: 356, distance: 170.9
click at [229, 356] on div "Contact information Owner Email codypike14@gmail.com Mobile Number 0473053435 A…" at bounding box center [364, 449] width 302 height 409
copy strong "codypike14@gmail.com"
click at [78, 169] on div "Calendar" at bounding box center [78, 174] width 50 height 14
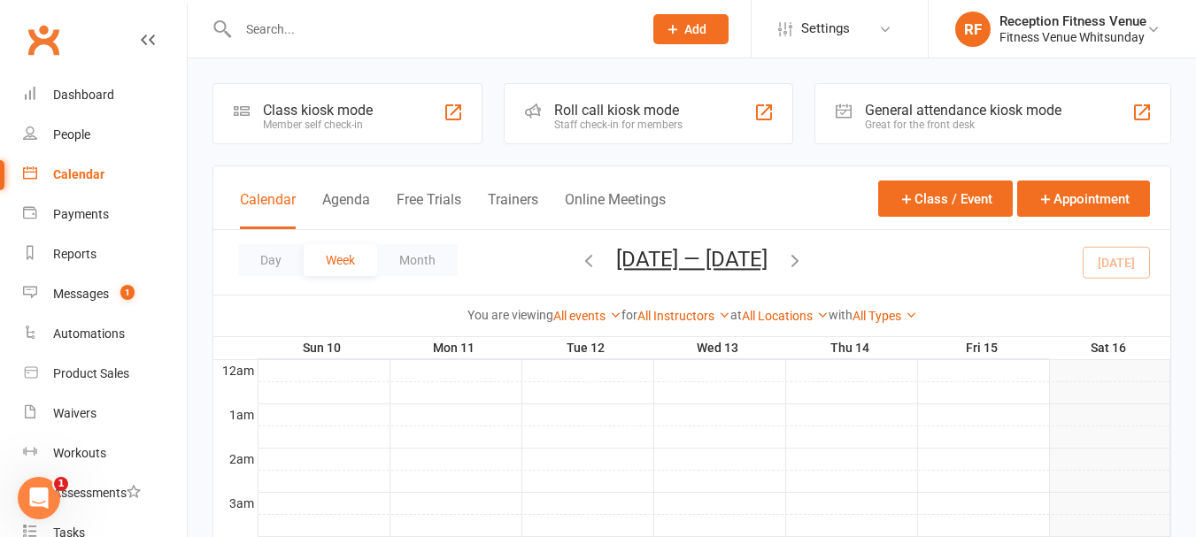
click at [952, 112] on div "General attendance kiosk mode" at bounding box center [963, 110] width 197 height 17
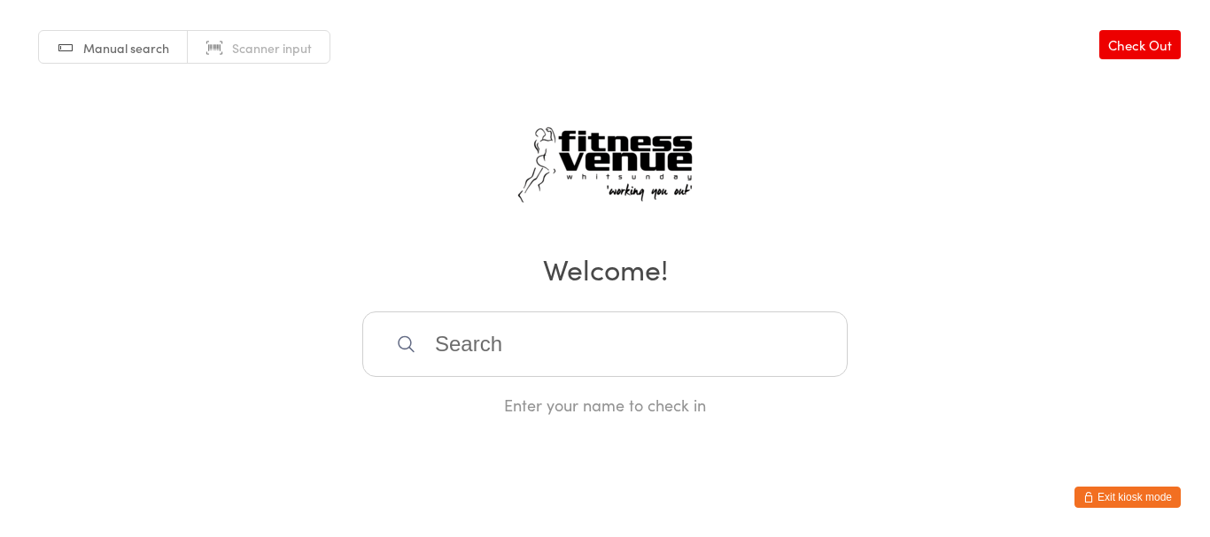
click at [1124, 493] on button "Exit kiosk mode" at bounding box center [1127, 497] width 106 height 21
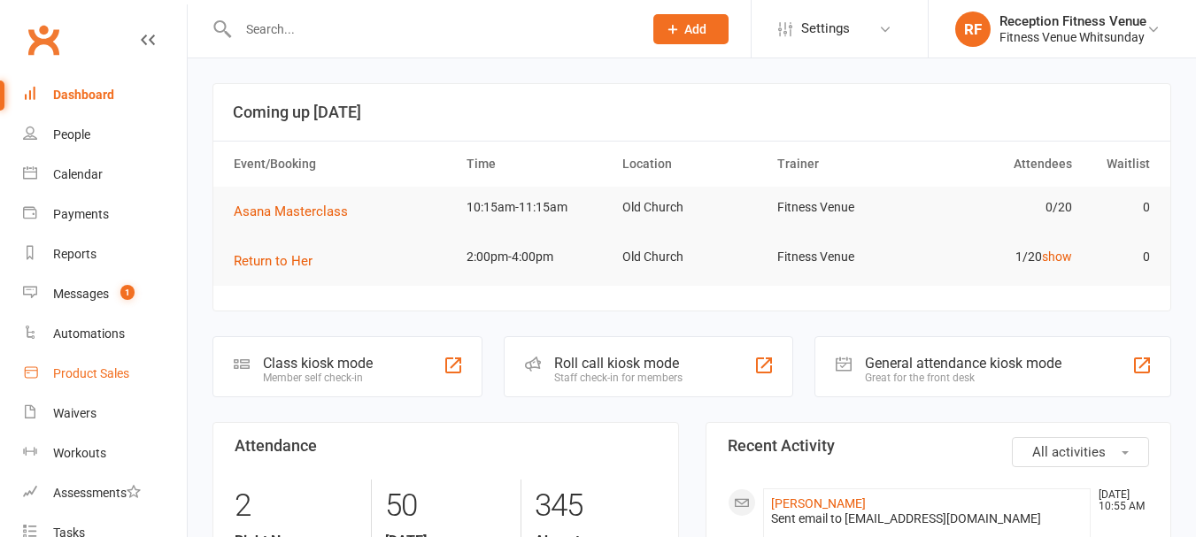
click at [112, 375] on div "Product Sales" at bounding box center [91, 374] width 76 height 14
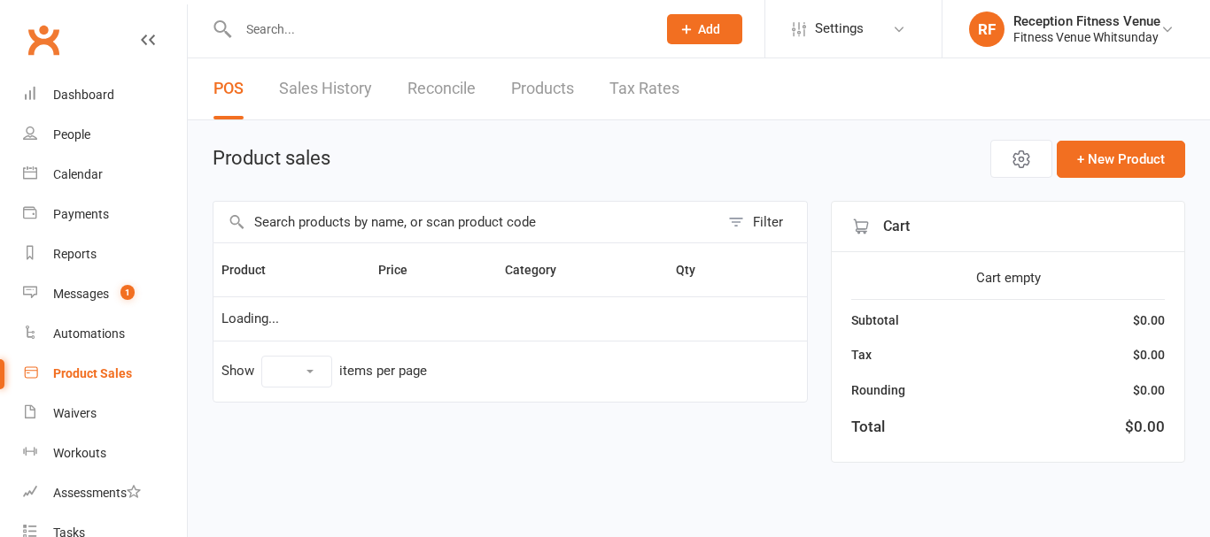
select select "100"
click at [435, 224] on input "text" at bounding box center [466, 222] width 506 height 41
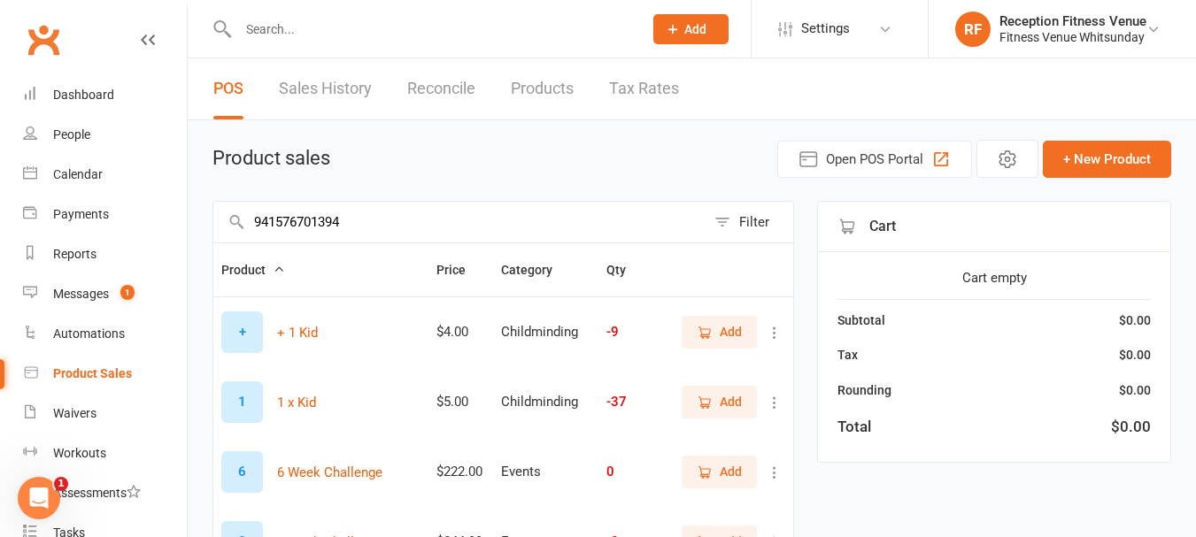
type input "9415767013940"
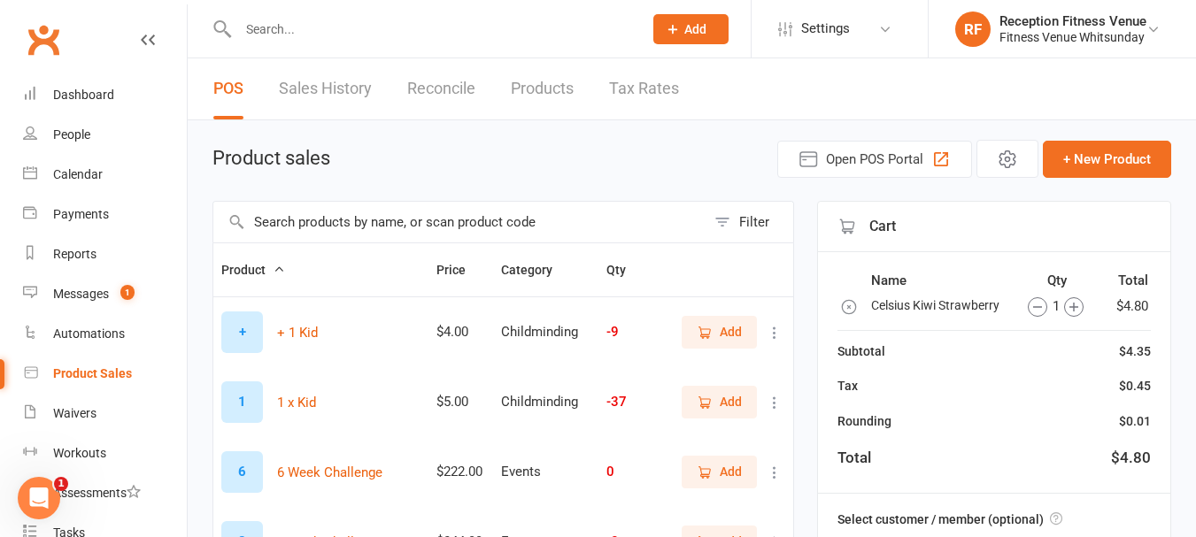
scroll to position [266, 0]
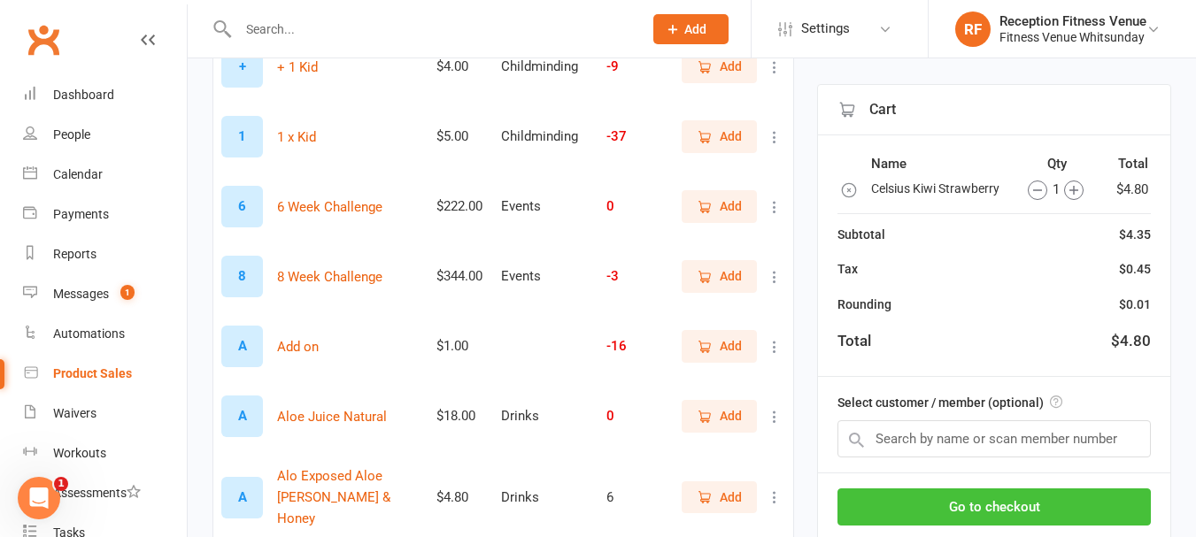
click at [1058, 502] on button "Go to checkout" at bounding box center [994, 507] width 313 height 37
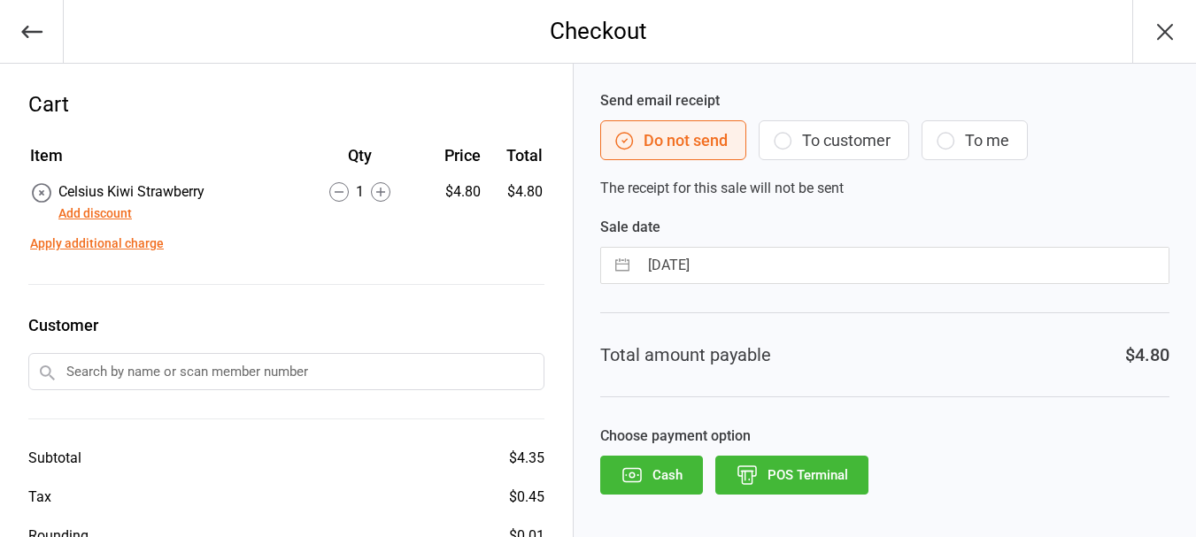
click at [814, 475] on button "POS Terminal" at bounding box center [791, 475] width 153 height 39
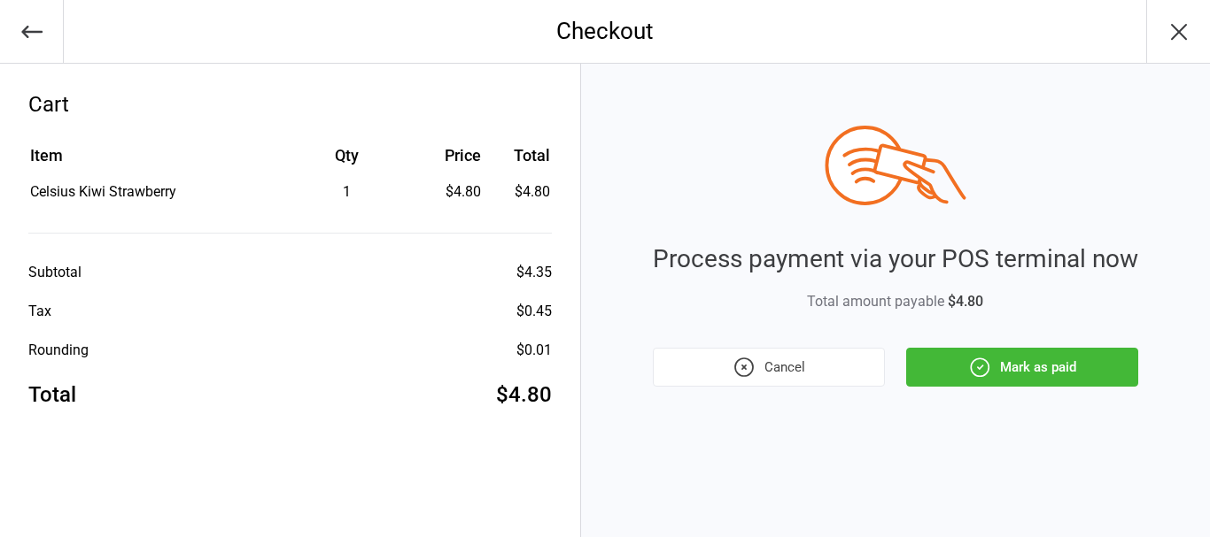
click at [942, 364] on button "Mark as paid" at bounding box center [1022, 367] width 232 height 39
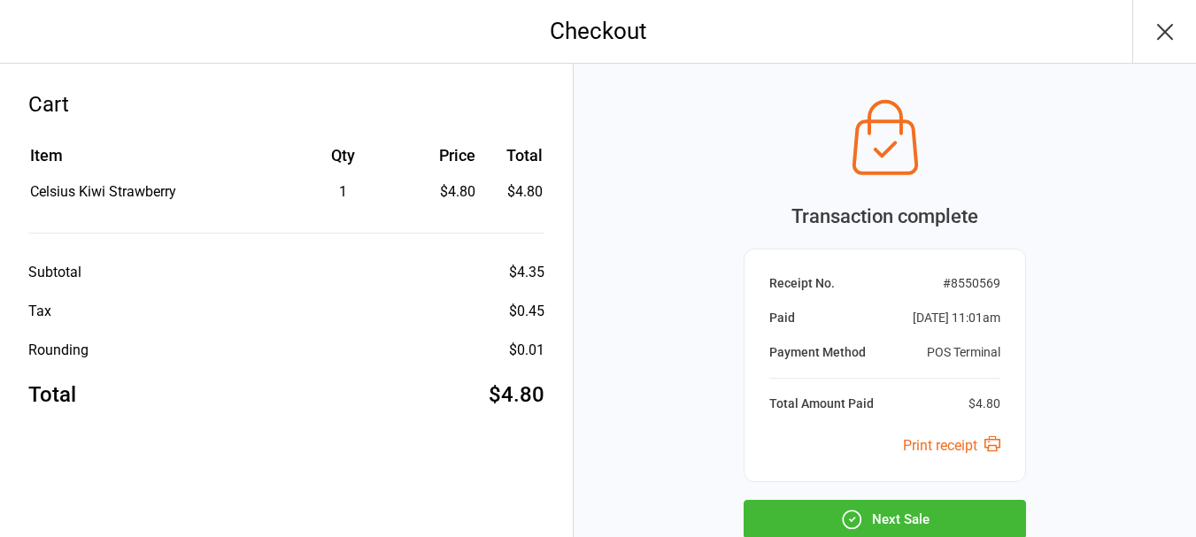
click at [820, 522] on button "Next Sale" at bounding box center [885, 519] width 282 height 39
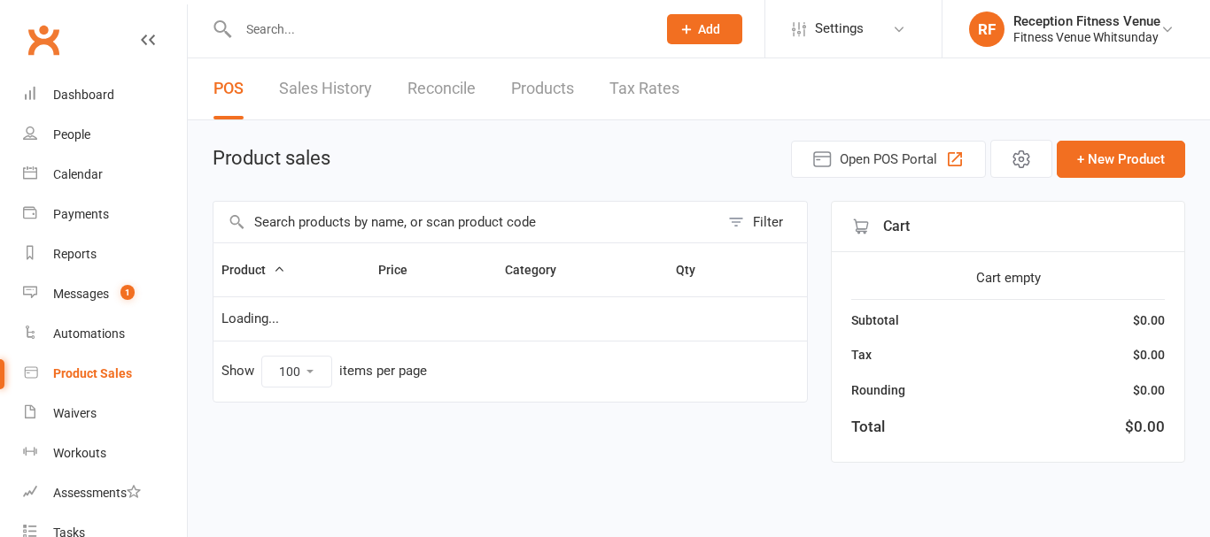
select select "100"
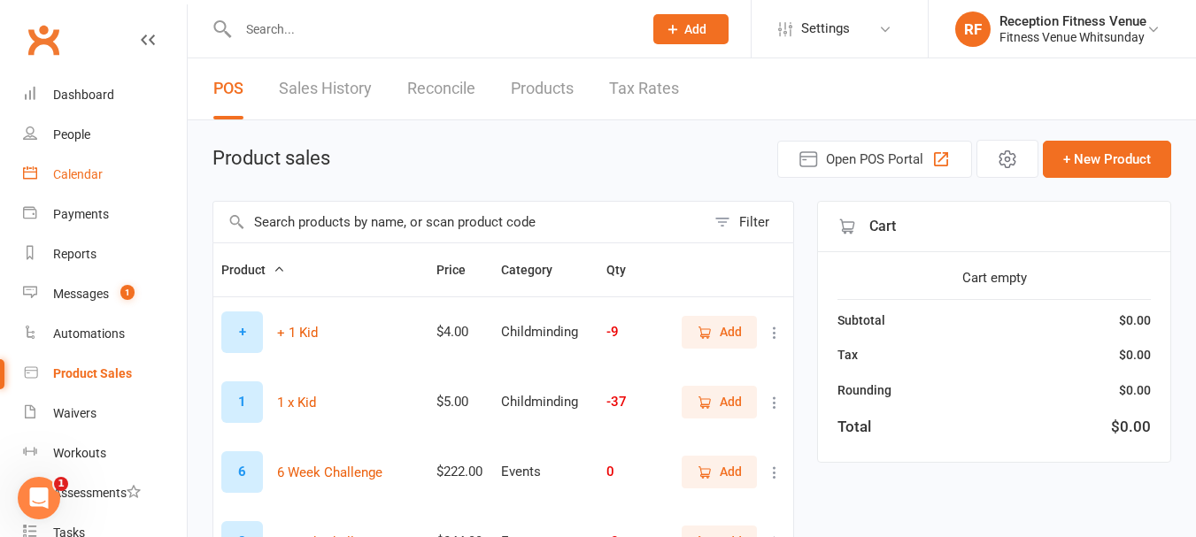
click at [81, 172] on div "Calendar" at bounding box center [78, 174] width 50 height 14
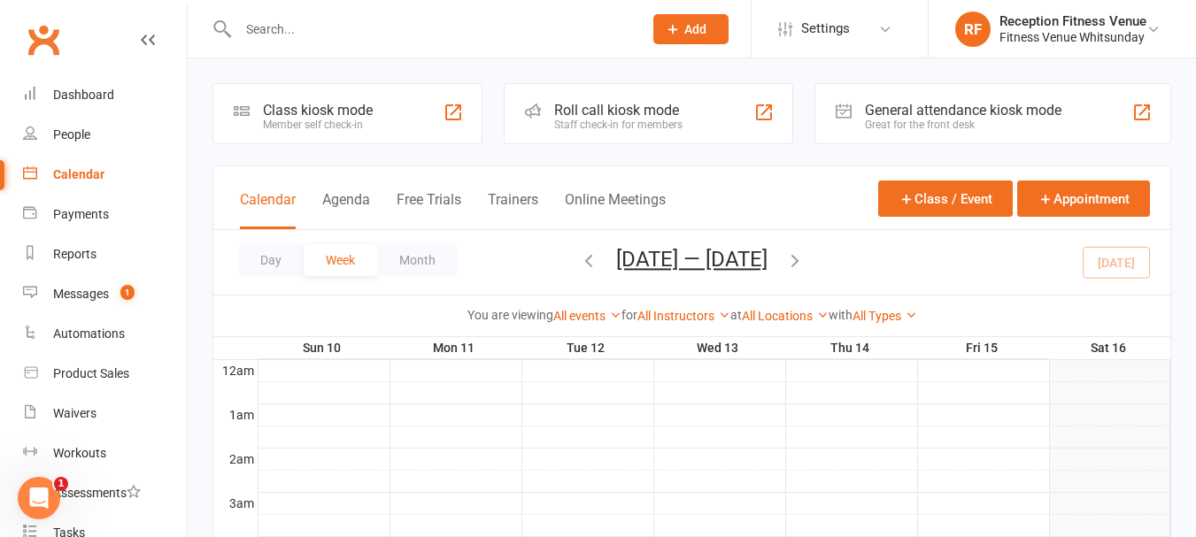
click at [948, 117] on div "General attendance kiosk mode" at bounding box center [963, 110] width 197 height 17
